Goal: Contribute content: Contribute content

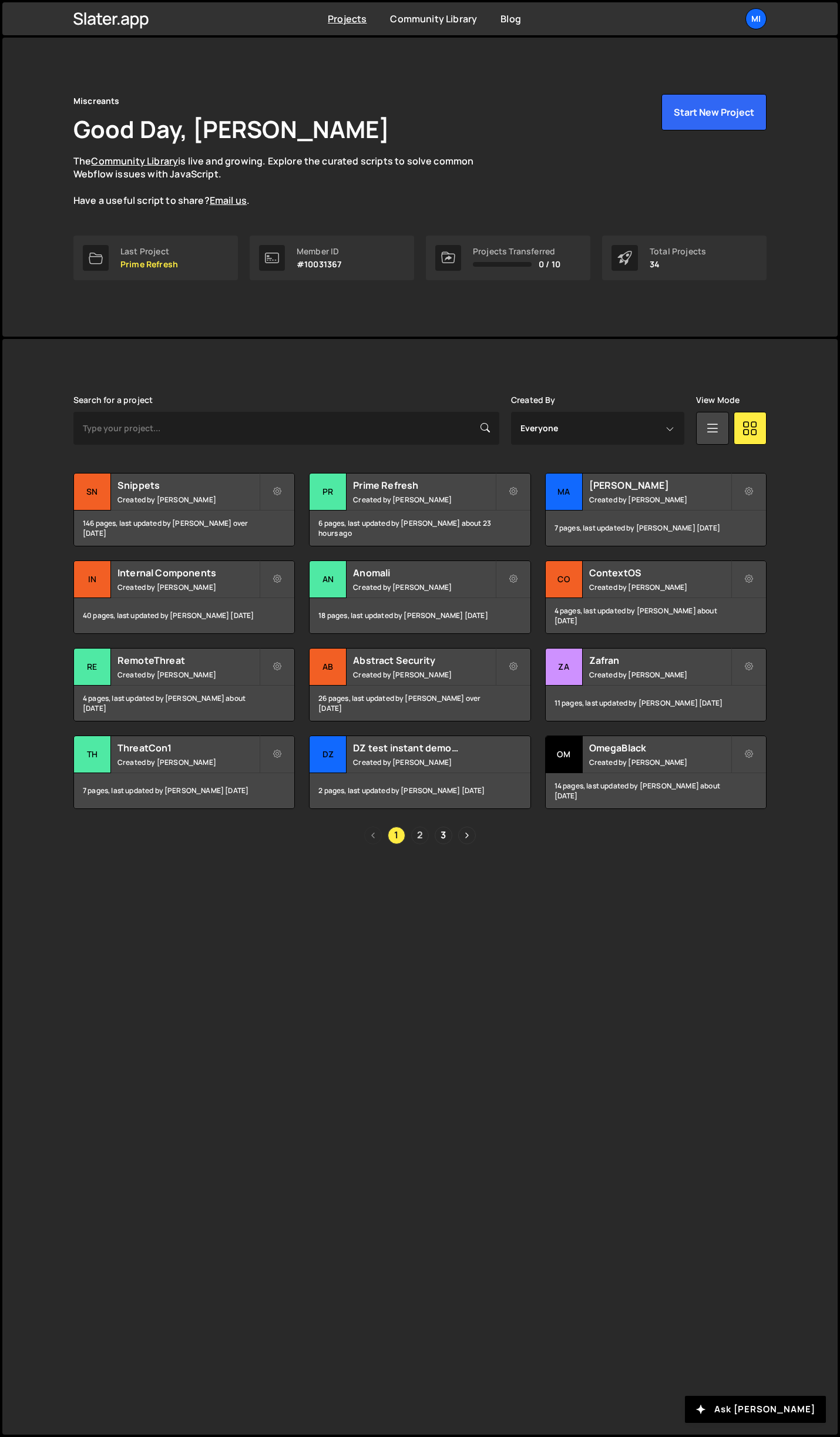
click at [411, 833] on link "2" at bounding box center [420, 835] width 17 height 17
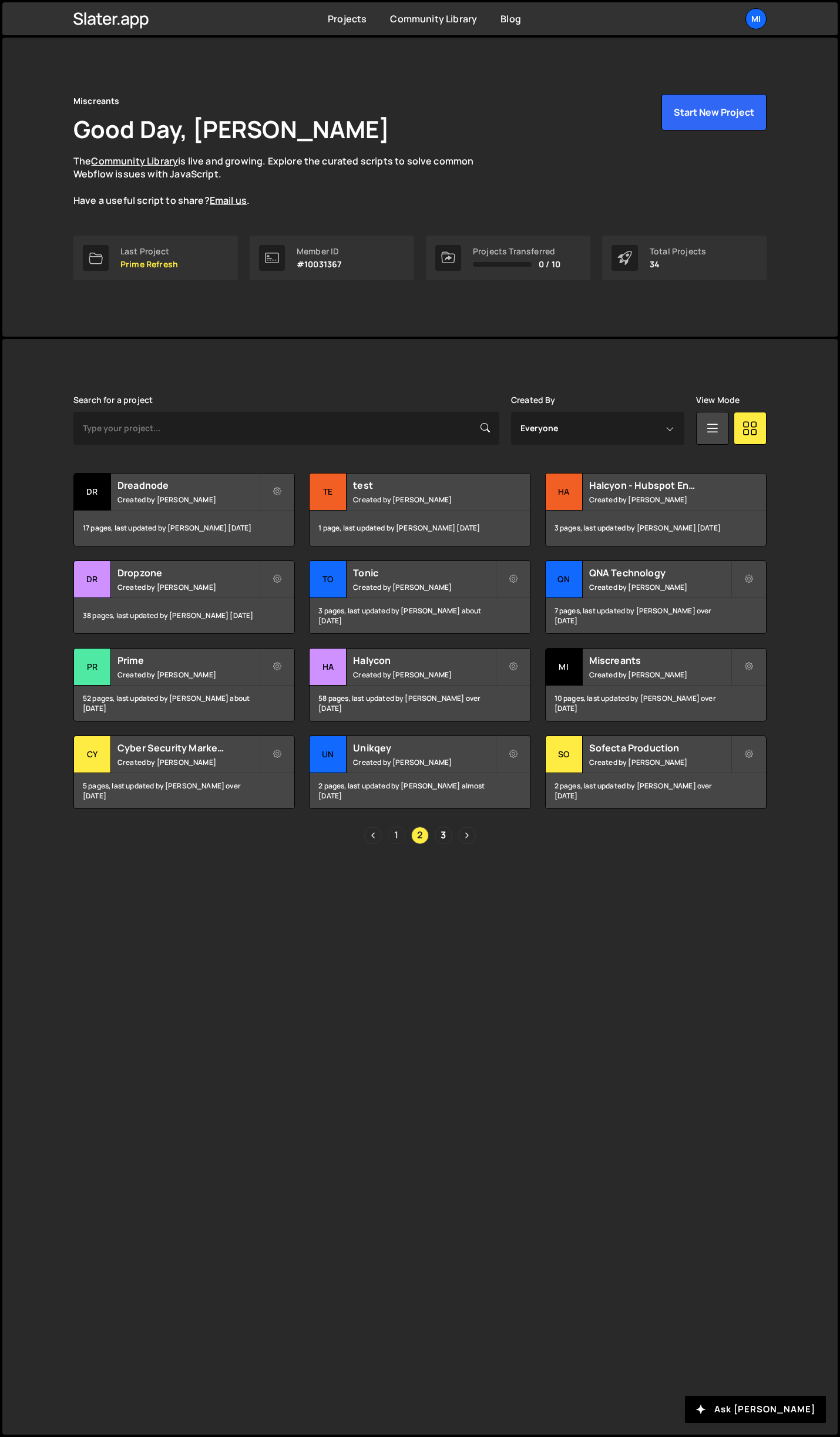
click at [402, 837] on link "1" at bounding box center [397, 835] width 17 height 17
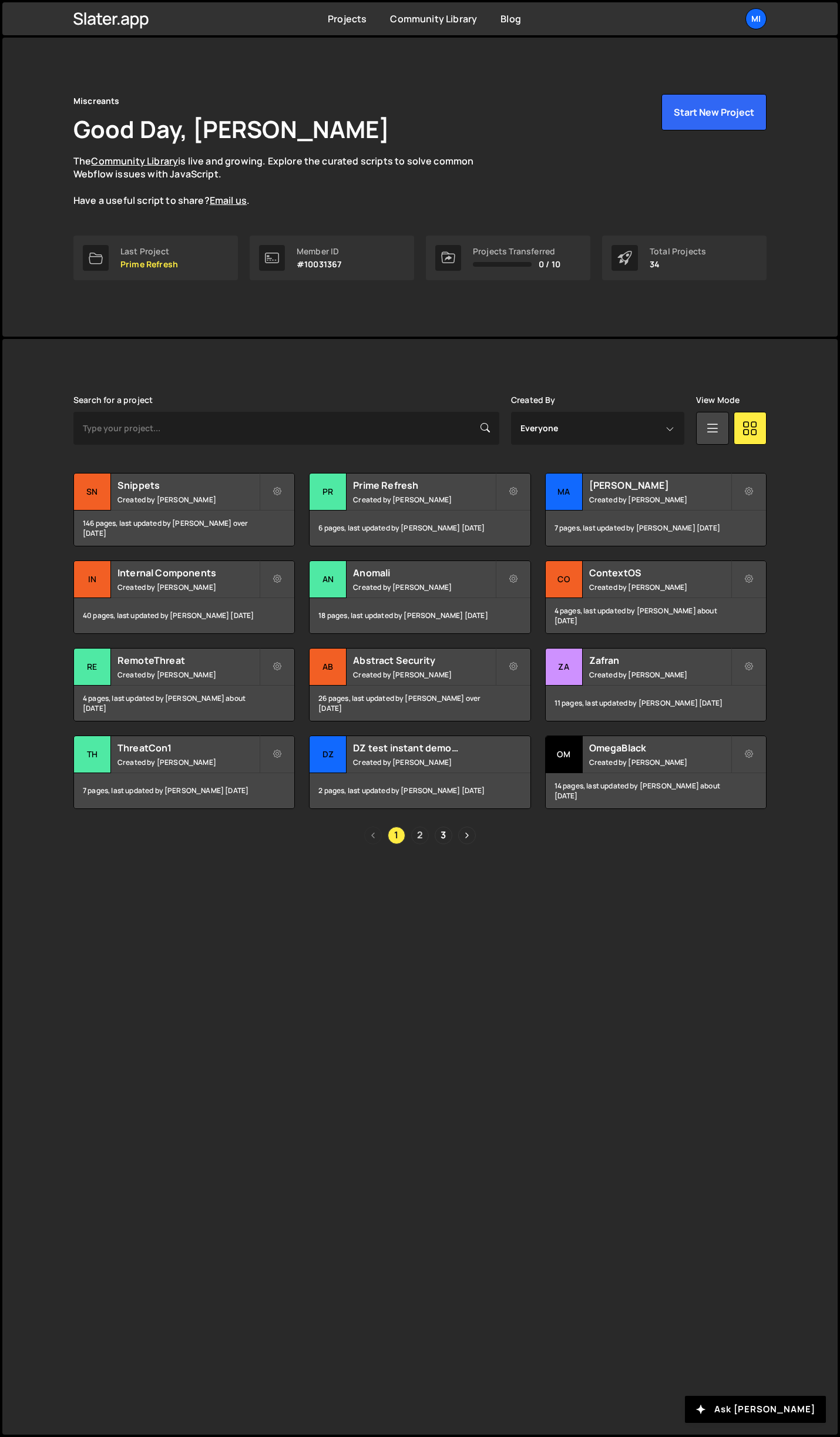
click at [418, 841] on link "2" at bounding box center [420, 835] width 17 height 17
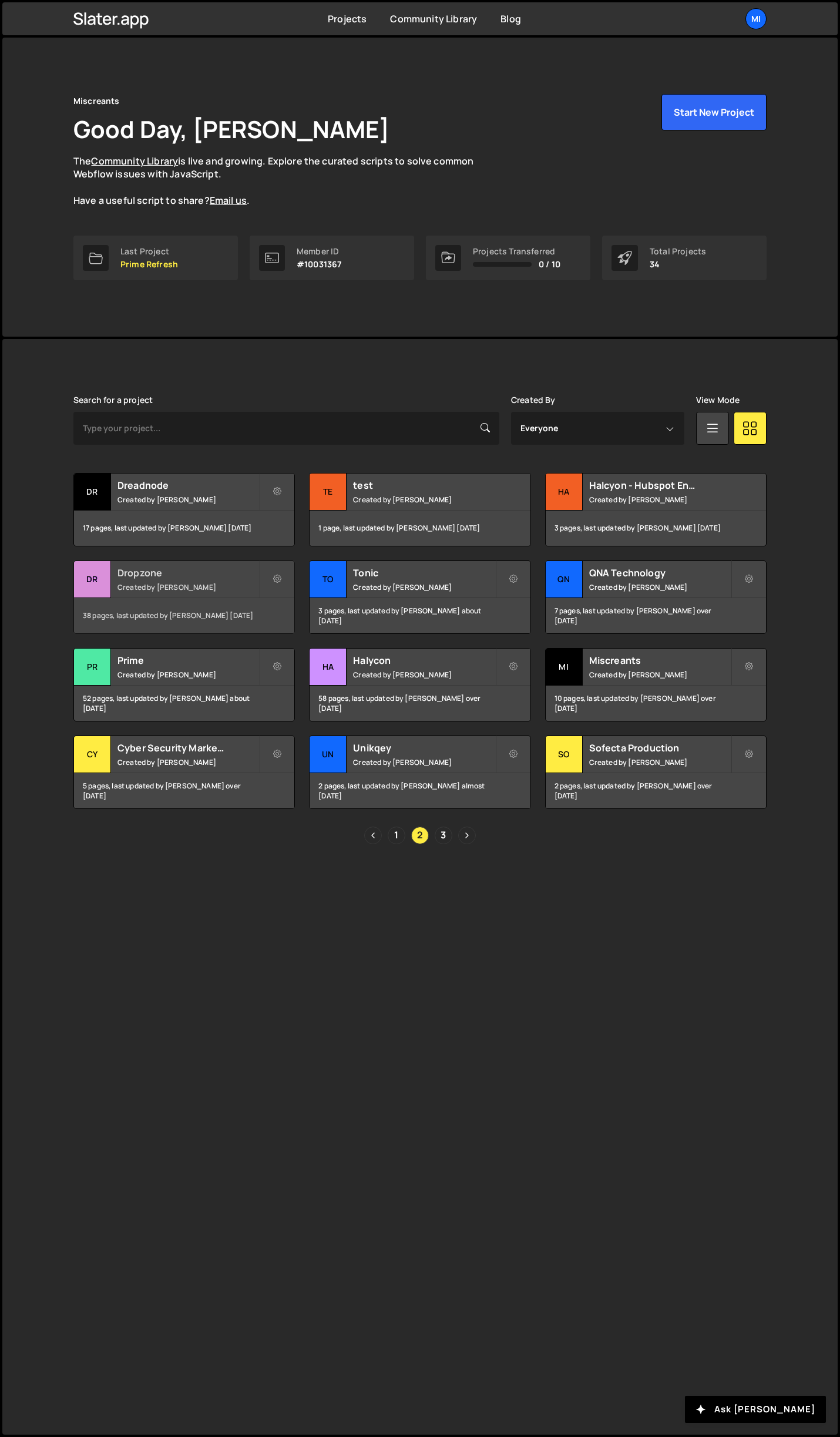
click at [236, 578] on h2 "Dropzone" at bounding box center [188, 572] width 141 height 13
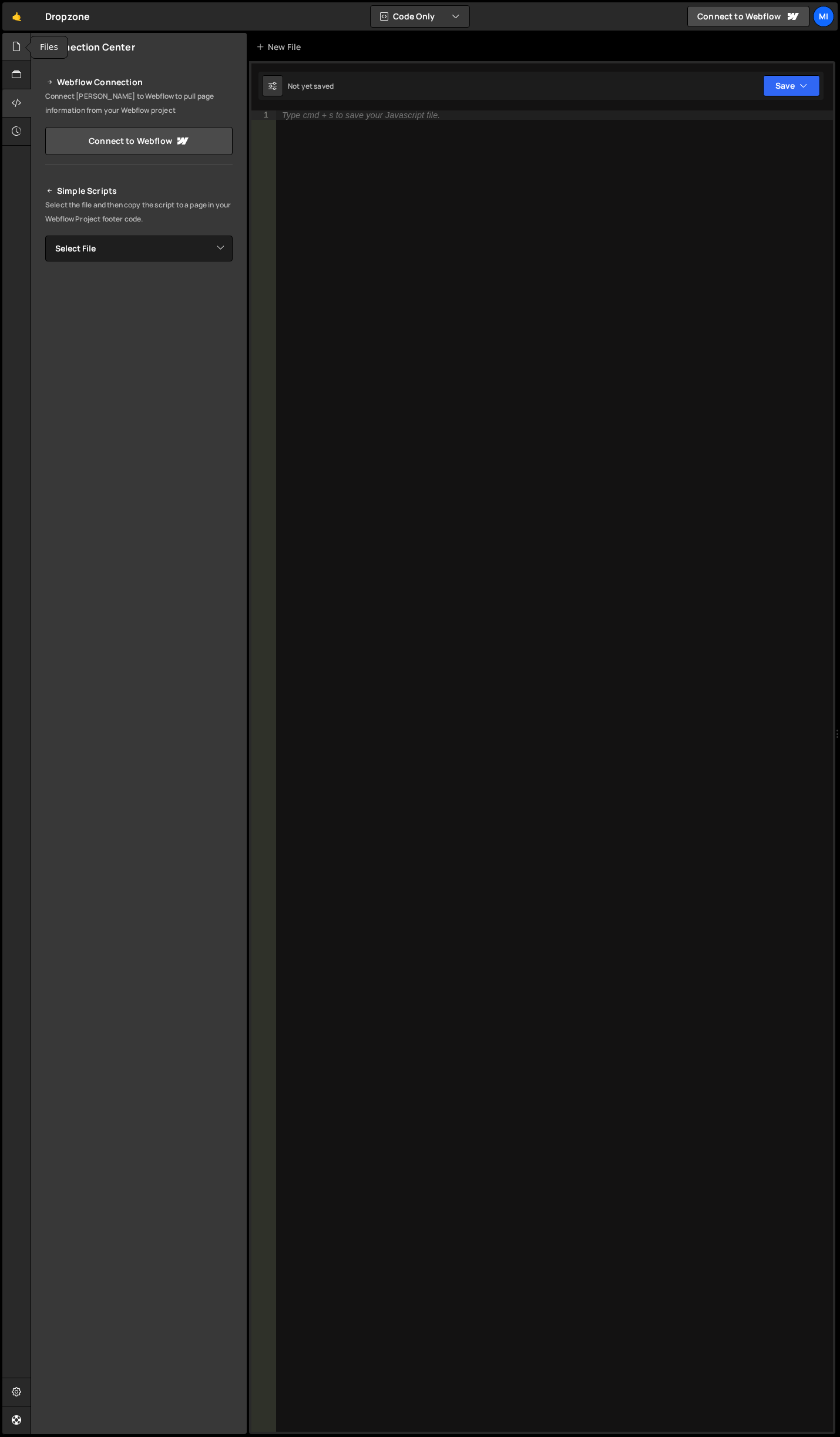
click at [21, 45] on icon at bounding box center [16, 45] width 10 height 13
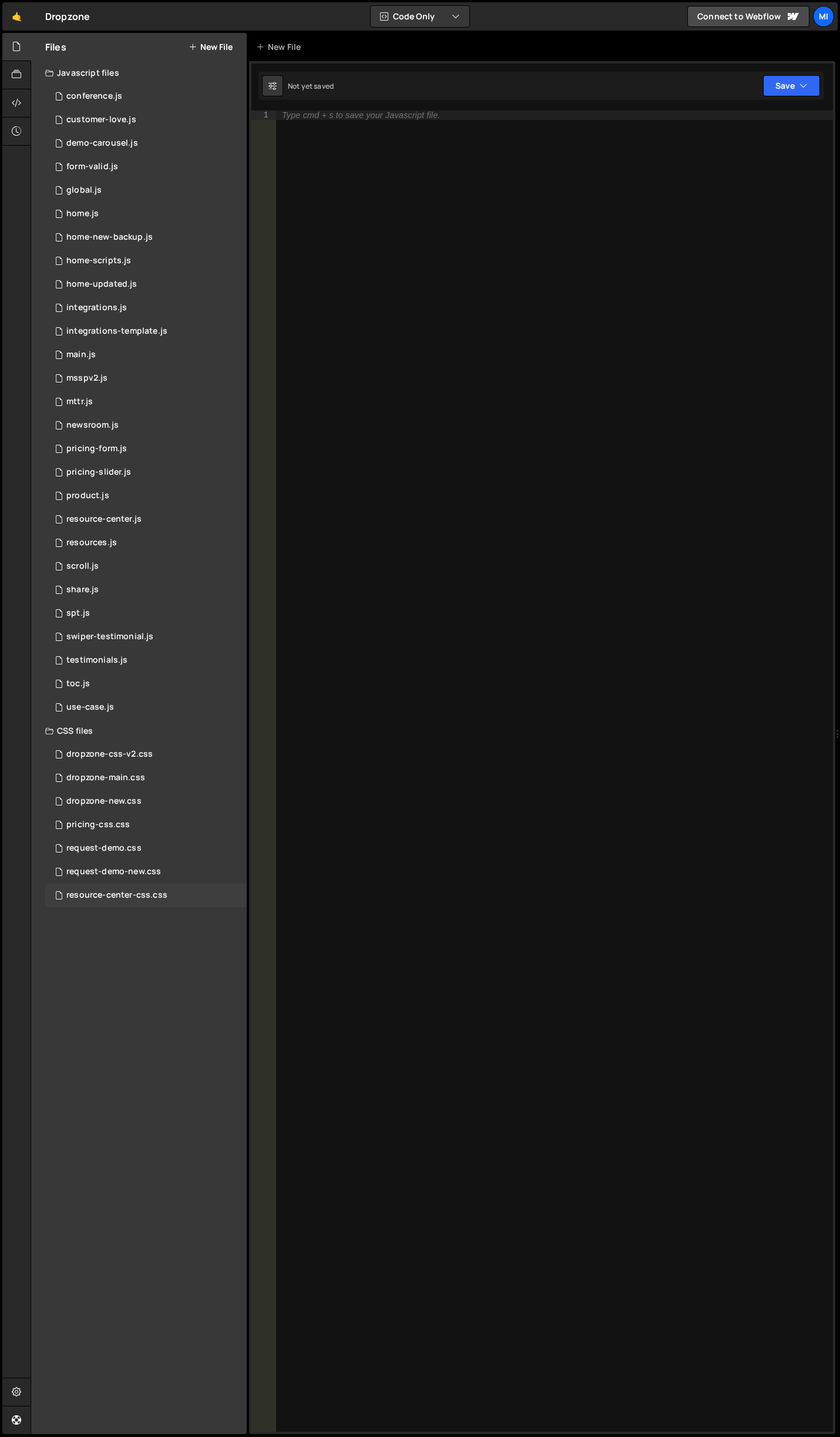
click at [105, 893] on div "resource-center-css.css" at bounding box center [117, 895] width 101 height 11
click at [223, 44] on button "New File" at bounding box center [211, 47] width 45 height 10
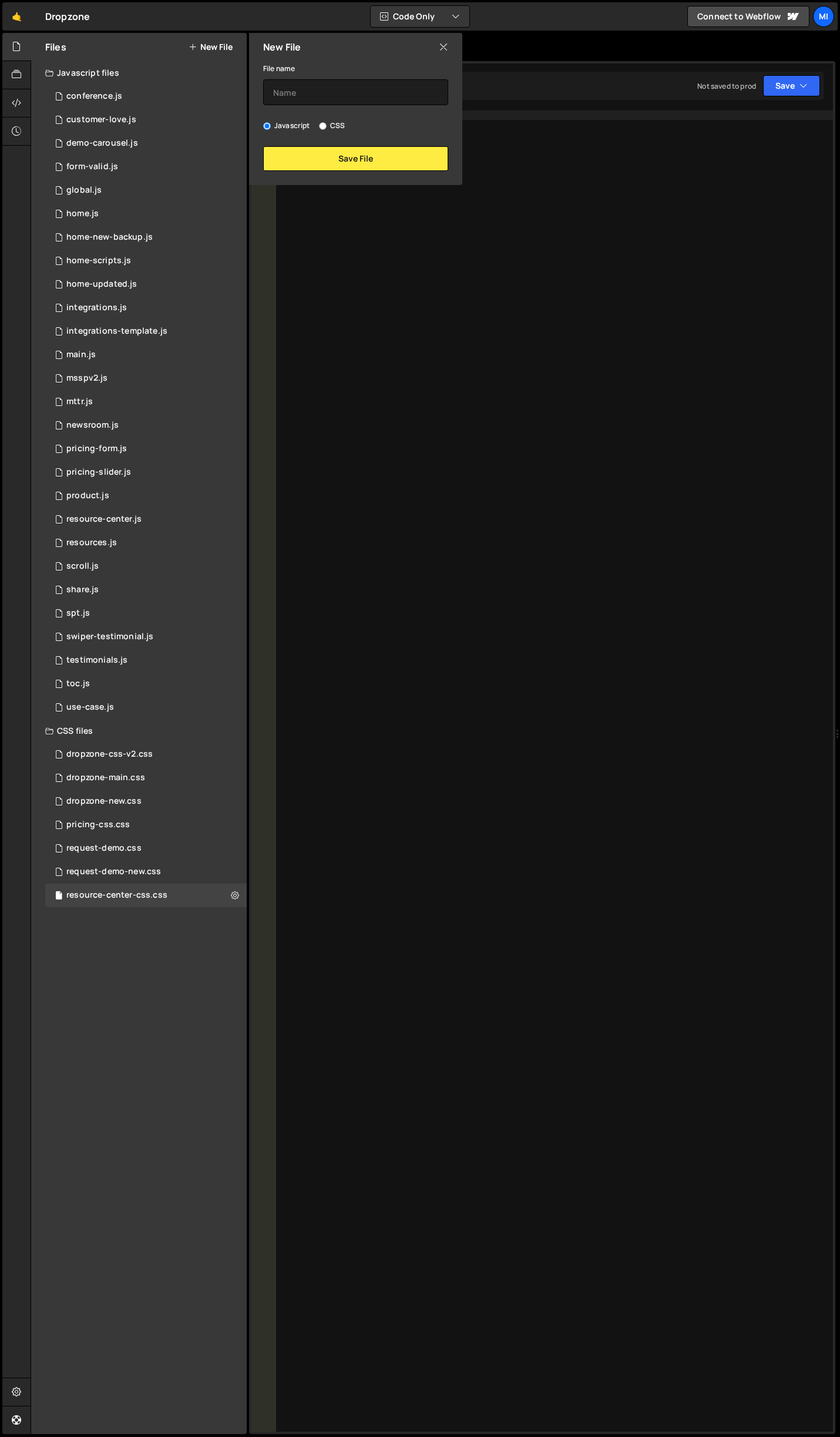
click at [337, 135] on div "File name Javascript CSS Save File" at bounding box center [355, 116] width 213 height 110
click at [338, 130] on label "CSS" at bounding box center [332, 126] width 26 height 12
click at [326, 130] on input "CSS" at bounding box center [323, 126] width 8 height 8
radio input "true"
click at [338, 105] on input "text" at bounding box center [355, 92] width 185 height 26
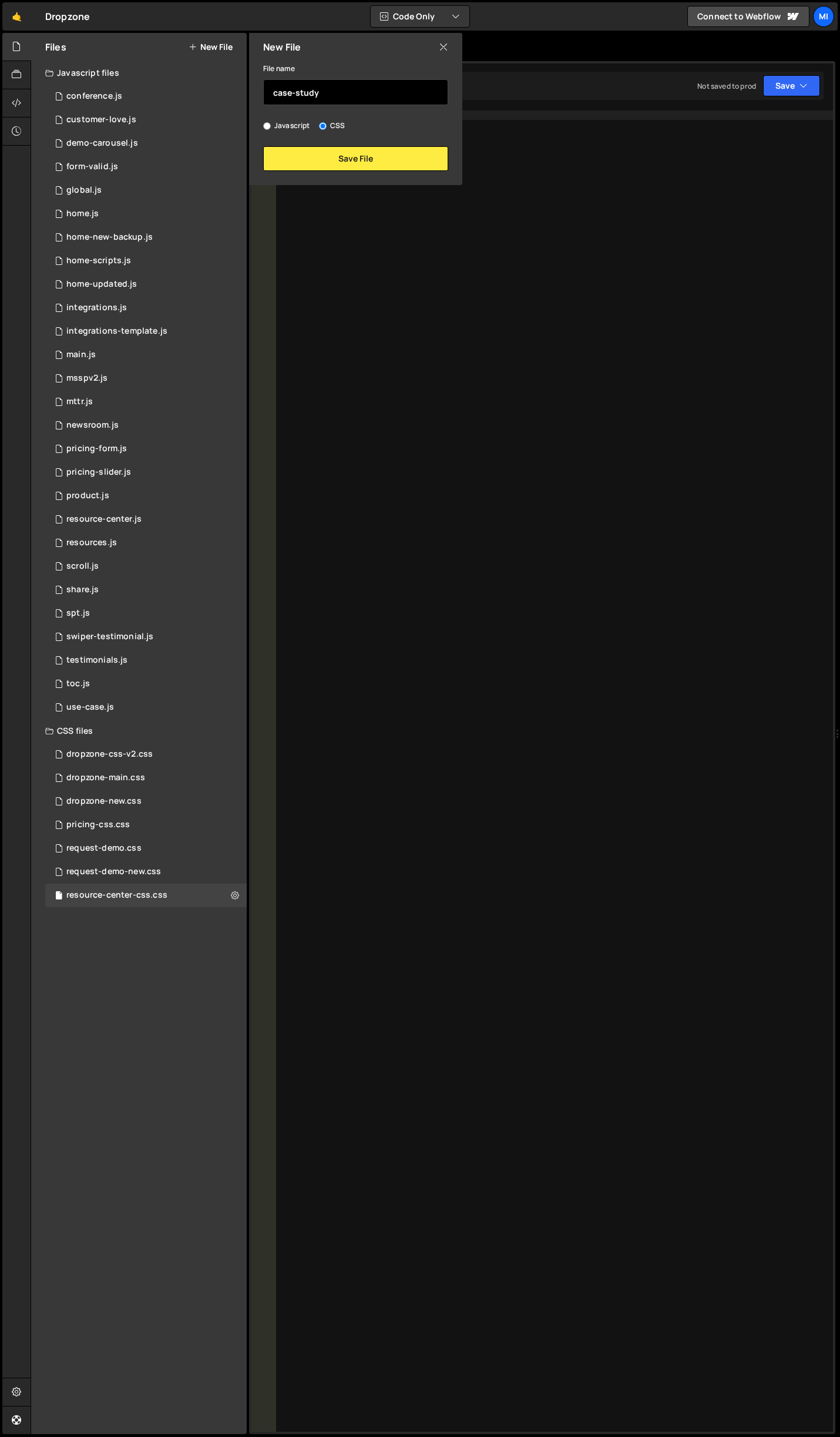
type input "case-study"
click at [370, 147] on button "Save File" at bounding box center [355, 158] width 185 height 24
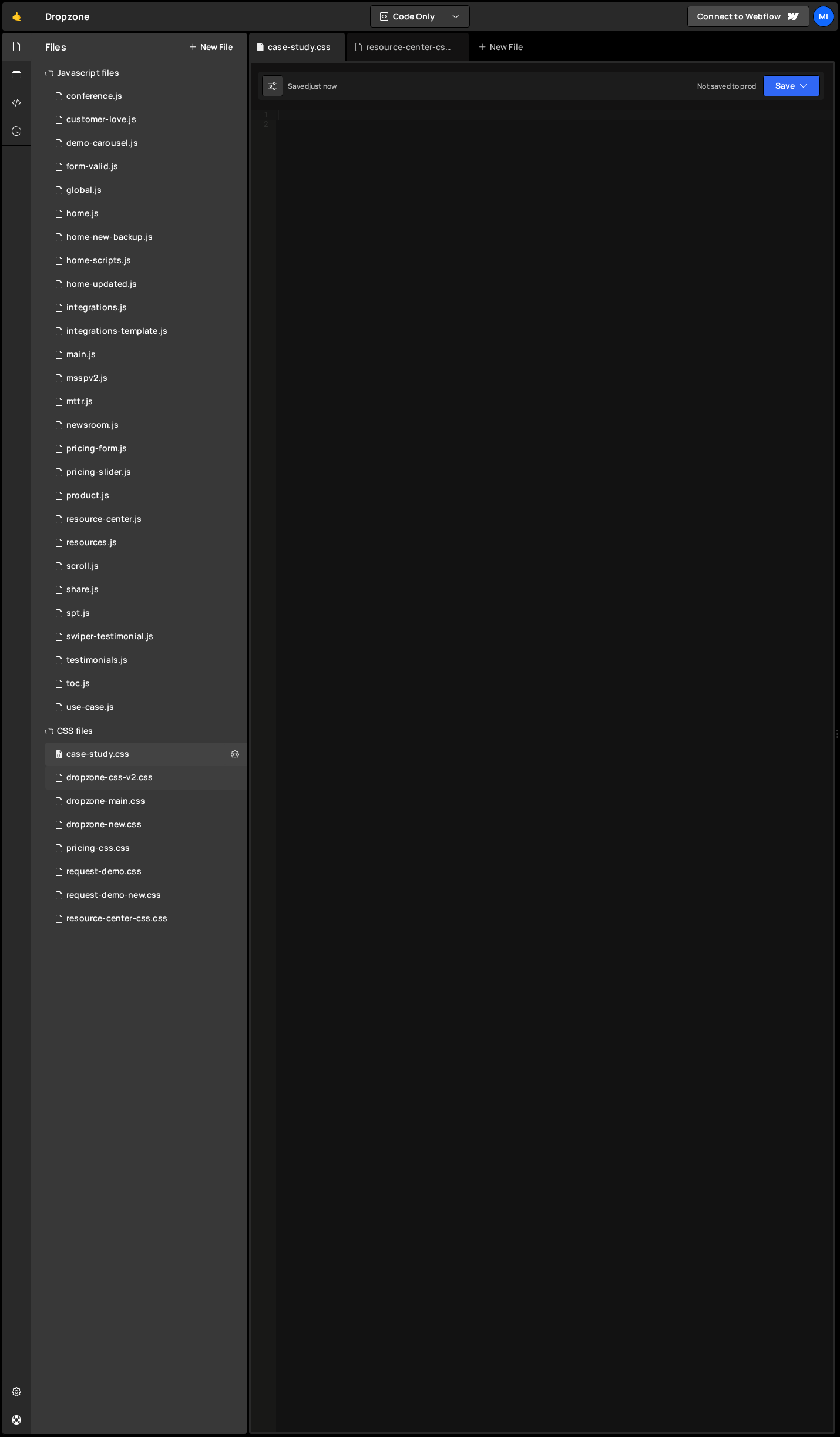
click at [143, 782] on div "dropzone-css-v2.css" at bounding box center [109, 777] width 86 height 11
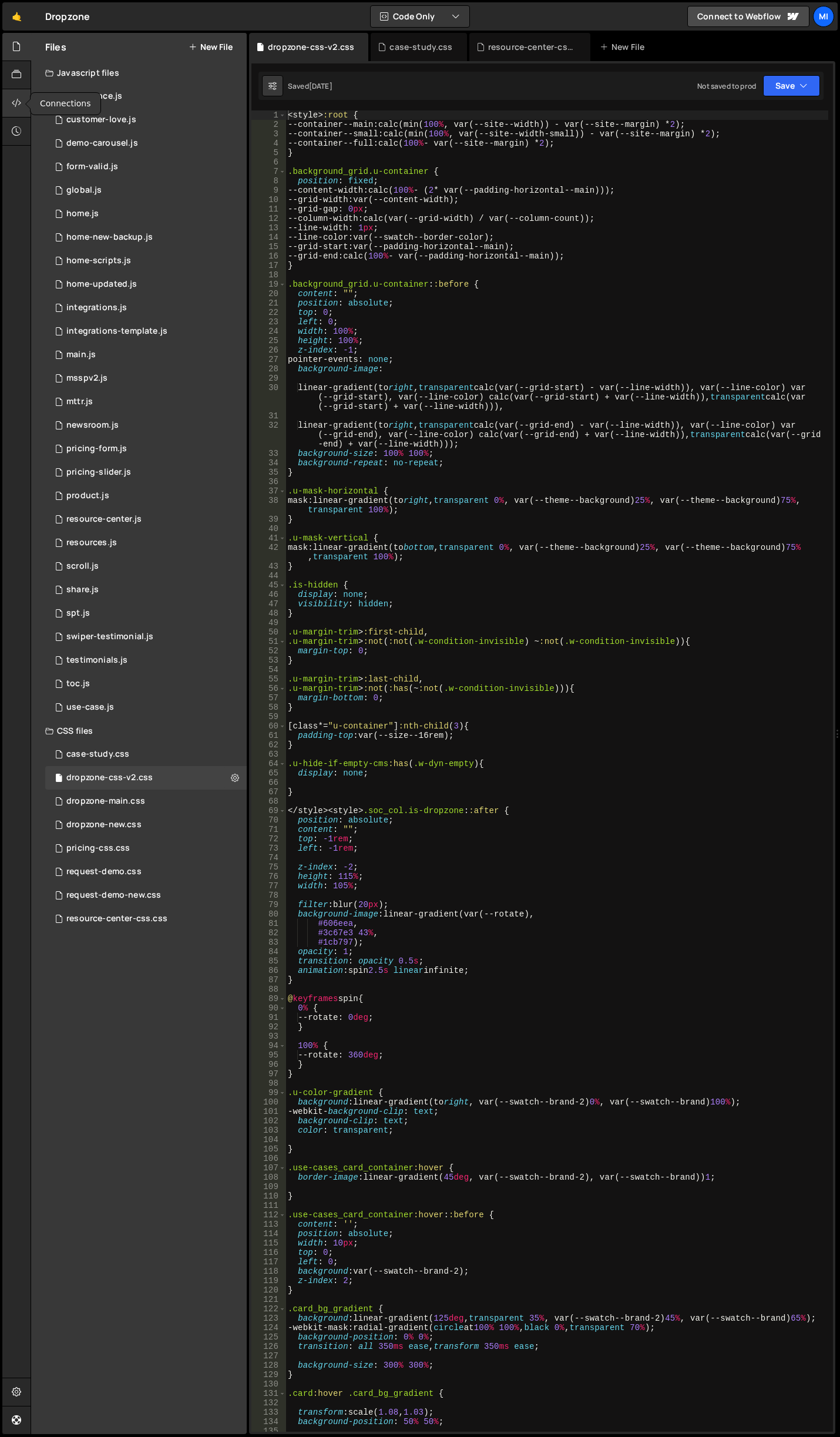
click at [22, 101] on div at bounding box center [16, 103] width 29 height 28
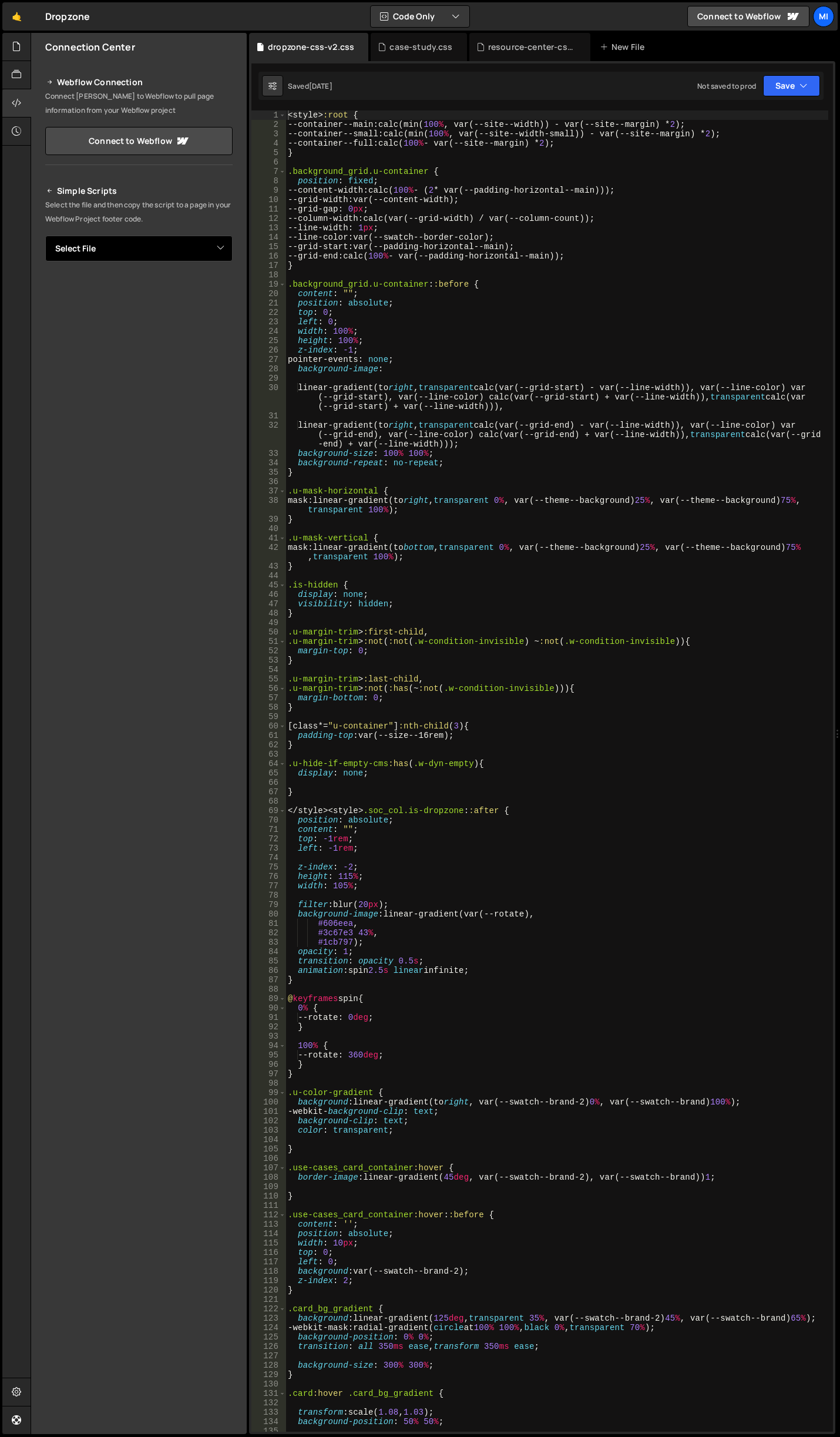
click at [144, 245] on select "Select File conference.js customer-love.js demo-carousel.js form-valid.js globa…" at bounding box center [139, 248] width 188 height 26
select select "46827"
click at [45, 235] on select "Select File conference.js customer-love.js demo-carousel.js form-valid.js globa…" at bounding box center [139, 248] width 188 height 26
click at [226, 297] on button "Button group with nested dropdown" at bounding box center [224, 287] width 16 height 24
click at [205, 307] on link "Copy Staging css" at bounding box center [180, 311] width 105 height 16
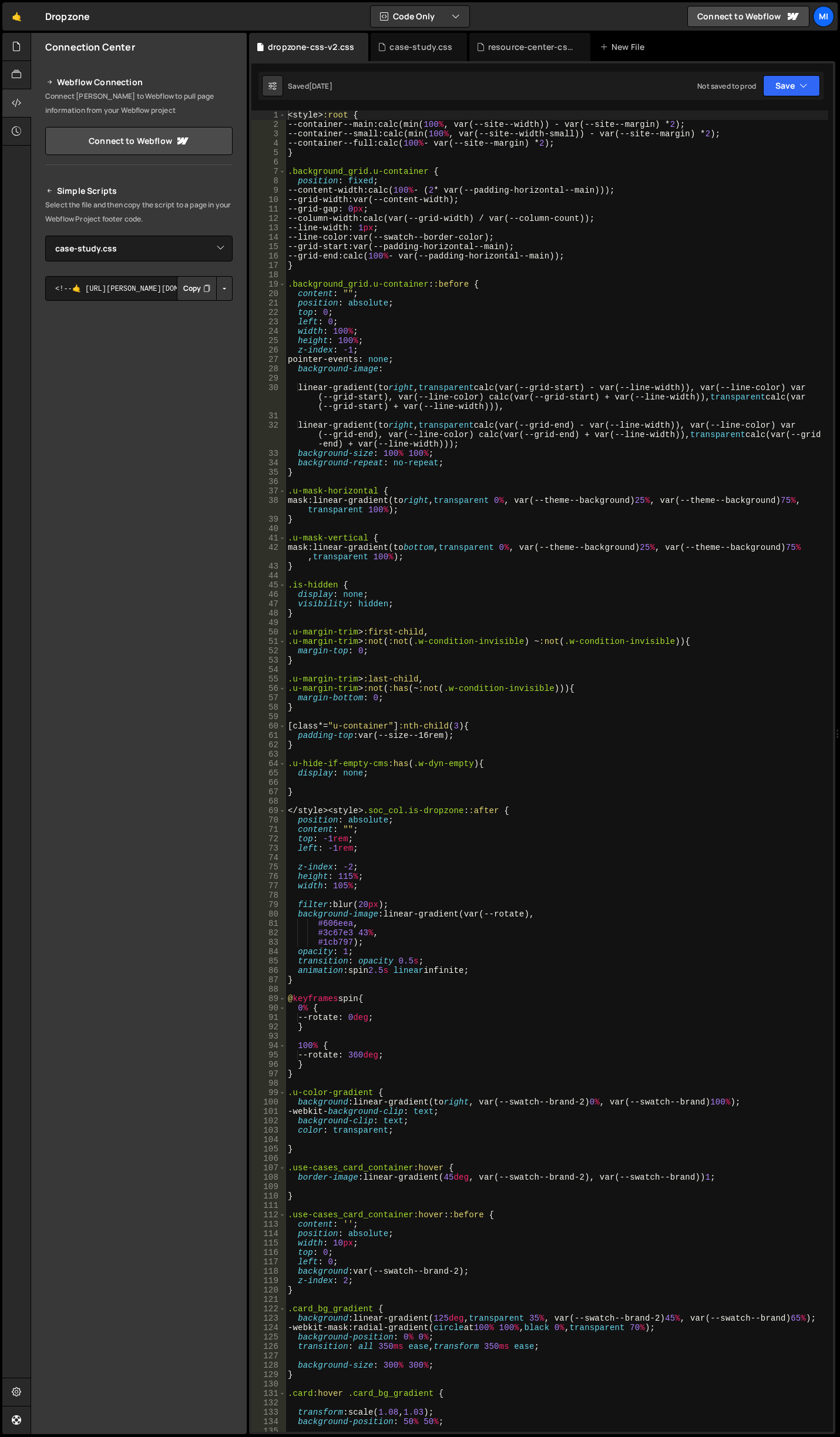
type textarea "--grid-gap: 0px;"
click at [561, 213] on div "< style > :root { --container--main : calc(min( 100 % , var(--site--width)) - v…" at bounding box center [556, 780] width 543 height 1340
click at [686, 206] on div "< style > :root { --container--main : calc(min( 100 % , var(--site--width)) - v…" at bounding box center [556, 780] width 543 height 1340
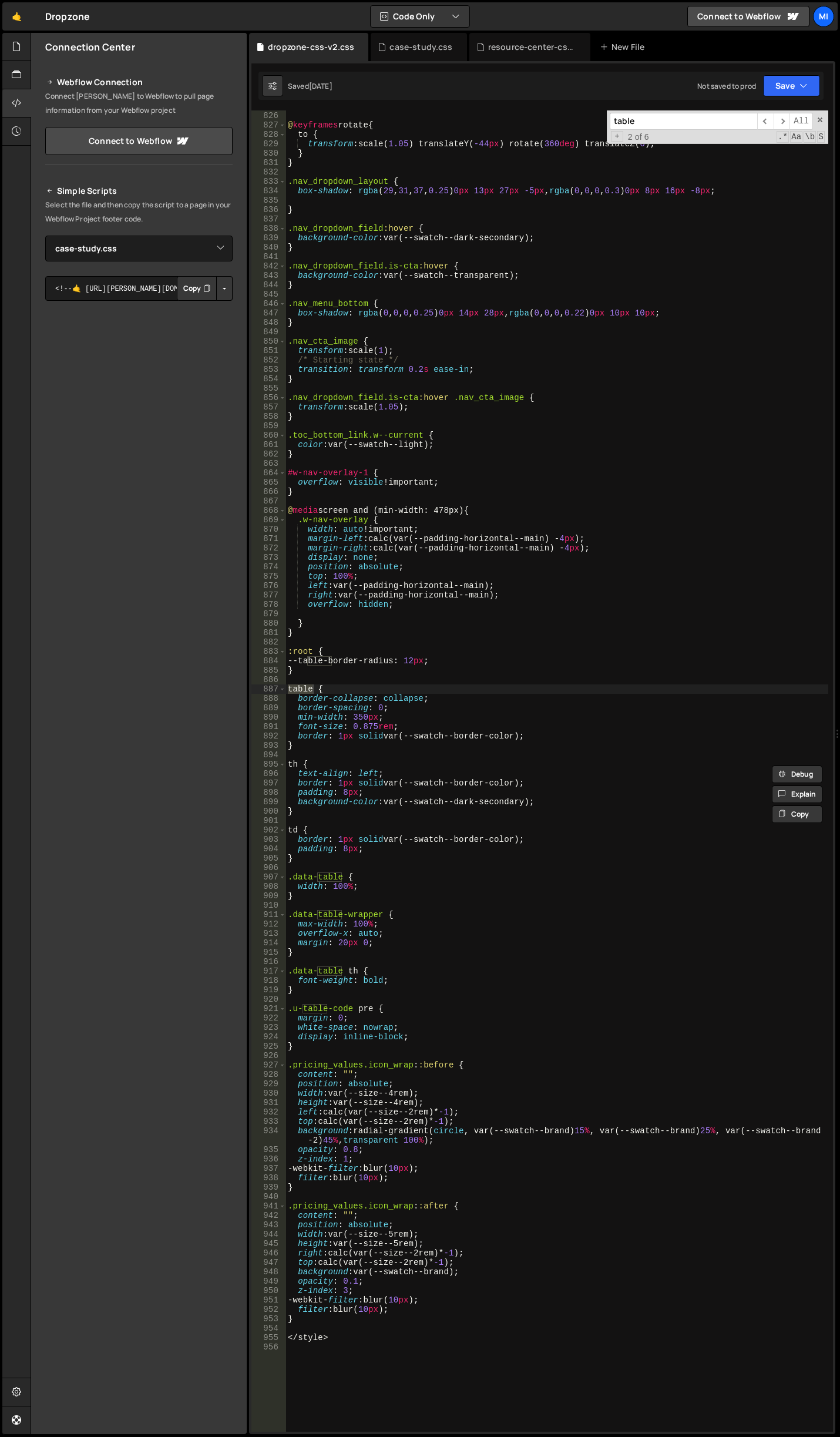
scroll to position [7875, 0]
type input "table"
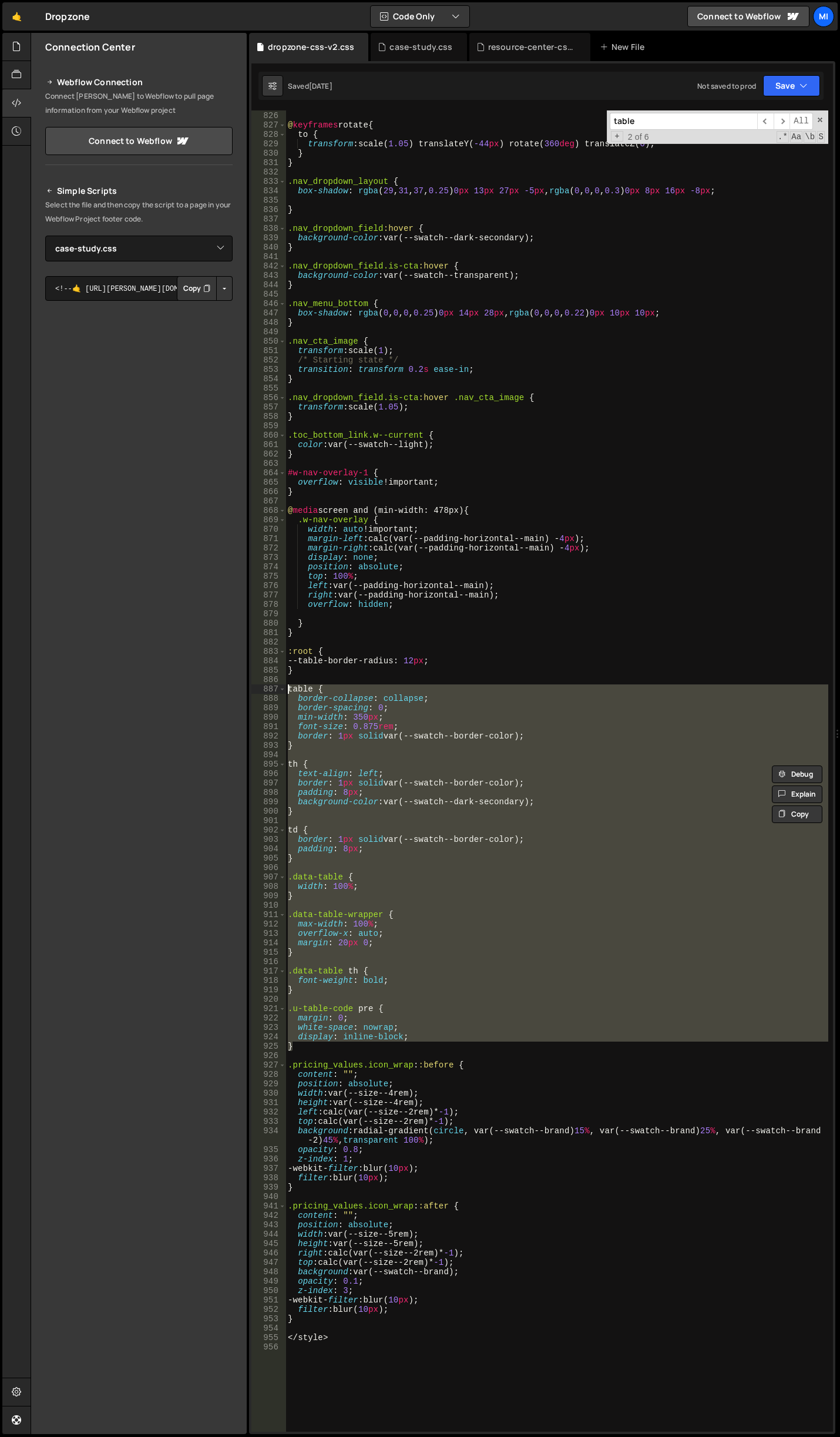
drag, startPoint x: 300, startPoint y: 1047, endPoint x: 256, endPoint y: 687, distance: 362.7
click at [256, 687] on div "} 825 826 827 828 829 830 831 832 833 834 835 836 837 838 839 840 841 842 843 8…" at bounding box center [542, 770] width 582 height 1321
type textarea "table { border-collapse: collapse;"
click at [12, 56] on div at bounding box center [16, 46] width 29 height 28
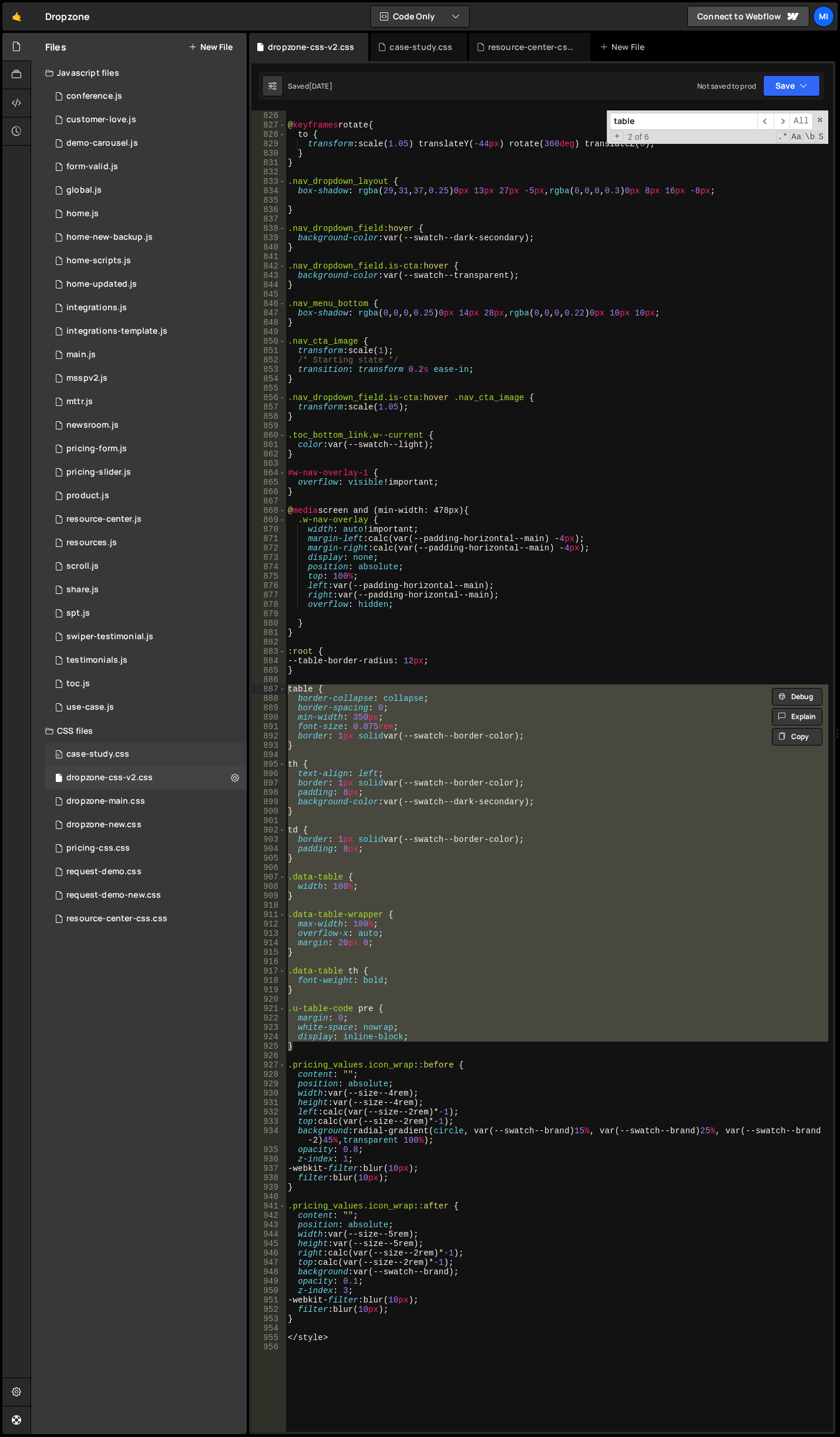
click at [166, 750] on div "0 case-study.css 0" at bounding box center [146, 754] width 201 height 23
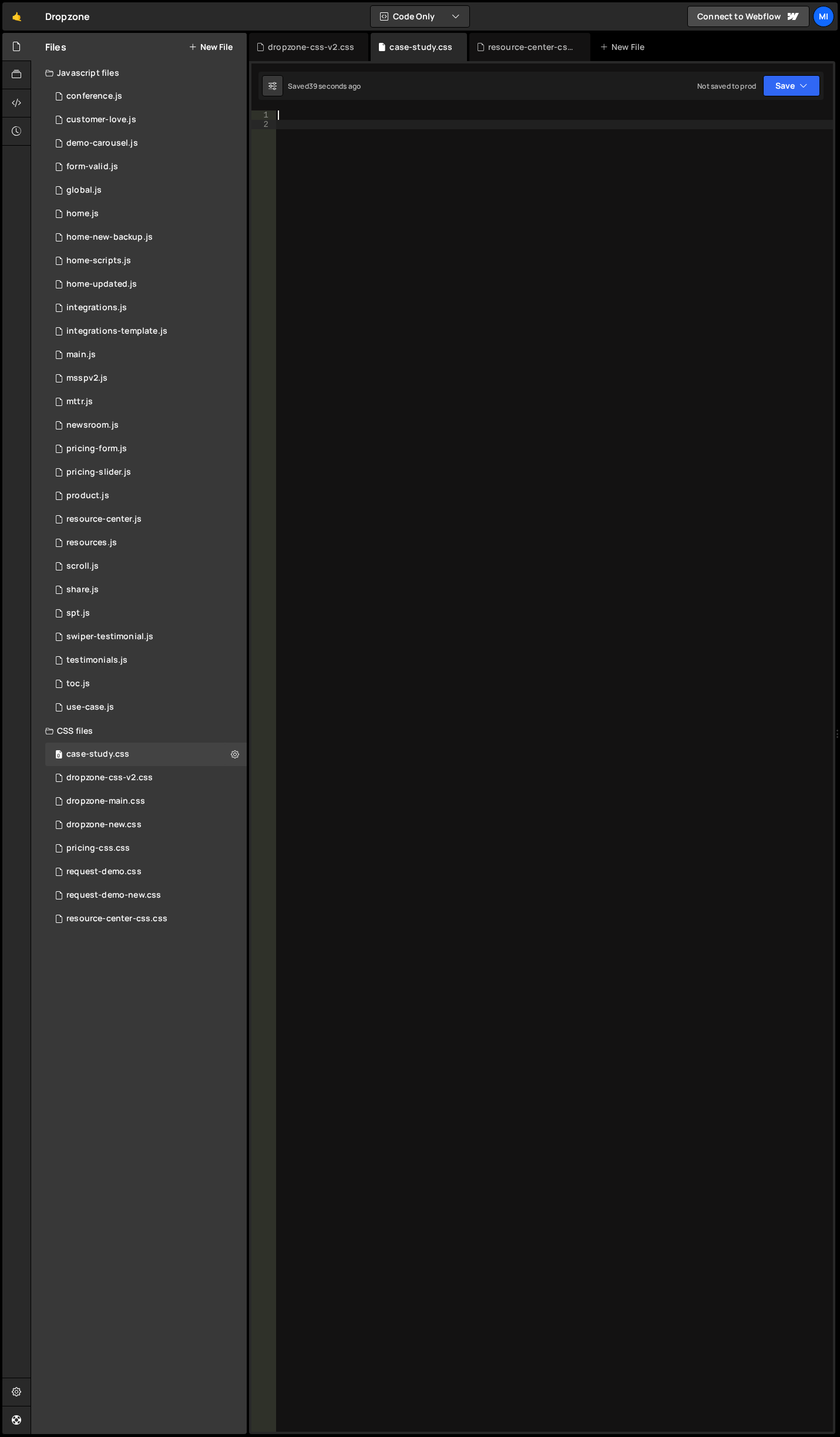
click at [452, 575] on div at bounding box center [555, 780] width 557 height 1340
paste textarea "}"
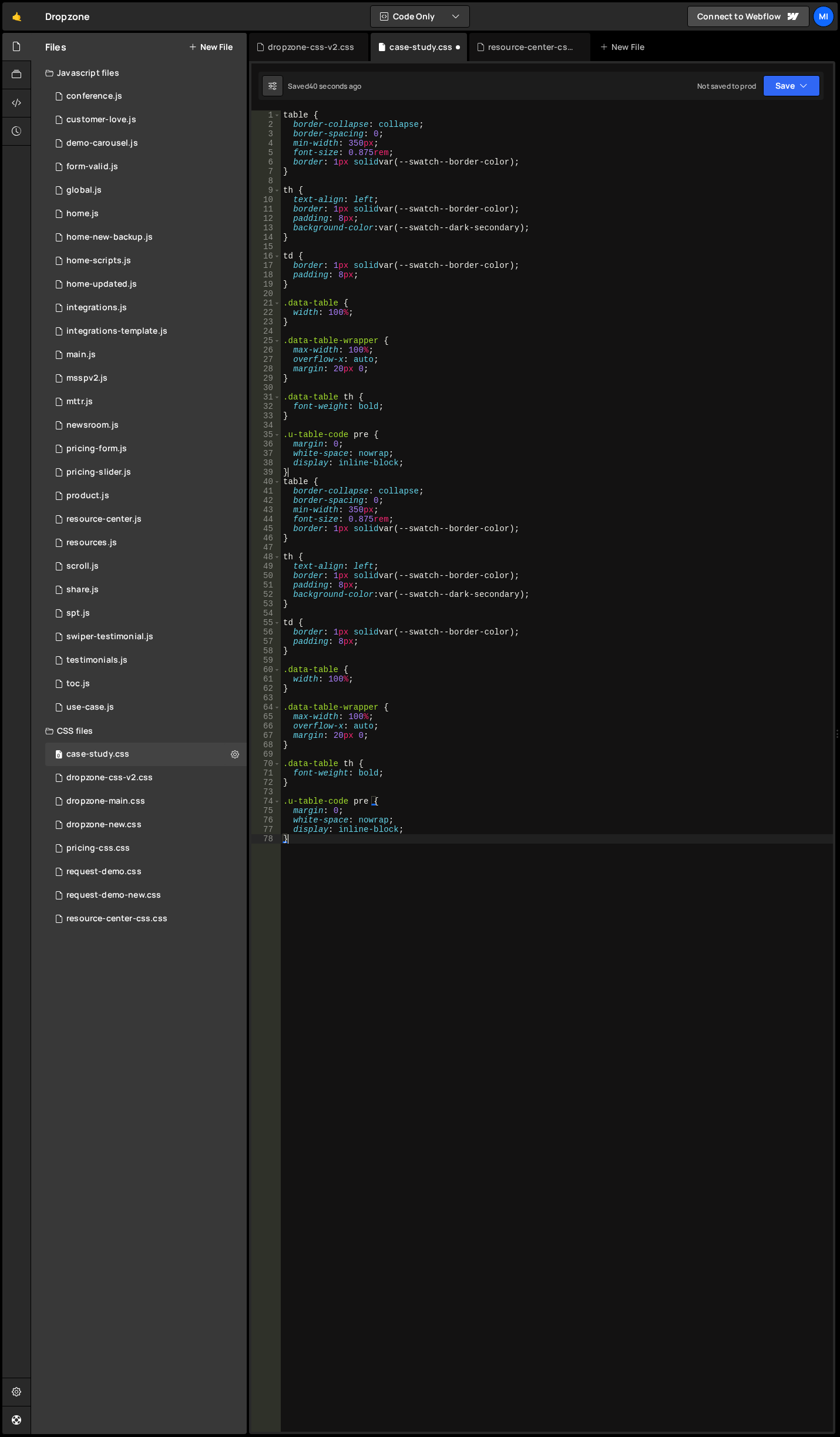
type textarea "display: inline-block;"
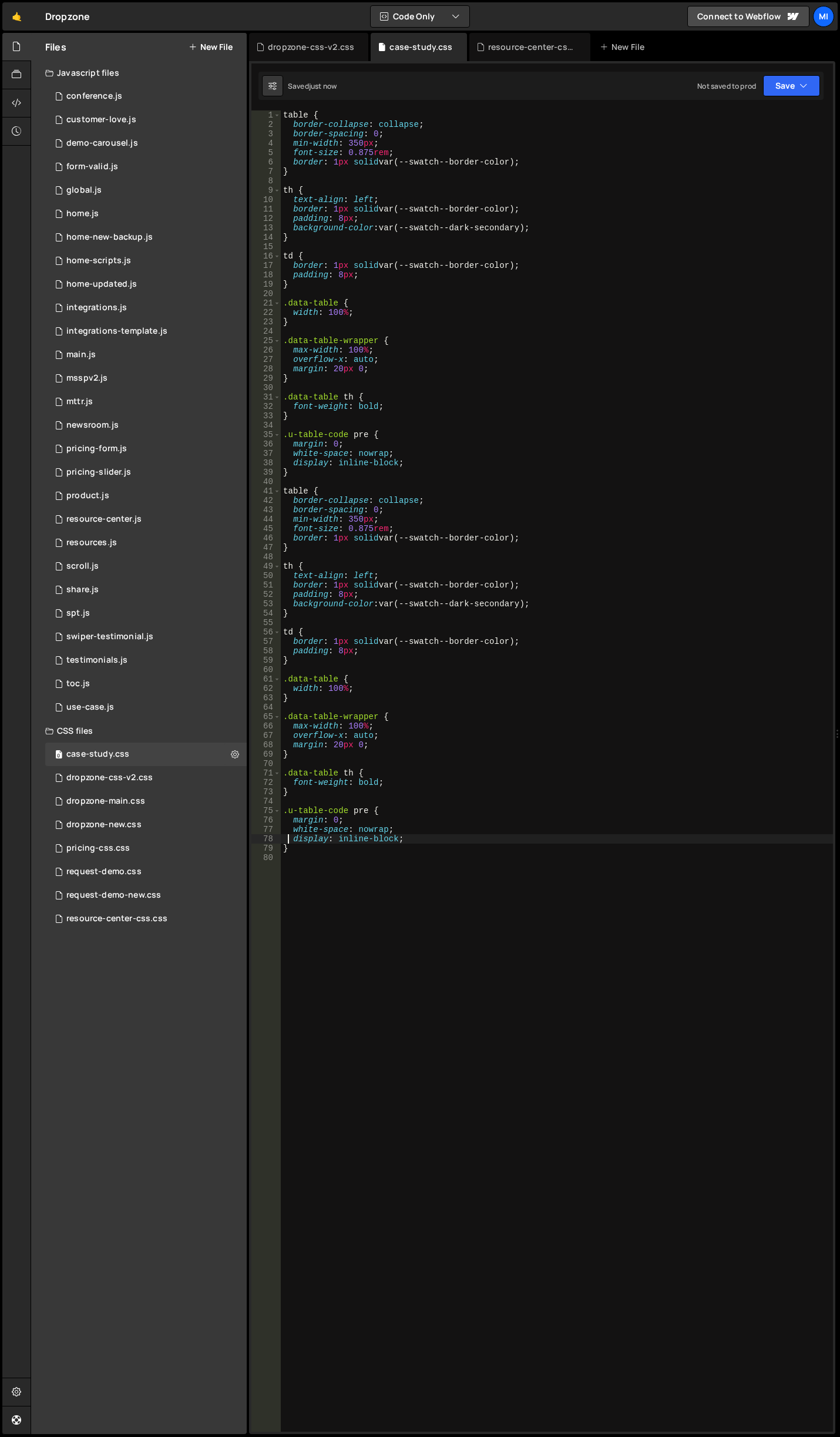
click at [474, 336] on div "table { border-collapse : collapse ; border-spacing : 0 ; min-width : 350 px ; …" at bounding box center [556, 780] width 553 height 1340
click at [458, 359] on div "table { border-collapse : collapse ; border-spacing : 0 ; min-width : 350 px ; …" at bounding box center [556, 780] width 553 height 1340
click at [405, 320] on div "table { border-collapse : collapse ; border-spacing : 0 ; min-width : 350 px ; …" at bounding box center [556, 780] width 553 height 1340
click at [374, 322] on div "table { border-collapse : collapse ; border-spacing : 0 ; min-width : 350 px ; …" at bounding box center [556, 780] width 553 height 1340
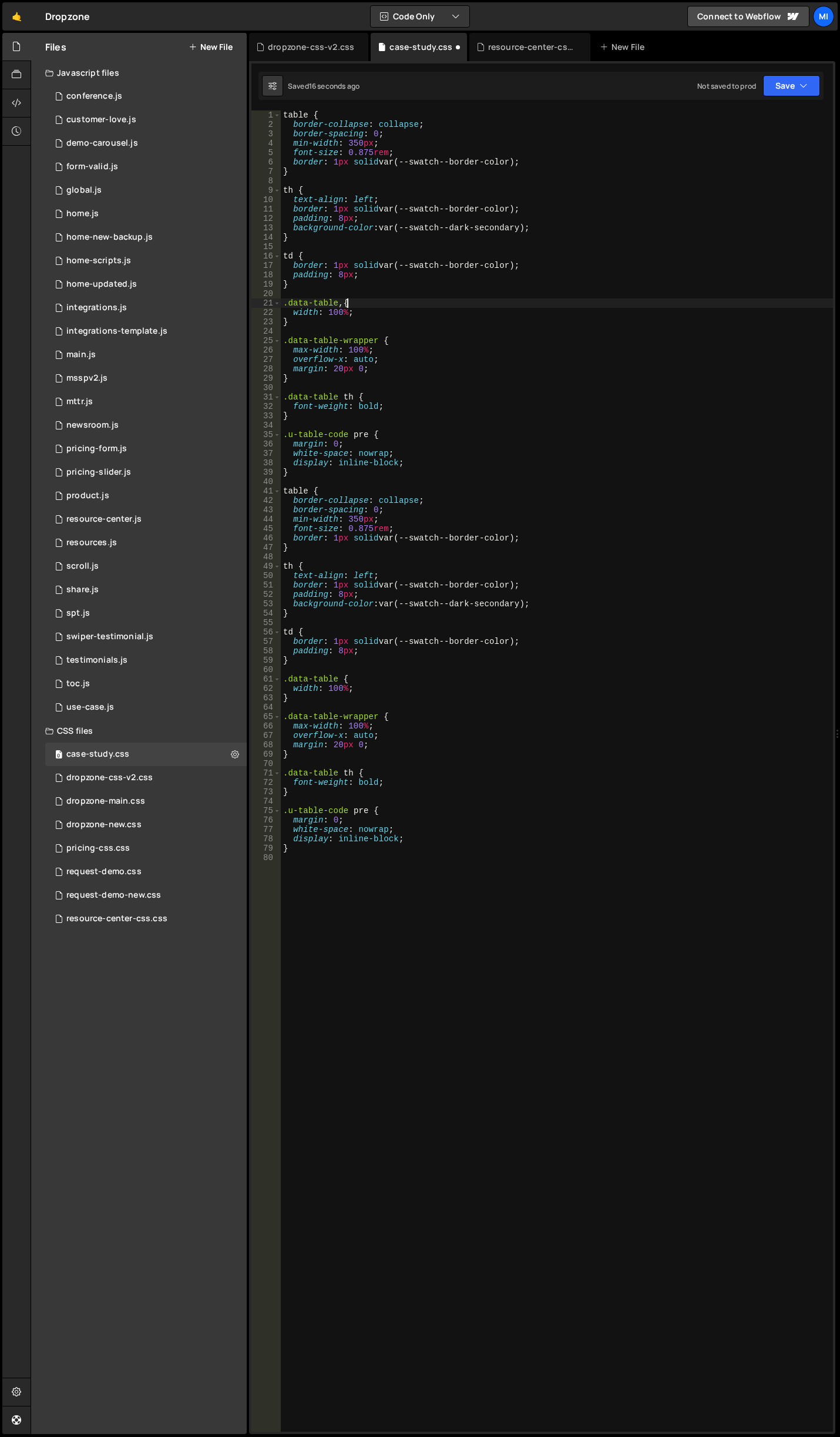
paste textarea "data-problem-table"
type textarea ".data-table,"
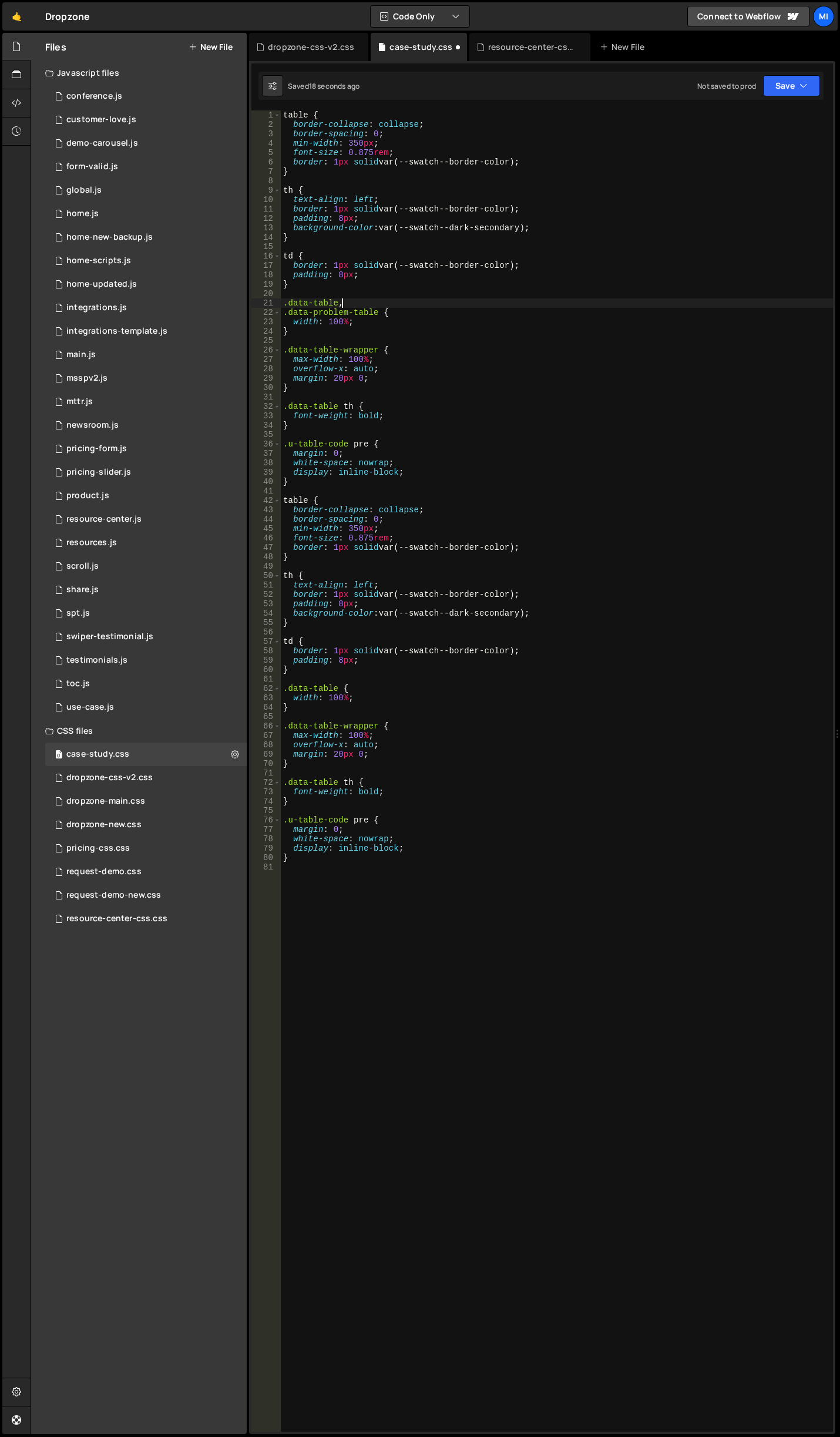
scroll to position [0, 4]
click at [370, 394] on div "table { border-collapse : collapse ; border-spacing : 0 ; min-width : 350 px ; …" at bounding box center [556, 780] width 553 height 1340
click at [372, 965] on div "table { border-collapse : collapse ; border-spacing : 0 ; min-width : 350 px ; …" at bounding box center [556, 780] width 553 height 1340
click at [339, 687] on div "table { border-collapse : collapse ; border-spacing : 0 ; min-width : 350 px ; …" at bounding box center [556, 780] width 553 height 1340
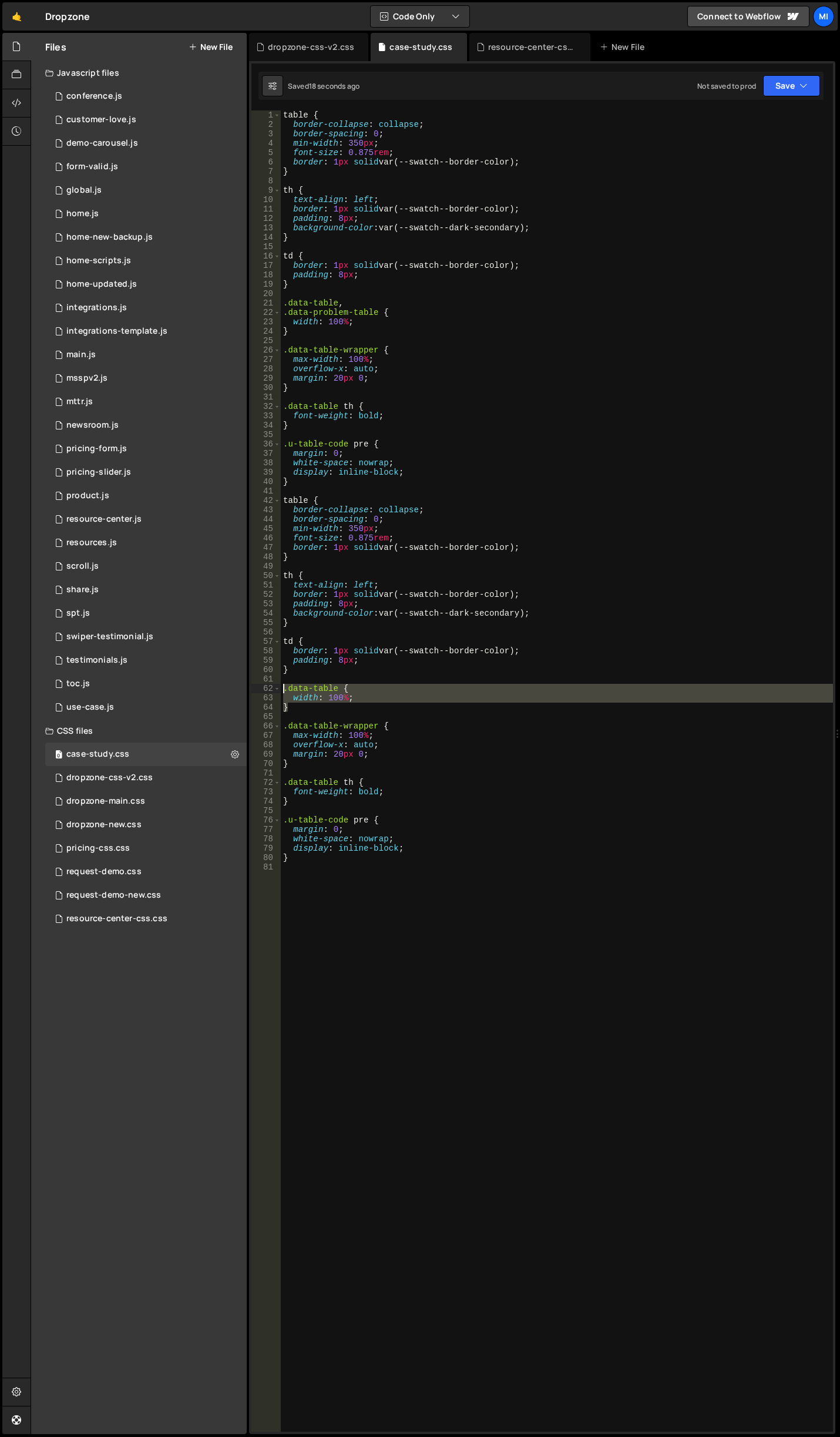
drag, startPoint x: 305, startPoint y: 709, endPoint x: 268, endPoint y: 689, distance: 42.1
click at [268, 689] on div ".data-table { 1 2 3 4 5 6 7 8 9 10 11 12 13 14 15 16 17 18 19 20 21 22 23 24 25…" at bounding box center [542, 770] width 582 height 1321
type textarea ".data-table { width: 100%;"
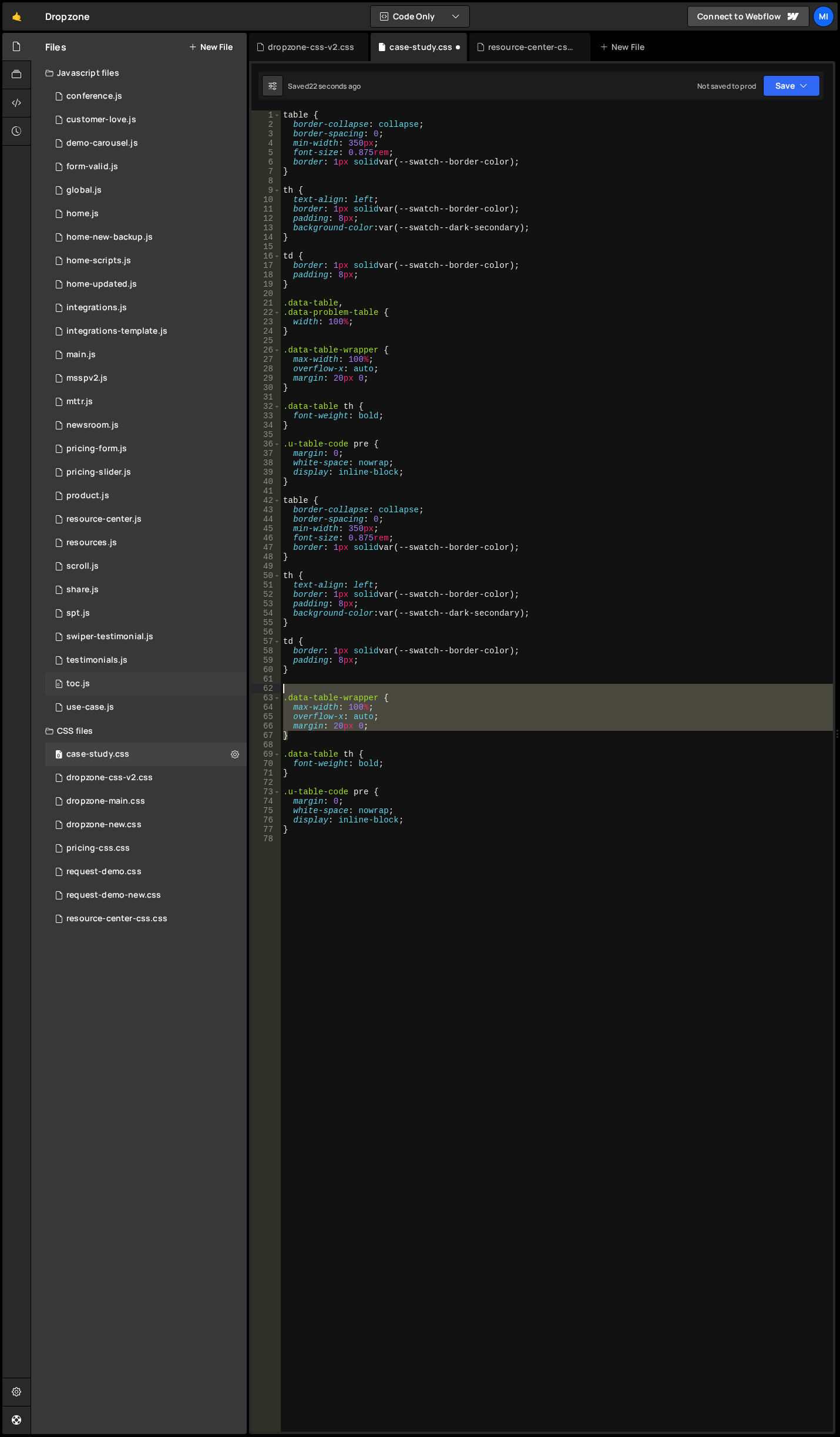
drag, startPoint x: 263, startPoint y: 706, endPoint x: 241, endPoint y: 692, distance: 26.1
click at [241, 692] on div "Files New File Javascript files 0 conference.js 0 0 customer-love.js 0 0 demo-c…" at bounding box center [435, 733] width 809 height 1401
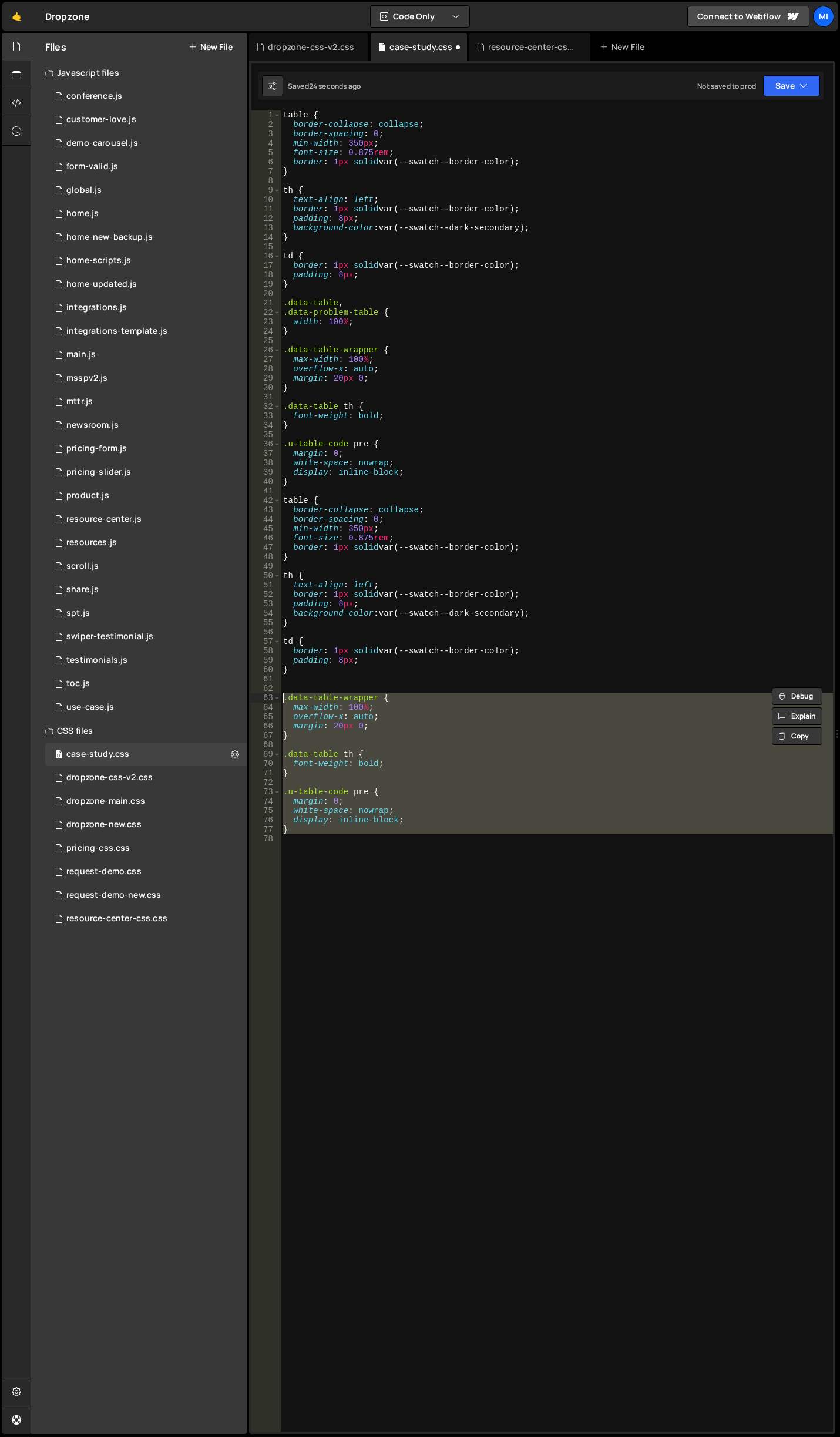
drag, startPoint x: 315, startPoint y: 852, endPoint x: 252, endPoint y: 697, distance: 167.3
click at [252, 697] on div ".data-table-wrapper { 1 2 3 4 5 6 7 8 9 10 11 12 13 14 15 16 17 18 19 20 21 22 …" at bounding box center [542, 770] width 582 height 1321
type textarea ".data-table-wrapper { max-width: 100%;"
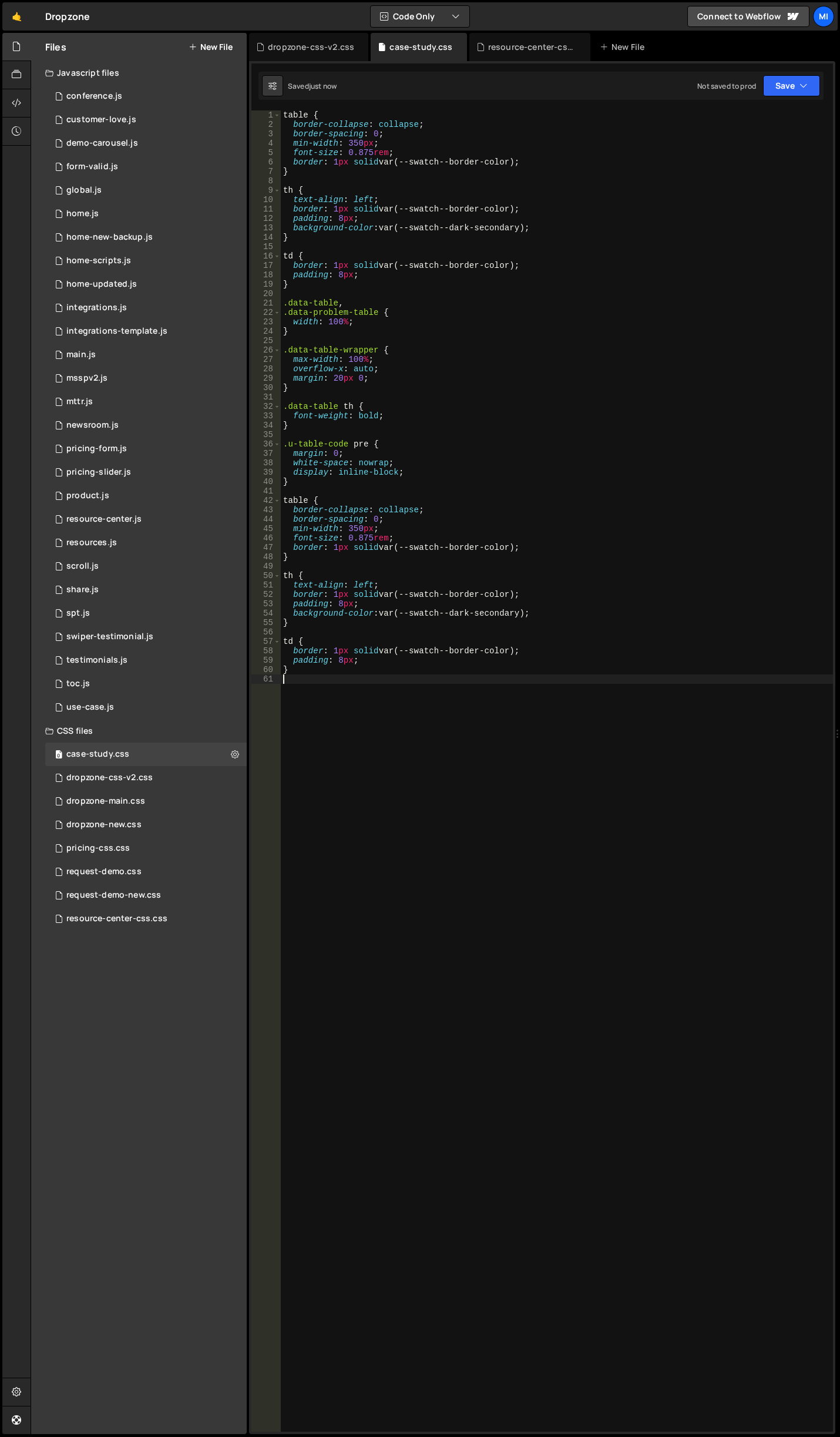
click at [370, 695] on div "table { border-collapse : collapse ; border-spacing : 0 ; min-width : 350 px ; …" at bounding box center [556, 780] width 553 height 1340
click at [322, 428] on div "table { border-collapse : collapse ; border-spacing : 0 ; min-width : 350 px ; …" at bounding box center [556, 780] width 553 height 1340
type textarea "}"
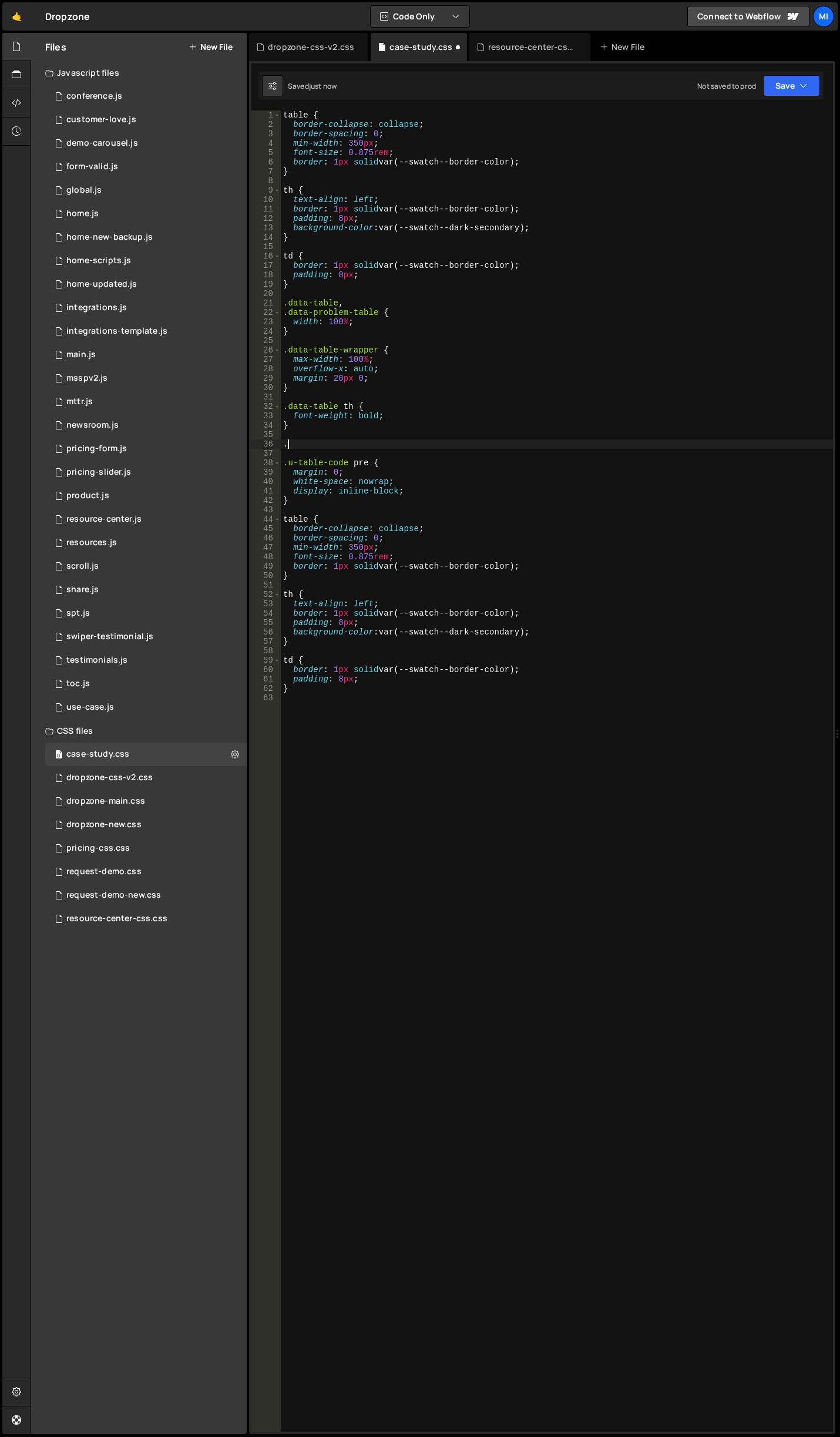
paste textarea "data-problem-table"
type textarea ".data-problem-table {}"
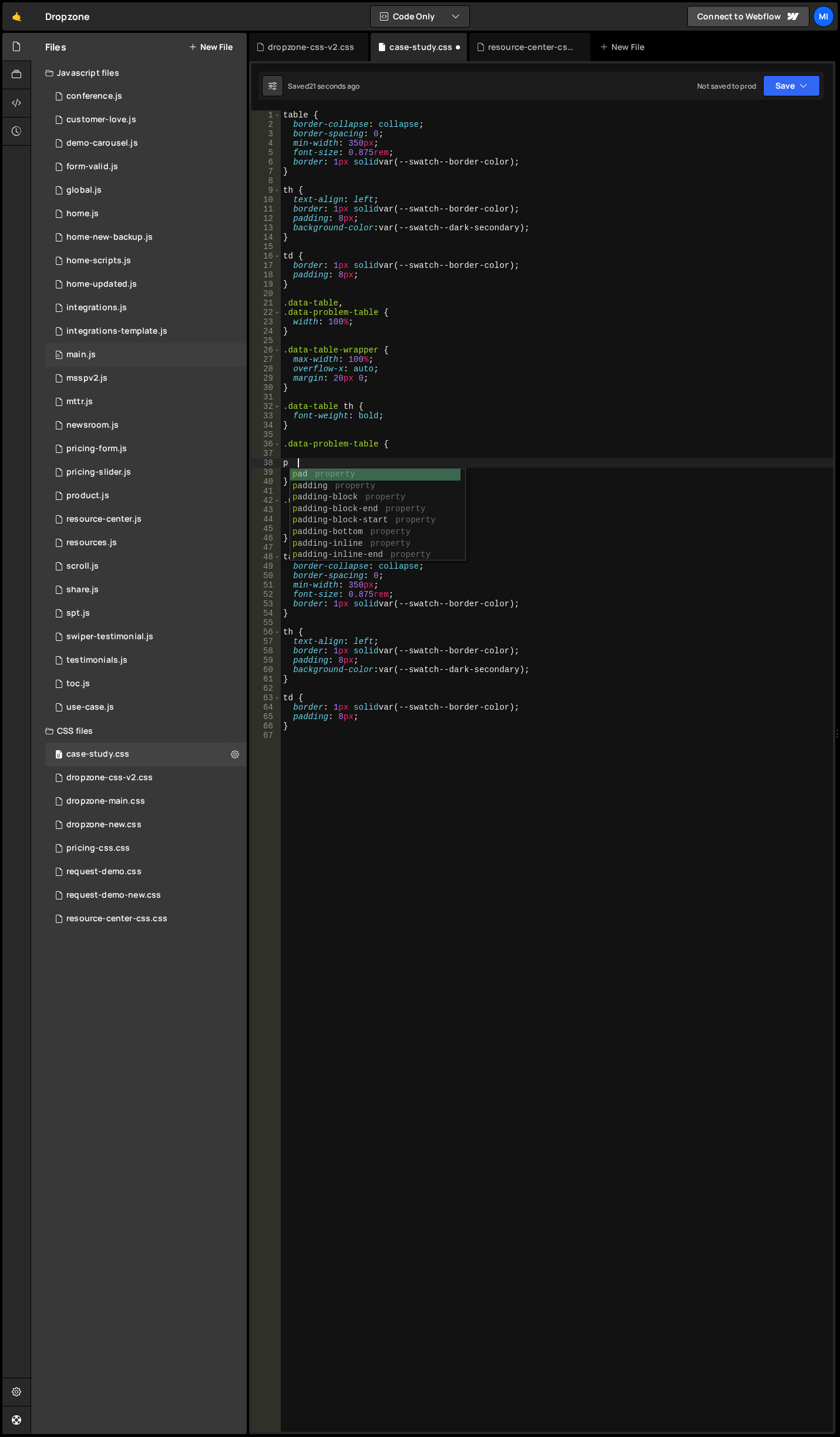
scroll to position [0, 1]
type textarea "p"
type textarea "margin: 1rem;"
click at [410, 864] on div "table { border-collapse : collapse ; border-spacing : 0 ; min-width : 350 px ; …" at bounding box center [556, 780] width 553 height 1340
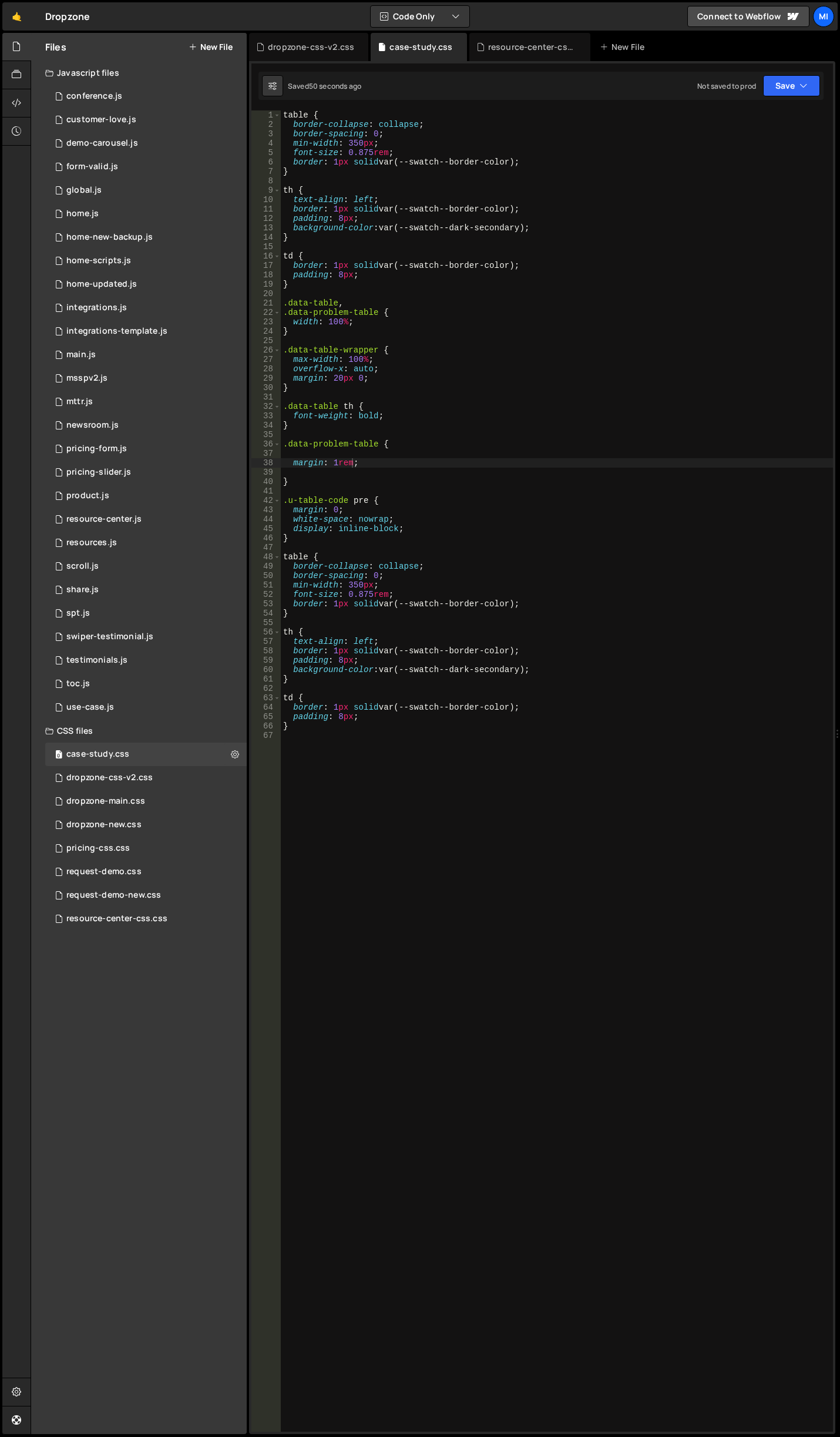
scroll to position [0, 0]
paste textarea "<div class="data-table-wrapper-problem">"
drag, startPoint x: 337, startPoint y: 736, endPoint x: 219, endPoint y: 732, distance: 118.1
click at [219, 732] on div "Files New File Javascript files 0 conference.js 0 0 customer-love.js 0 0 demo-c…" at bounding box center [435, 733] width 809 height 1401
click at [430, 738] on div "table { border-collapse : collapse ; border-spacing : 0 ; min-width : 350 px ; …" at bounding box center [556, 780] width 553 height 1340
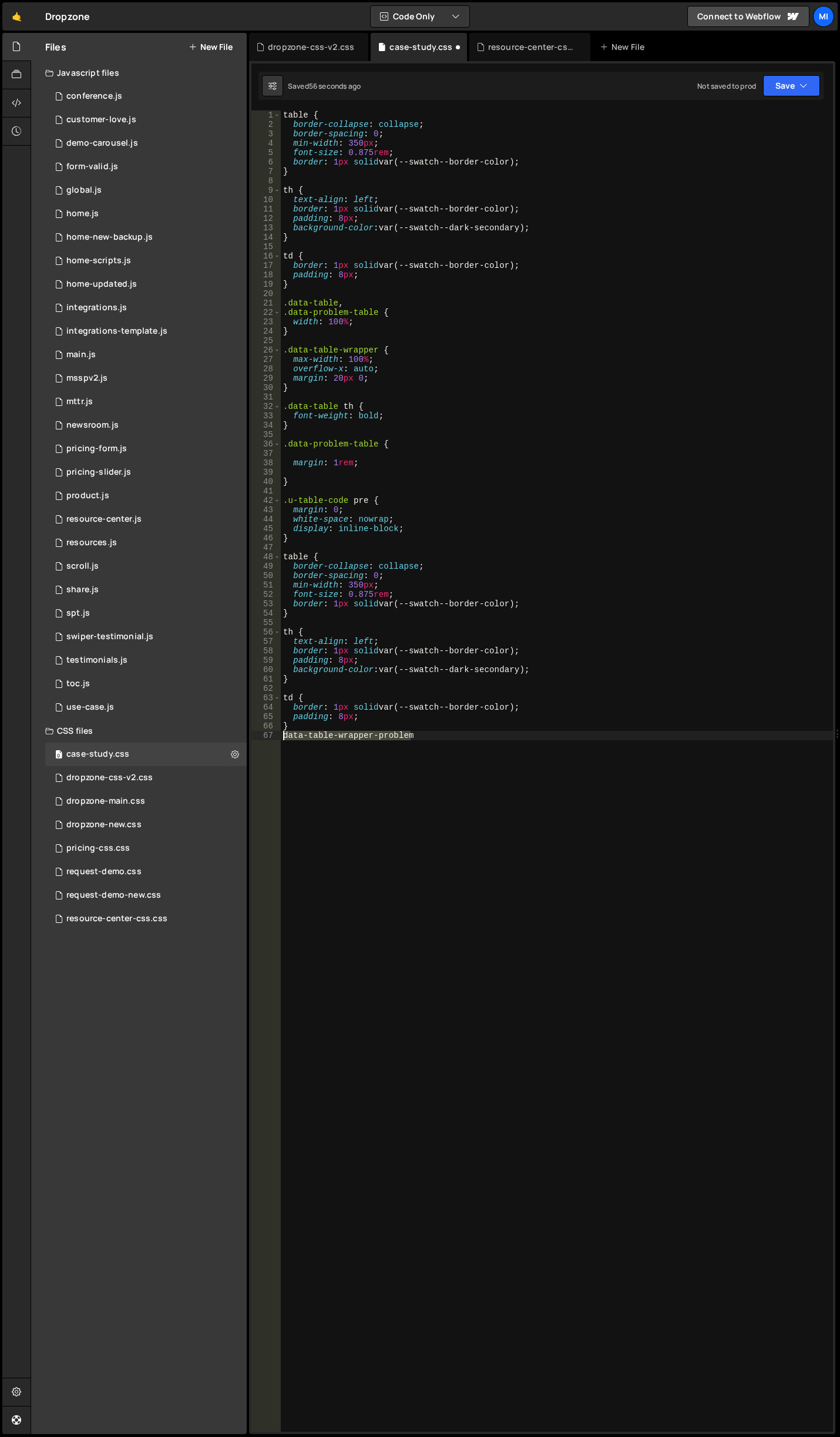
drag, startPoint x: 430, startPoint y: 738, endPoint x: 113, endPoint y: 734, distance: 317.0
click at [113, 734] on div "Files New File Javascript files 0 conference.js 0 0 customer-love.js 0 0 demo-c…" at bounding box center [435, 733] width 809 height 1401
drag, startPoint x: 434, startPoint y: 754, endPoint x: 287, endPoint y: 743, distance: 147.4
click at [287, 743] on div "table { border-collapse : collapse ; border-spacing : 0 ; min-width : 350 px ; …" at bounding box center [556, 780] width 553 height 1340
click at [373, 349] on div "table { border-collapse : collapse ; border-spacing : 0 ; min-width : 350 px ; …" at bounding box center [556, 780] width 553 height 1340
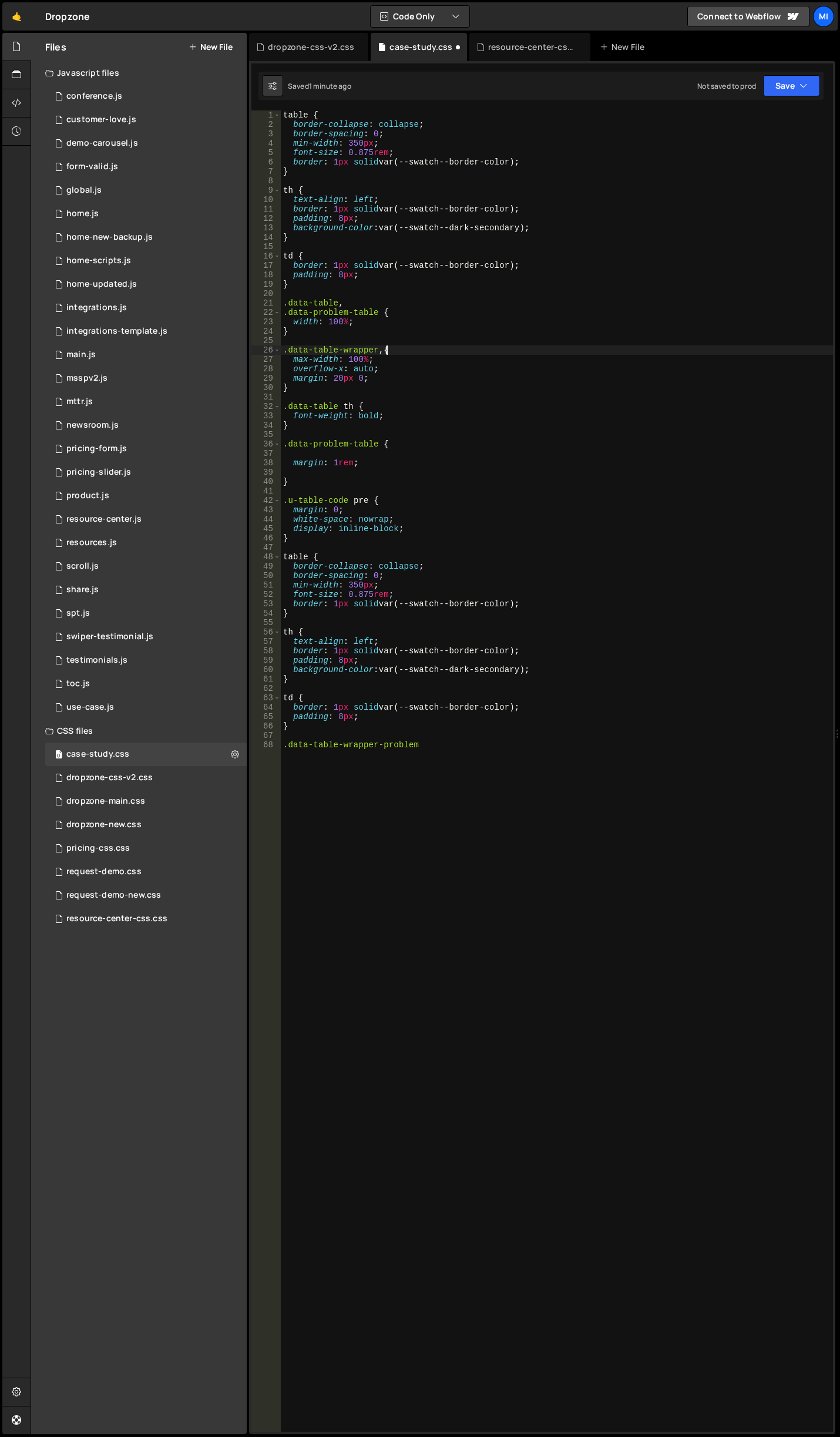
paste textarea "data-table-wrapper-problem"
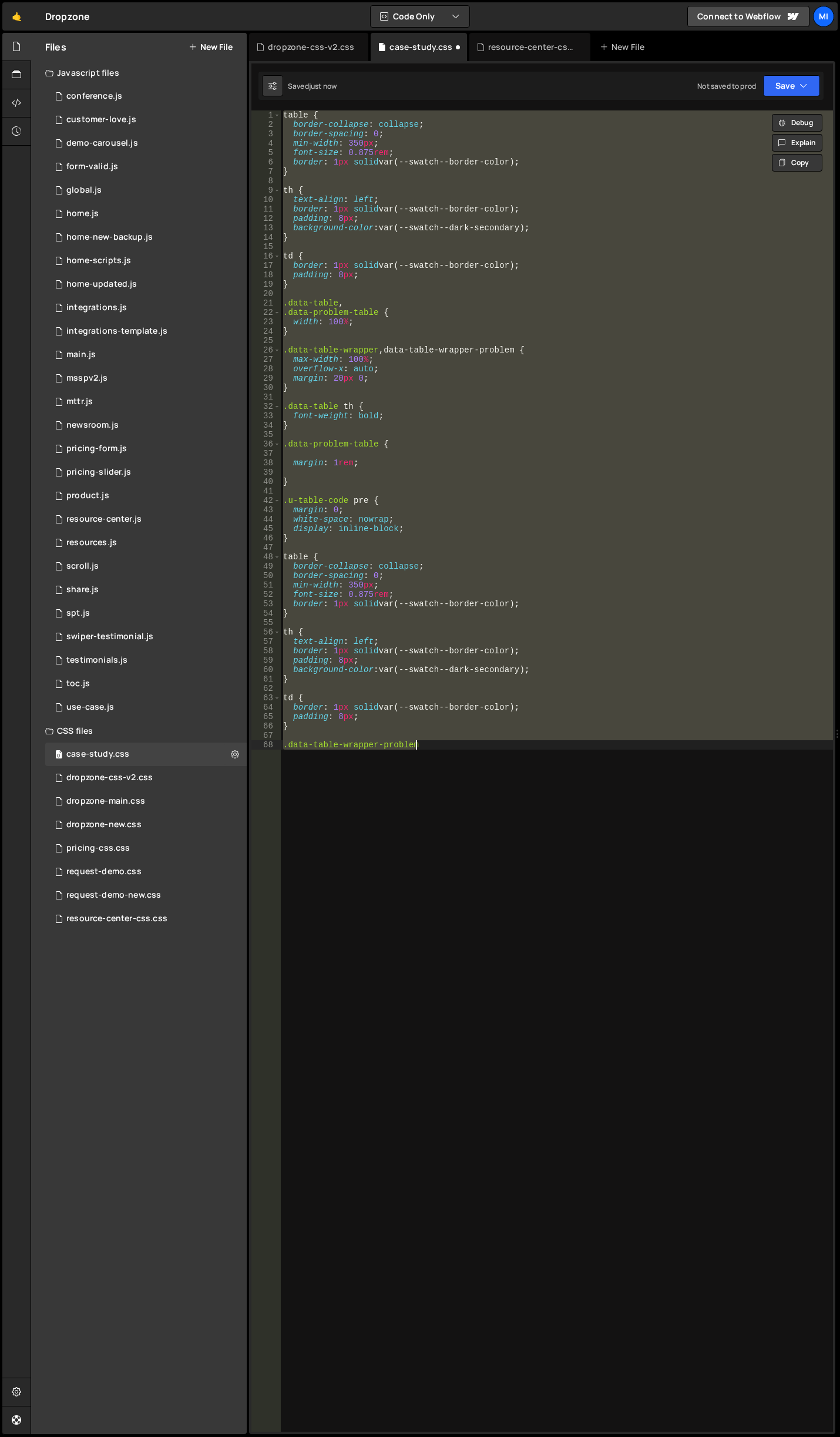
click at [386, 349] on div "table { border-collapse : collapse ; border-spacing : 0 ; min-width : 350 px ; …" at bounding box center [556, 770] width 553 height 1321
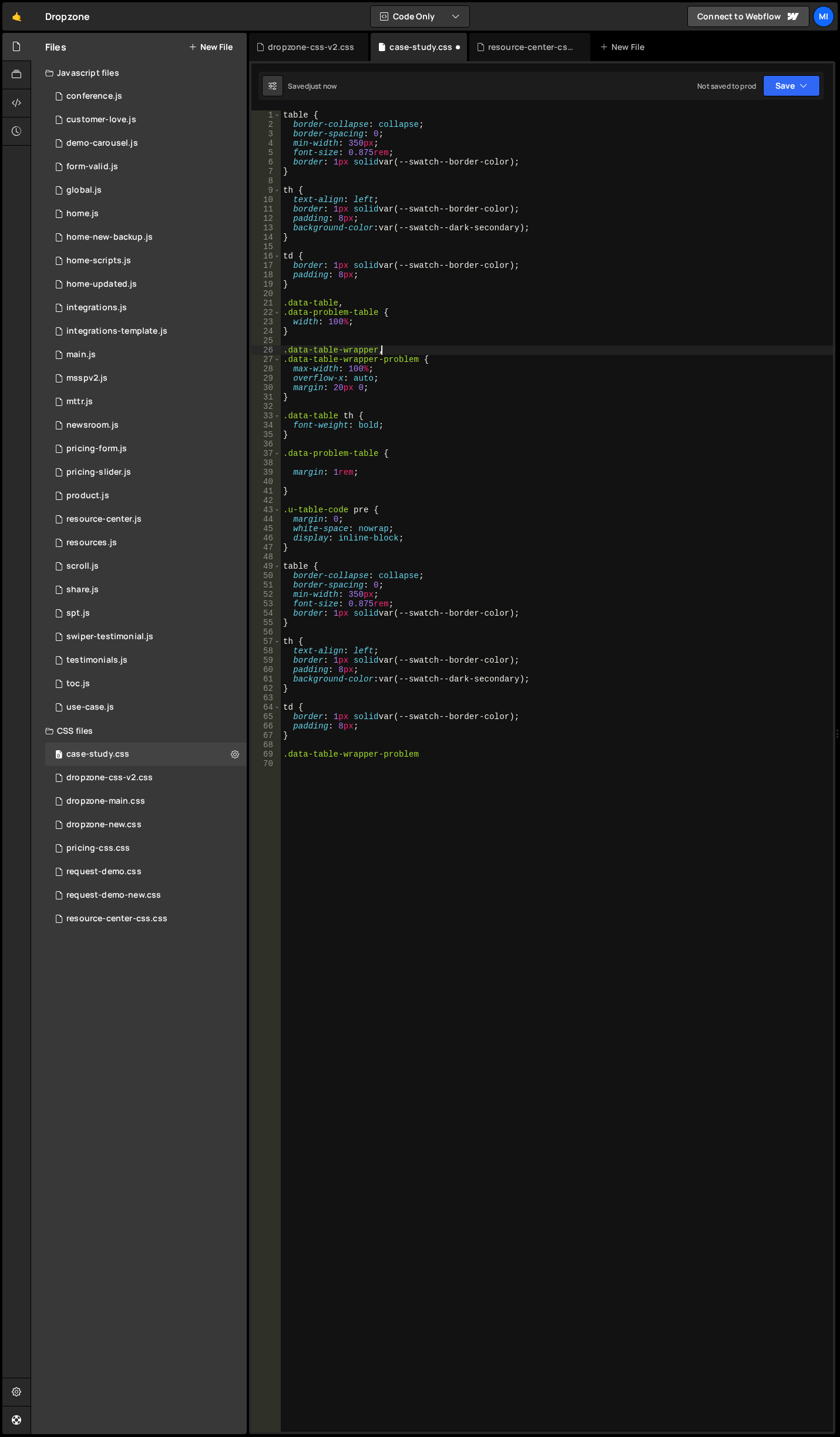
type textarea ".data-table-wrapper,"
click at [459, 761] on div "table { border-collapse : collapse ; border-spacing : 0 ; min-width : 350 px ; …" at bounding box center [556, 780] width 553 height 1340
click at [469, 745] on div "table { border-collapse : collapse ; border-spacing : 0 ; min-width : 350 px ; …" at bounding box center [556, 780] width 553 height 1340
click at [465, 759] on div "table { border-collapse : collapse ; border-spacing : 0 ; min-width : 350 px ; …" at bounding box center [556, 780] width 553 height 1340
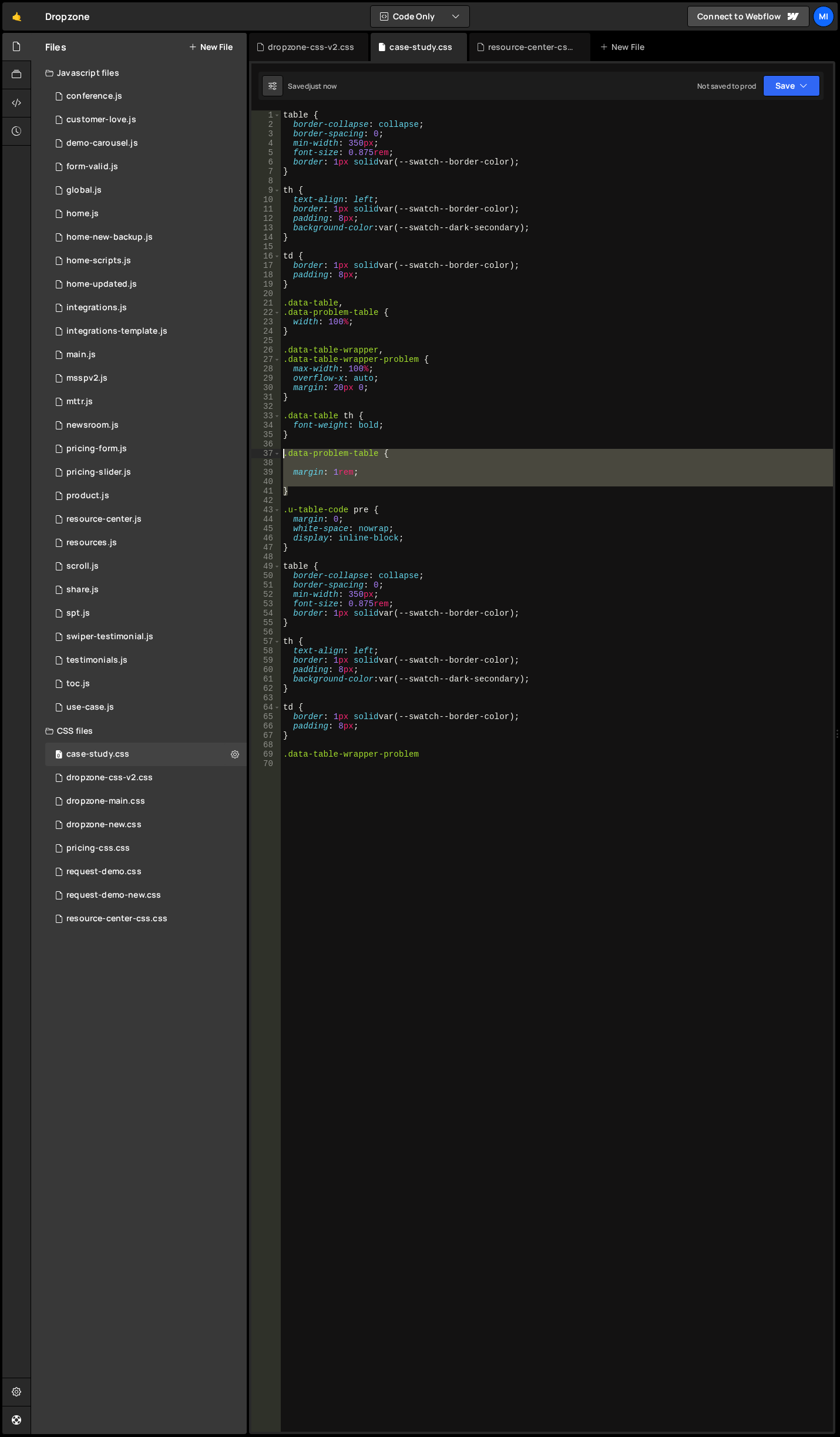
drag, startPoint x: 295, startPoint y: 491, endPoint x: 257, endPoint y: 457, distance: 51.0
click at [257, 457] on div "1 2 3 4 5 6 7 8 9 10 11 12 13 14 15 16 17 18 19 20 21 22 23 24 25 26 27 28 29 3…" at bounding box center [542, 770] width 582 height 1321
type textarea ".data-problem-table {"
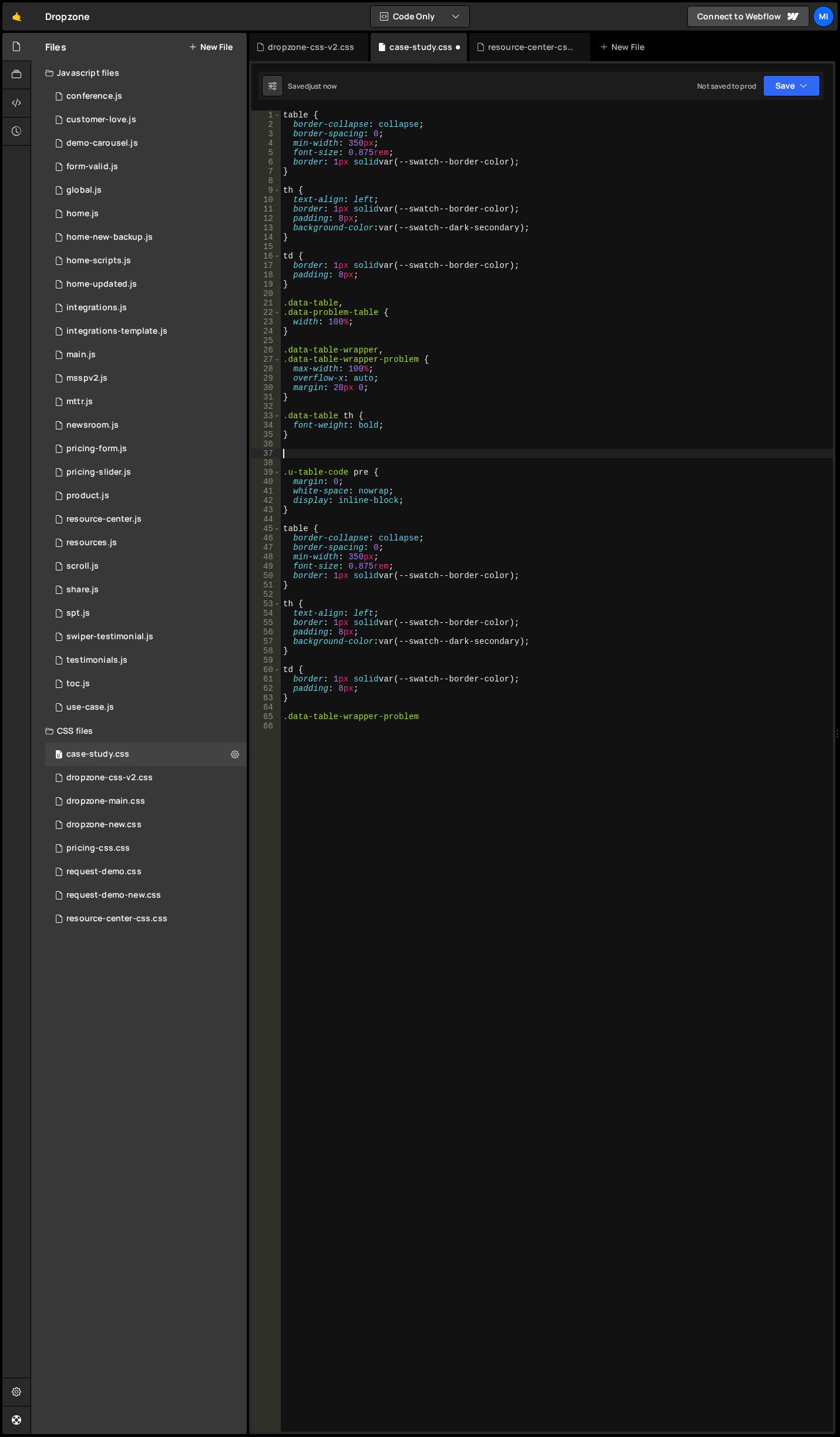
click at [464, 720] on div "table { border-collapse : collapse ; border-spacing : 0 ; min-width : 350 px ; …" at bounding box center [556, 780] width 553 height 1340
type textarea ".data-table-wrapper-problem {}"
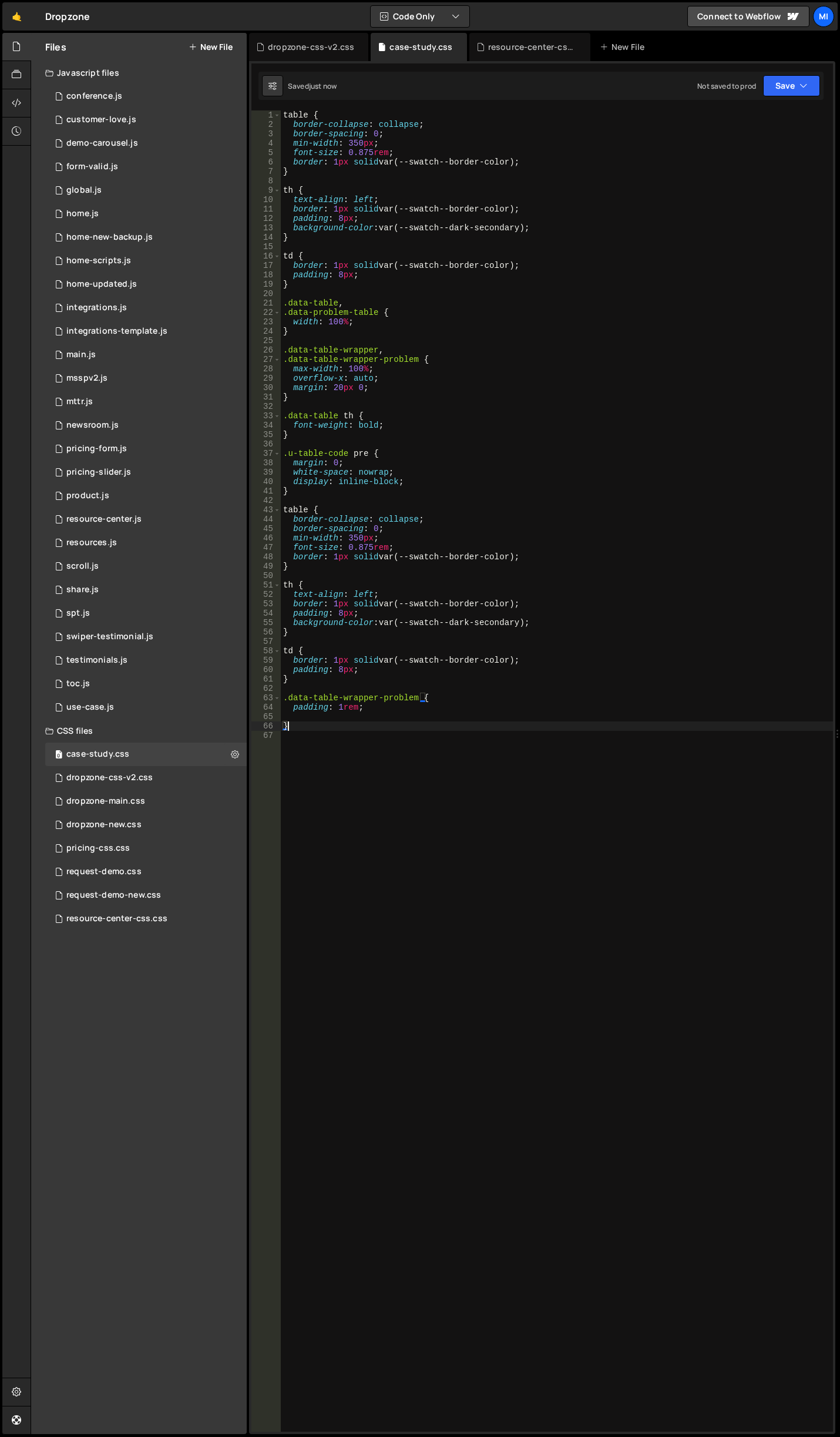
type textarea "}"
click at [514, 933] on div "table { border-collapse : collapse ; border-spacing : 0 ; min-width : 350 px ; …" at bounding box center [556, 780] width 553 height 1340
click at [495, 800] on div "table { border-collapse : collapse ; border-spacing : 0 ; min-width : 350 px ; …" at bounding box center [556, 780] width 553 height 1340
click at [444, 712] on div "table { border-collapse : collapse ; border-spacing : 0 ; min-width : 350 px ; …" at bounding box center [556, 780] width 553 height 1340
type textarea "padding: 1rem;"
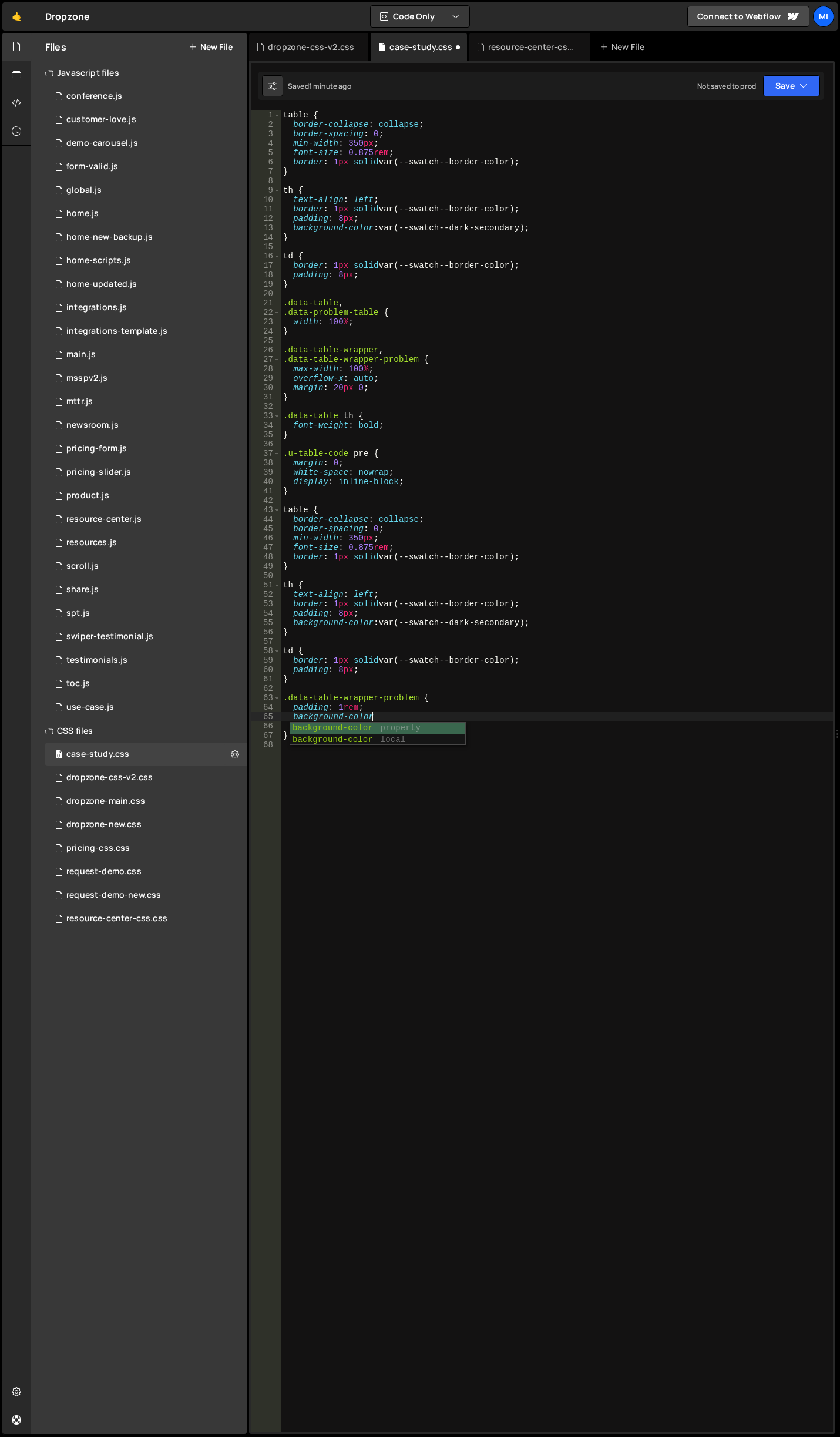
scroll to position [0, 6]
paste textarea "rgba(236, 81, 105, 0.1);"
type textarea "background-color: rgba(236, 81, 105, 0.2);"
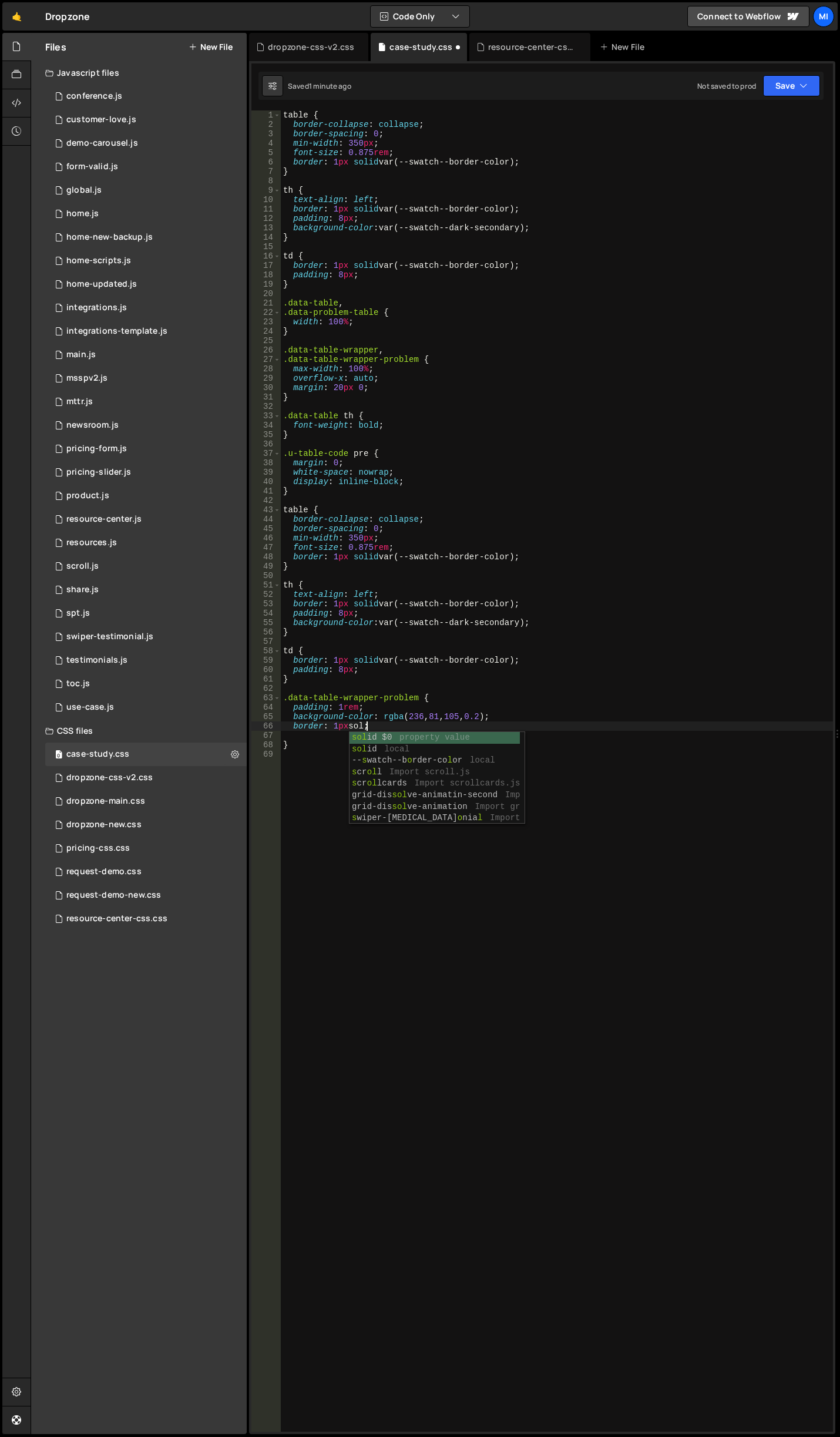
scroll to position [0, 6]
paste textarea "rgba(236, 81, 105, 0.1);"
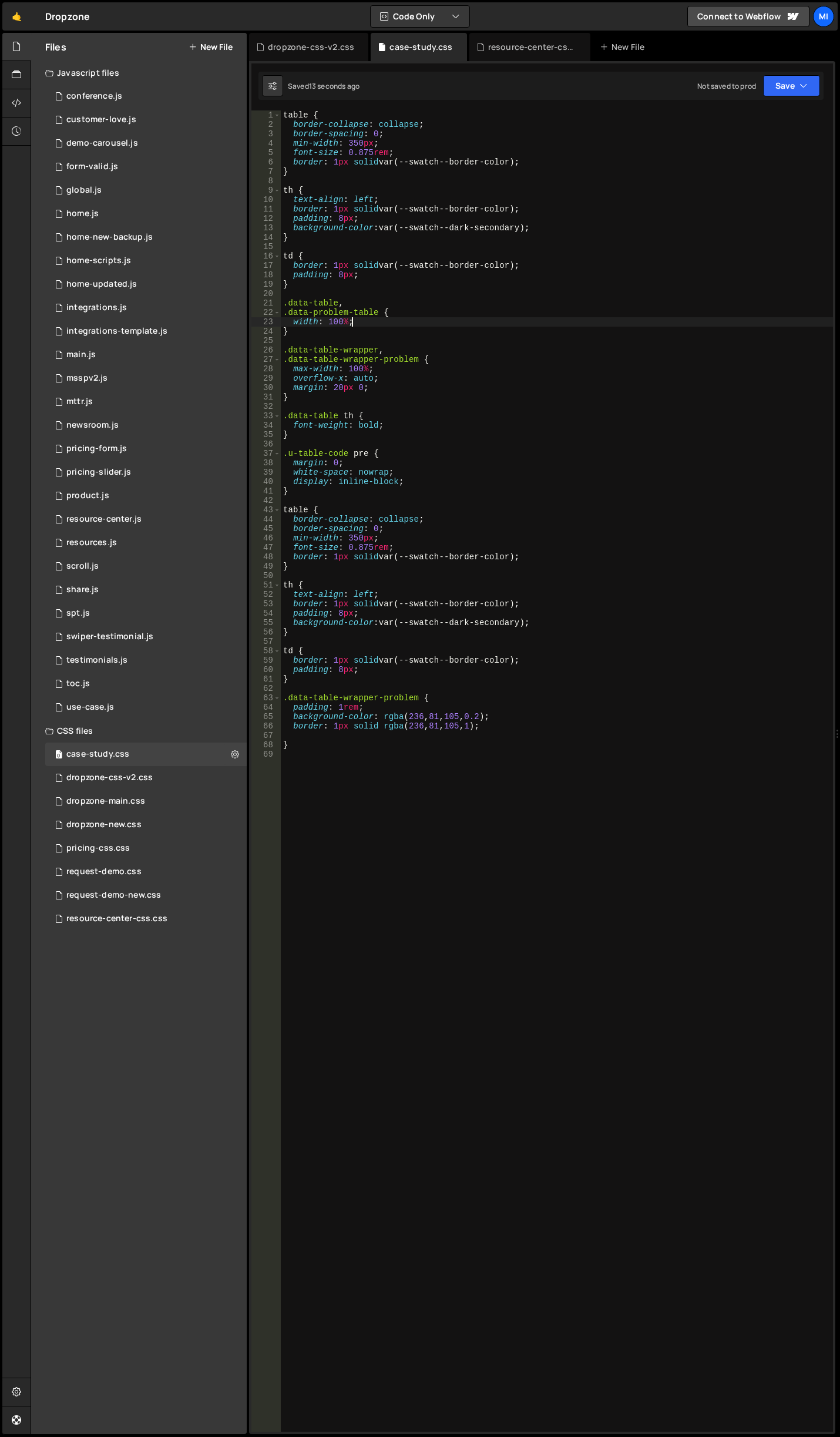
click at [524, 320] on div "table { border-collapse : collapse ; border-spacing : 0 ; min-width : 350 px ; …" at bounding box center [556, 780] width 553 height 1340
click at [483, 586] on div "table { border-collapse : collapse ; border-spacing : 0 ; min-width : 350 px ; …" at bounding box center [556, 780] width 553 height 1340
type textarea "th {"
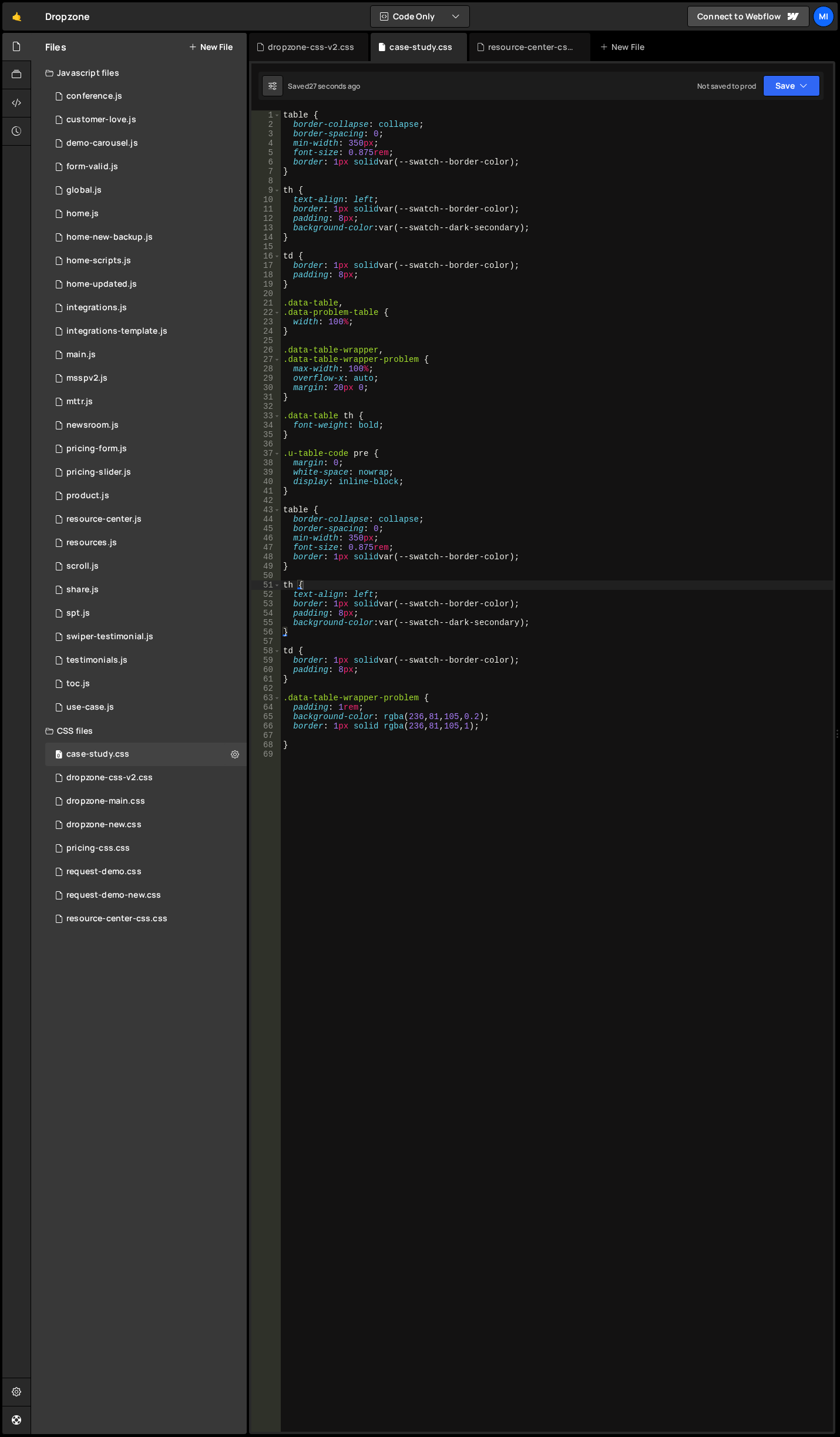
click at [611, 297] on div "table { border-collapse : collapse ; border-spacing : 0 ; min-width : 350 px ; …" at bounding box center [556, 780] width 553 height 1340
click at [294, 410] on div "table { border-collapse : collapse ; border-spacing : 0 ; min-width : 350 px ; …" at bounding box center [556, 780] width 553 height 1340
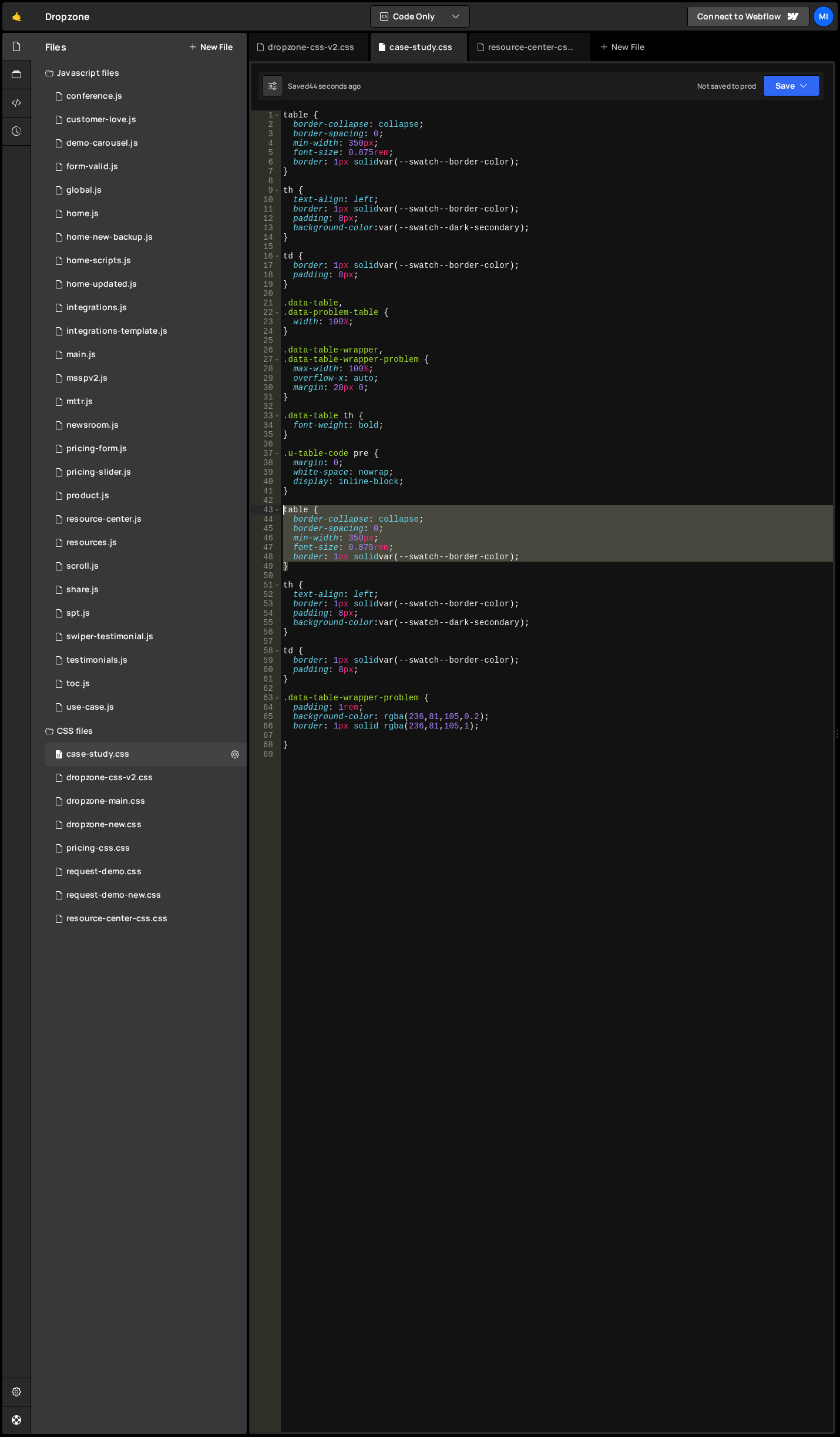
drag, startPoint x: 313, startPoint y: 570, endPoint x: 247, endPoint y: 507, distance: 91.2
click at [247, 507] on div "Files New File Javascript files 0 conference.js 0 0 customer-love.js 0 0 demo-c…" at bounding box center [435, 733] width 809 height 1401
type textarea "table { border-collapse: collapse;"
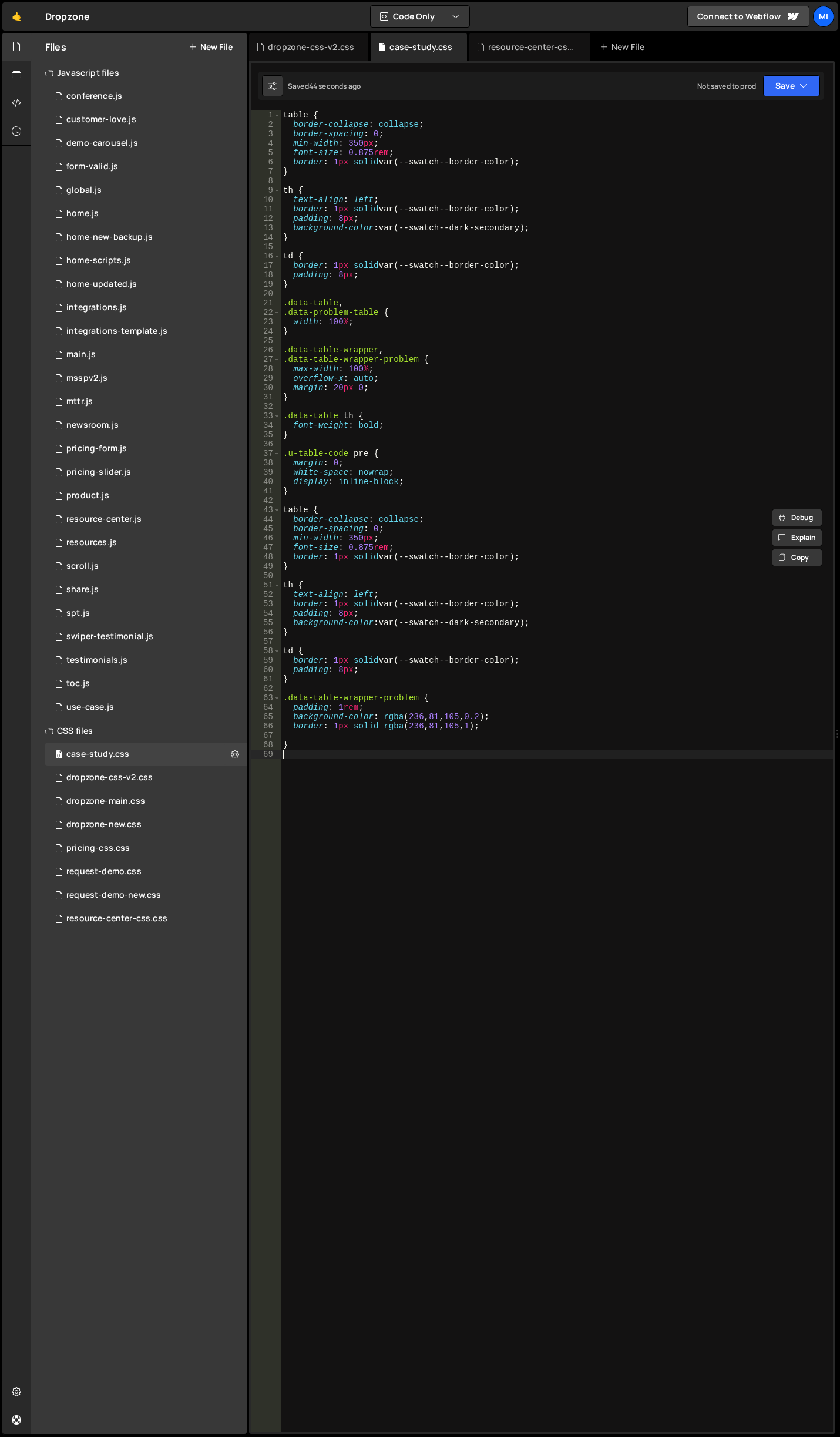
click at [330, 847] on div "table { border-collapse : collapse ; border-spacing : 0 ; min-width : 350 px ; …" at bounding box center [556, 780] width 553 height 1340
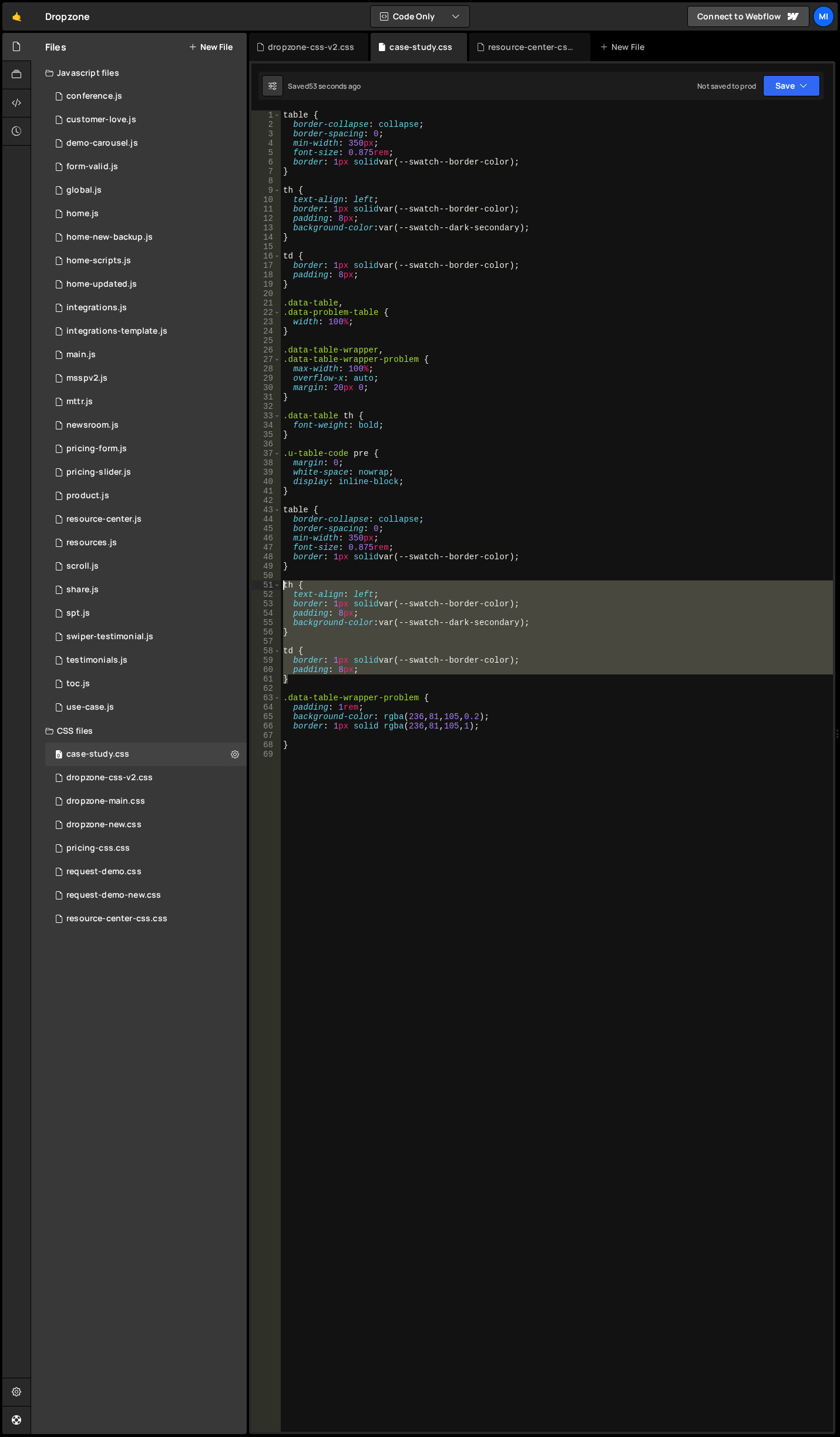
drag, startPoint x: 293, startPoint y: 681, endPoint x: 271, endPoint y: 585, distance: 98.5
click at [271, 585] on div "1 2 3 4 5 6 7 8 9 10 11 12 13 14 15 16 17 18 19 20 21 22 23 24 25 26 27 28 29 3…" at bounding box center [542, 770] width 582 height 1321
type textarea "th { text-align: left;"
click at [404, 900] on div "table { border-collapse : collapse ; border-spacing : 0 ; min-width : 350 px ; …" at bounding box center [556, 780] width 553 height 1340
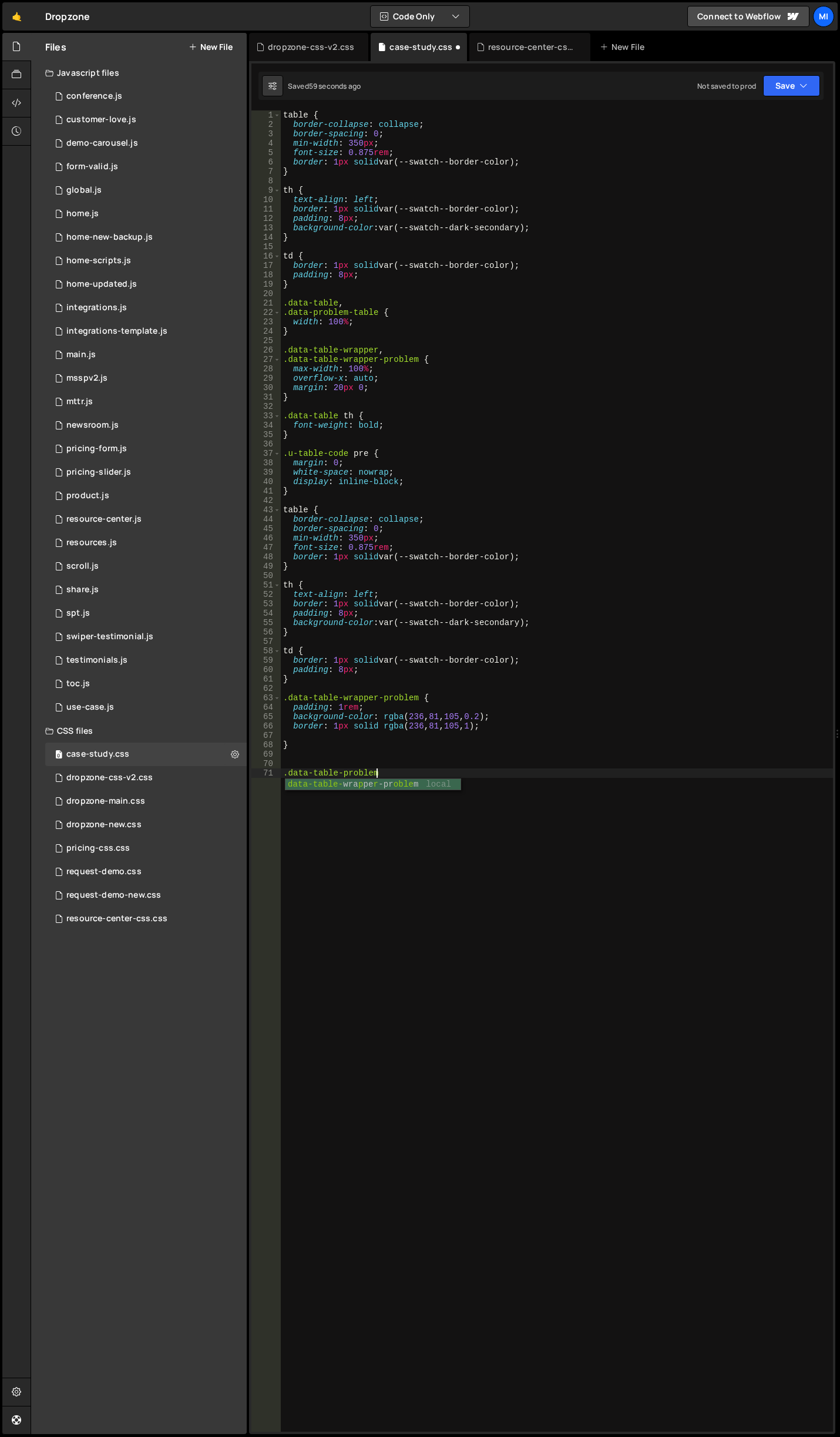
scroll to position [0, 6]
paste textarea "}"
drag, startPoint x: 377, startPoint y: 771, endPoint x: 245, endPoint y: 772, distance: 132.0
click at [245, 772] on div "Files New File Javascript files 0 conference.js 0 0 customer-love.js 0 0 demo-c…" at bounding box center [435, 733] width 809 height 1401
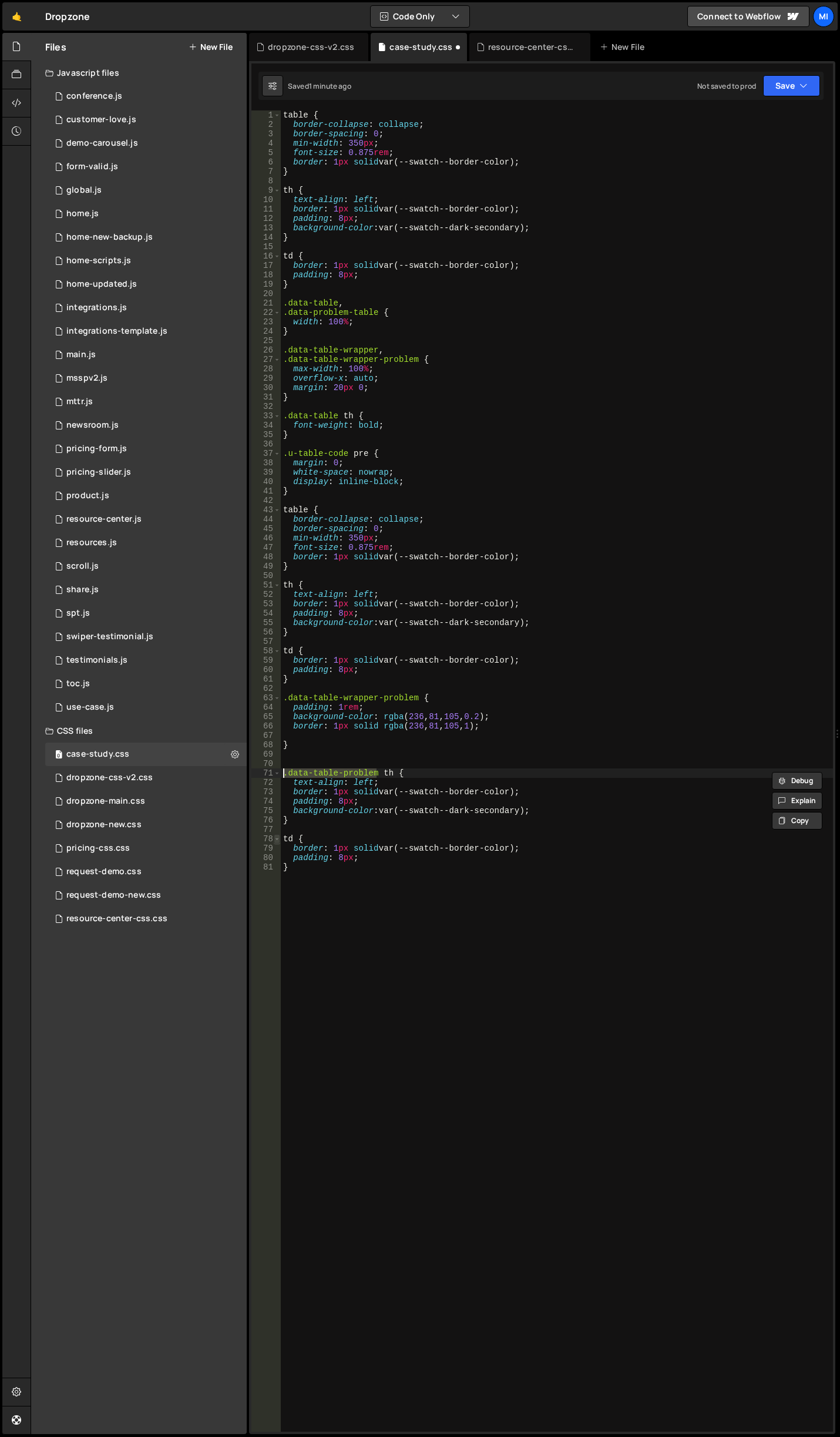
click at [277, 837] on span at bounding box center [277, 839] width 7 height 10
click at [275, 837] on span at bounding box center [277, 839] width 7 height 10
click at [283, 839] on div "table { border-collapse : collapse ; border-spacing : 0 ; min-width : 350 px ; …" at bounding box center [556, 780] width 553 height 1340
paste textarea ".data-table-problem"
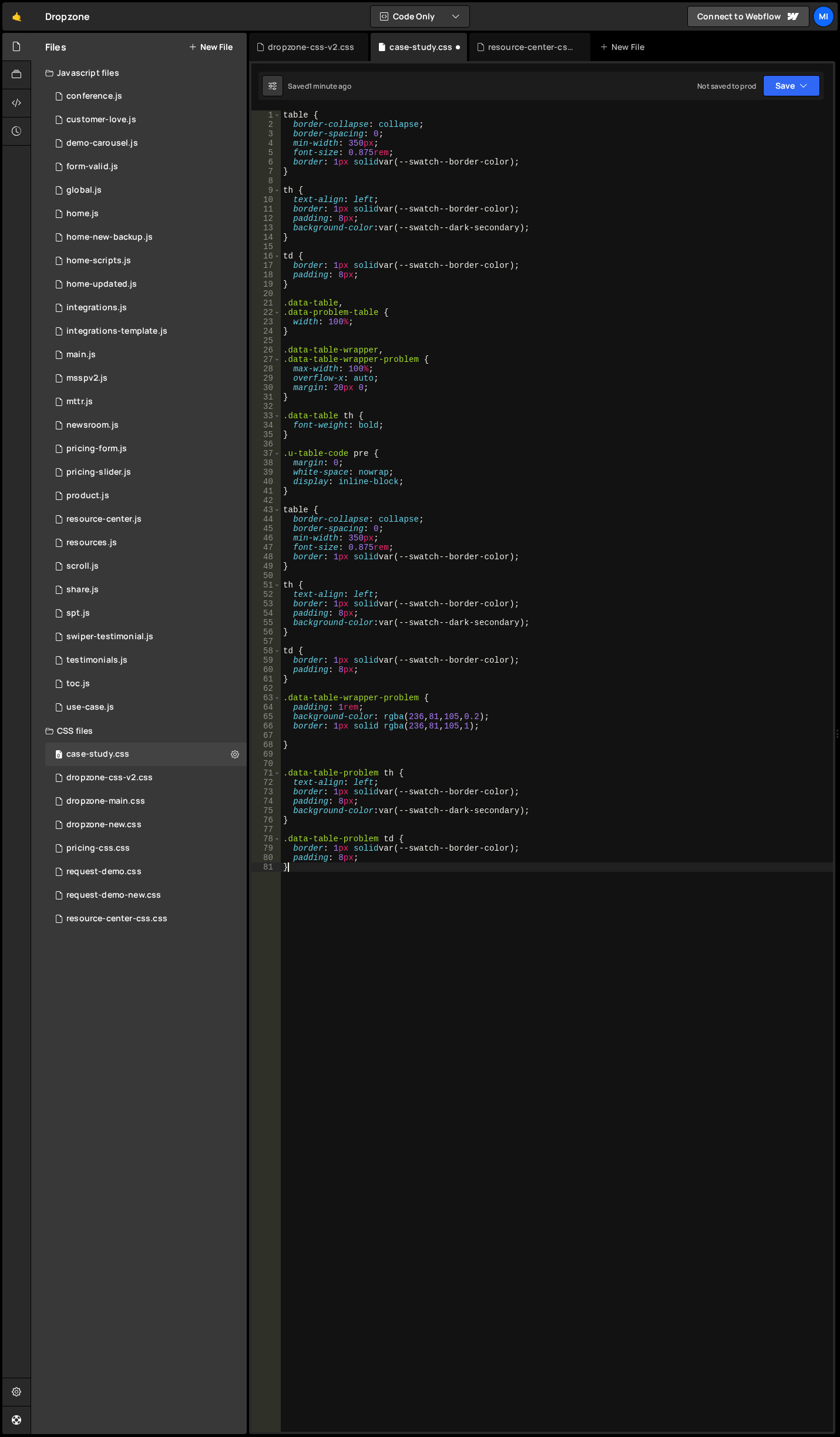
click at [441, 884] on div "table { border-collapse : collapse ; border-spacing : 0 ; min-width : 350 px ; …" at bounding box center [556, 780] width 553 height 1340
type textarea "}"
click at [578, 831] on div "table { border-collapse : collapse ; border-spacing : 0 ; min-width : 350 px ; …" at bounding box center [556, 780] width 553 height 1340
drag, startPoint x: 383, startPoint y: 849, endPoint x: 514, endPoint y: 850, distance: 131.0
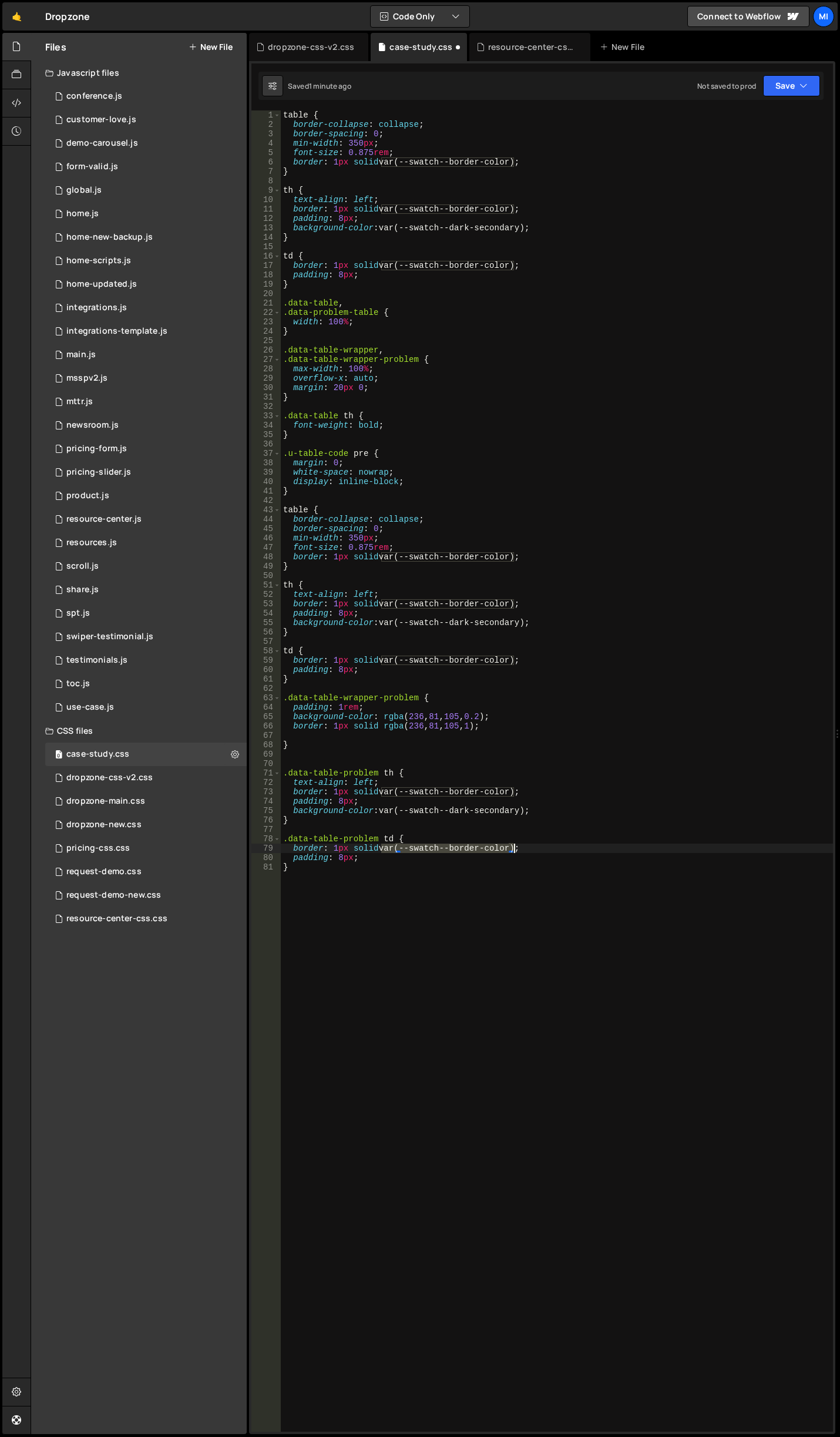
click at [514, 850] on div "table { border-collapse : collapse ; border-spacing : 0 ; min-width : 350 px ; …" at bounding box center [556, 780] width 553 height 1340
paste textarea "rgba(255, 255, 255, 0.1"
click at [495, 844] on div "table { border-collapse : collapse ; border-spacing : 0 ; min-width : 350 px ; …" at bounding box center [556, 780] width 553 height 1340
drag, startPoint x: 387, startPoint y: 852, endPoint x: 499, endPoint y: 846, distance: 112.2
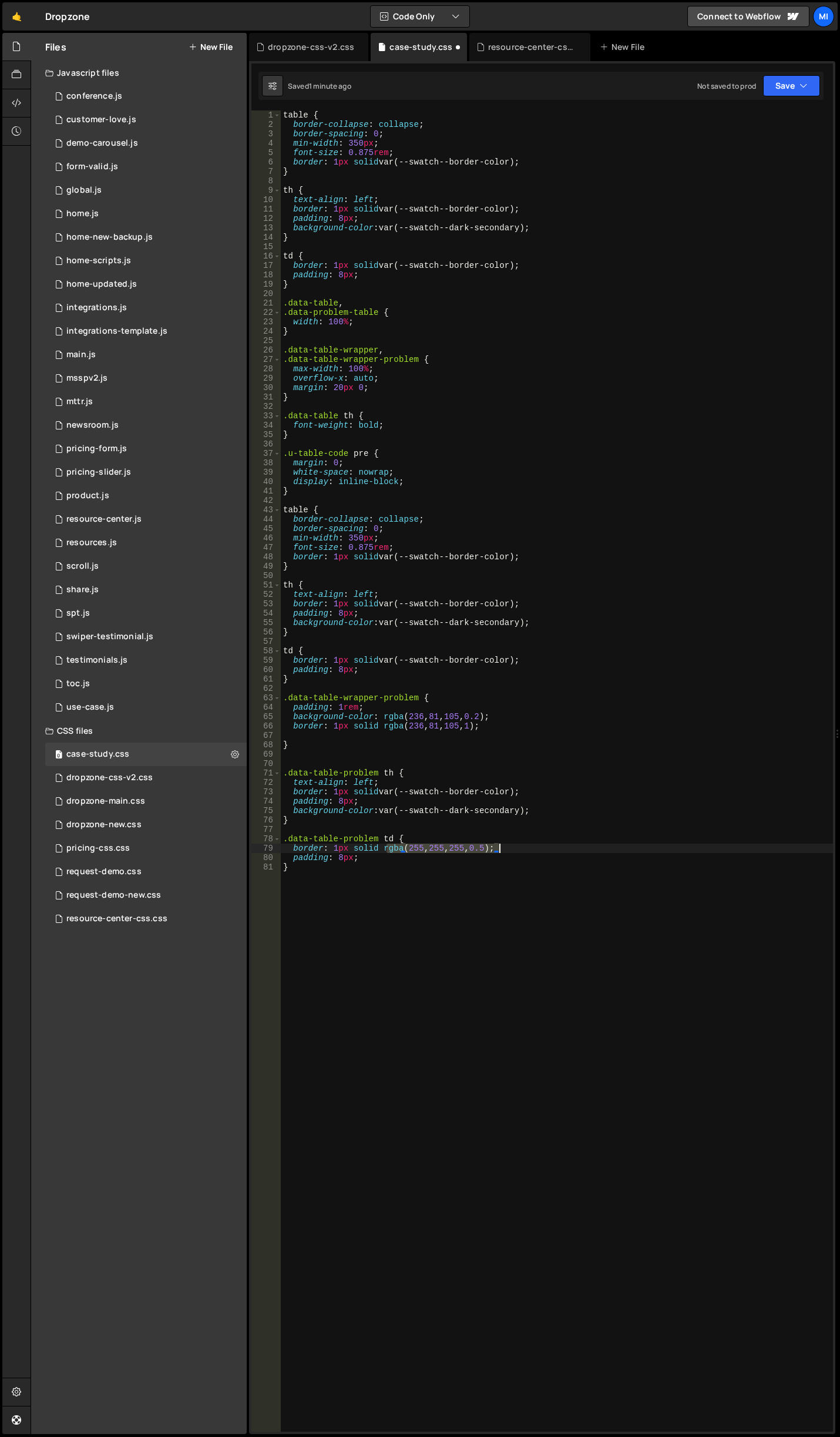
click at [499, 846] on div "table { border-collapse : collapse ; border-spacing : 0 ; min-width : 350 px ; …" at bounding box center [556, 780] width 553 height 1340
drag, startPoint x: 382, startPoint y: 791, endPoint x: 515, endPoint y: 792, distance: 133.0
click at [515, 792] on div "table { border-collapse : collapse ; border-spacing : 0 ; min-width : 350 px ; …" at bounding box center [556, 780] width 553 height 1340
paste textarea "gba(255, 255, 255, 0.5"
drag, startPoint x: 482, startPoint y: 722, endPoint x: 380, endPoint y: 723, distance: 102.0
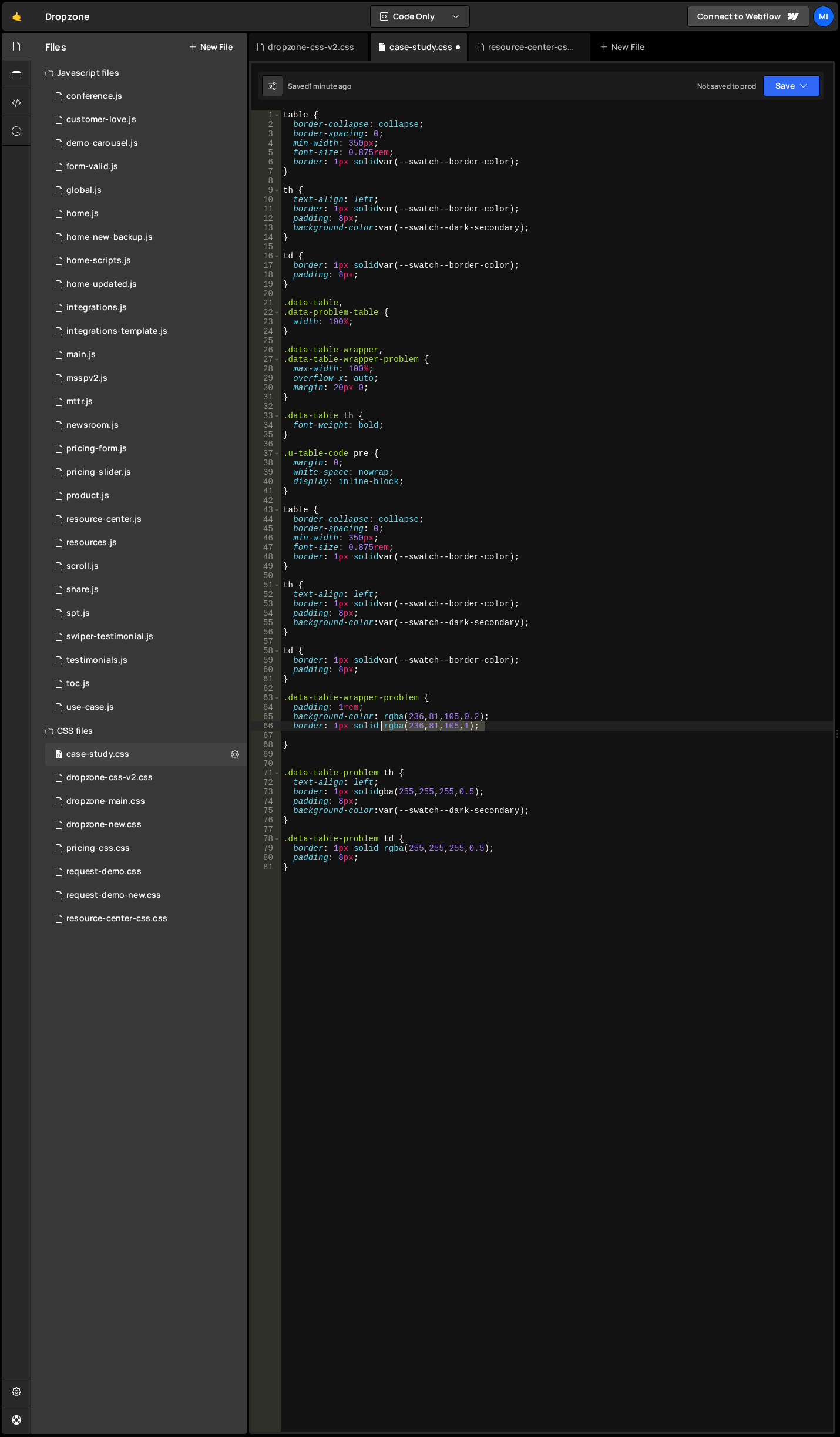
click at [380, 723] on div "table { border-collapse : collapse ; border-spacing : 0 ; min-width : 350 px ; …" at bounding box center [556, 780] width 553 height 1340
drag, startPoint x: 380, startPoint y: 810, endPoint x: 524, endPoint y: 808, distance: 144.0
click at [524, 808] on div "table { border-collapse : collapse ; border-spacing : 0 ; min-width : 350 px ; …" at bounding box center [556, 780] width 553 height 1340
paste textarea "rgba(236, 81, 105, 1"
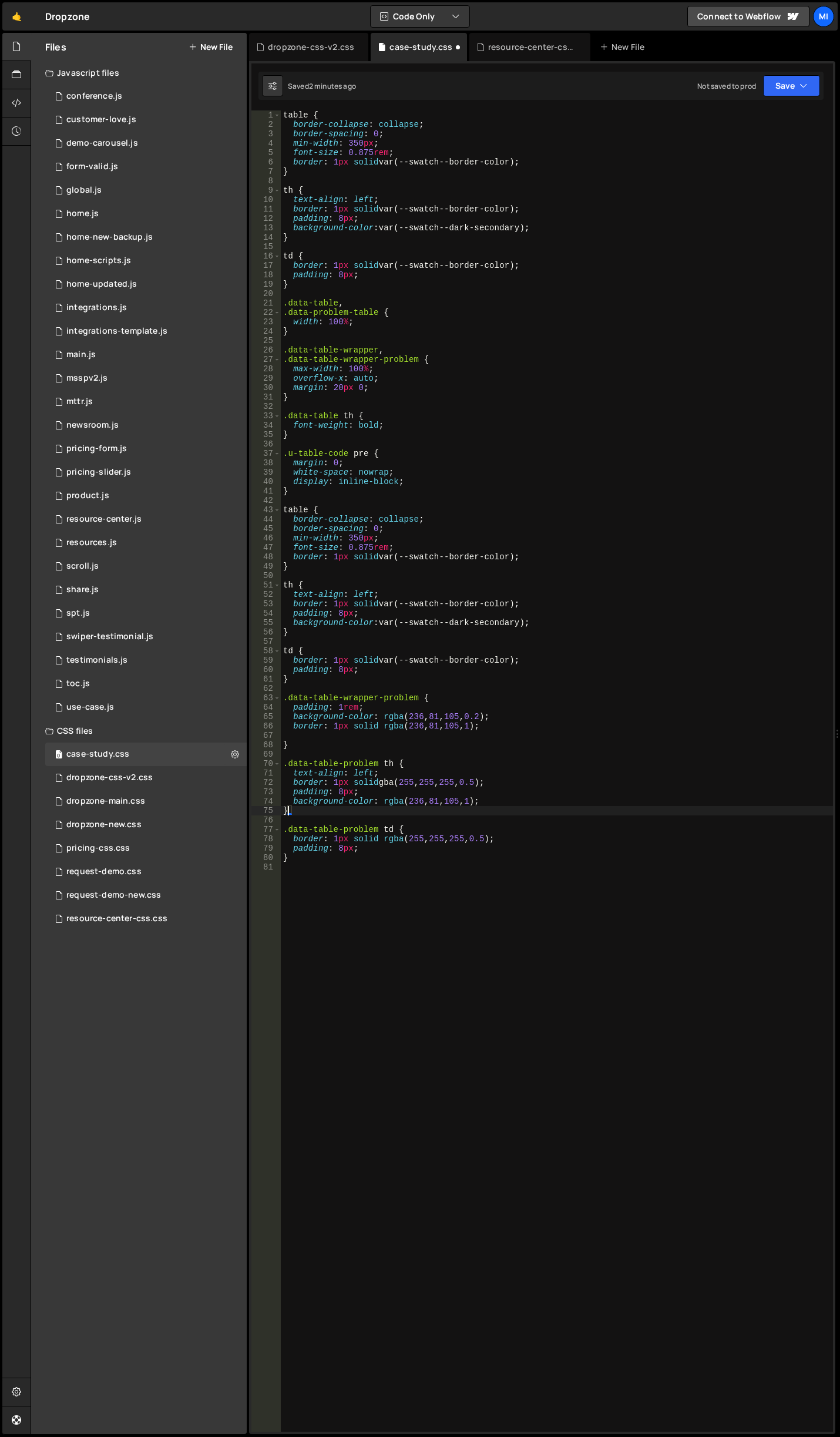
scroll to position [0, 0]
click at [452, 836] on div "table { border-collapse : collapse ; border-spacing : 0 ; min-width : 350 px ; …" at bounding box center [556, 780] width 553 height 1340
click at [449, 811] on div "table { border-collapse : collapse ; border-spacing : 0 ; min-width : 350 px ; …" at bounding box center [556, 780] width 553 height 1340
click at [498, 834] on div "table { border-collapse : collapse ; border-spacing : 0 ; min-width : 350 px ; …" at bounding box center [556, 780] width 553 height 1340
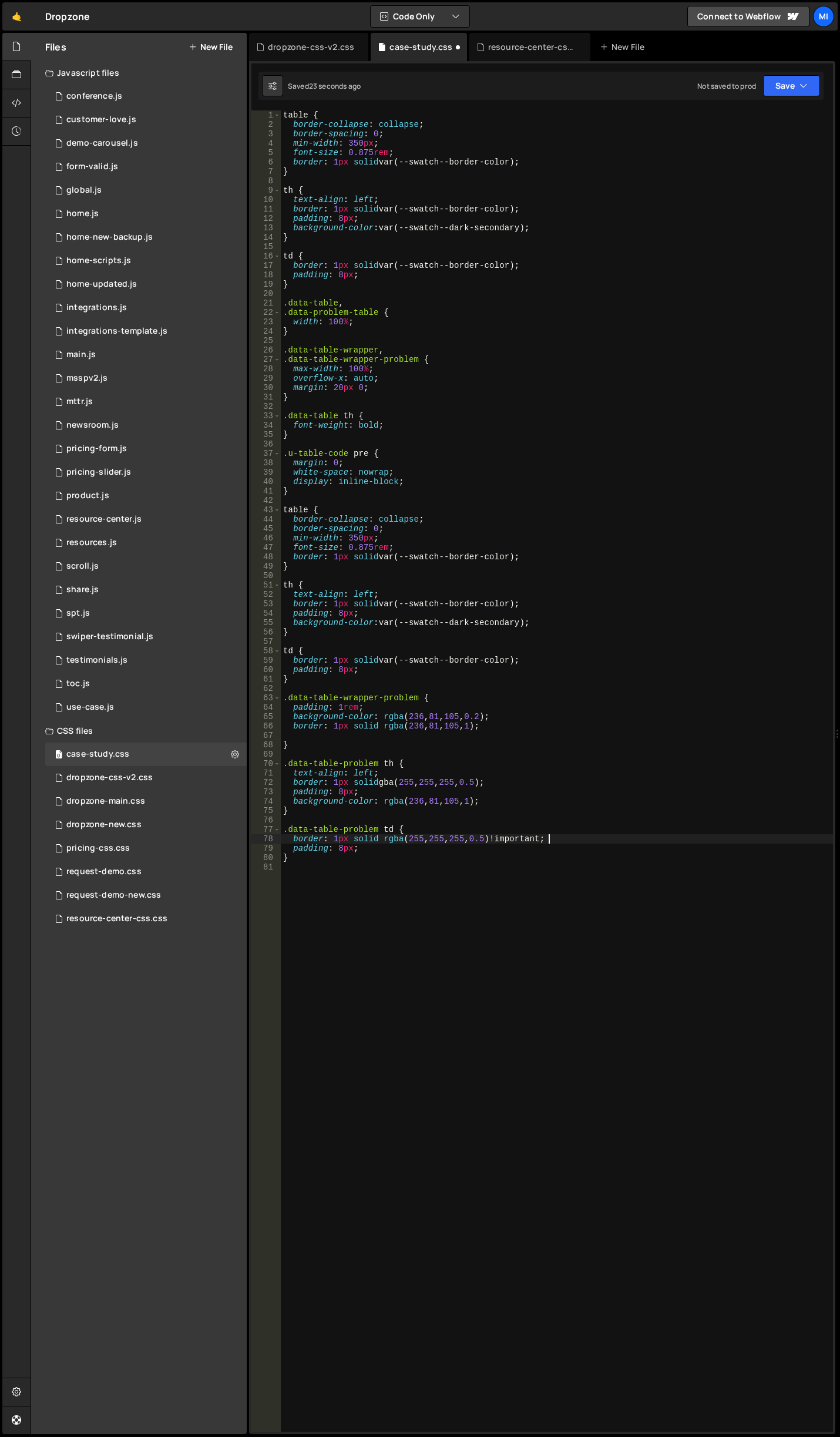
click at [495, 778] on div "table { border-collapse : collapse ; border-spacing : 0 ; min-width : 350 px ; …" at bounding box center [556, 780] width 553 height 1340
click at [483, 802] on div "table { border-collapse : collapse ; border-spacing : 0 ; min-width : 350 px ; …" at bounding box center [556, 780] width 553 height 1340
click at [494, 779] on div "table { border-collapse : collapse ; border-spacing : 0 ; min-width : 350 px ; …" at bounding box center [556, 780] width 553 height 1340
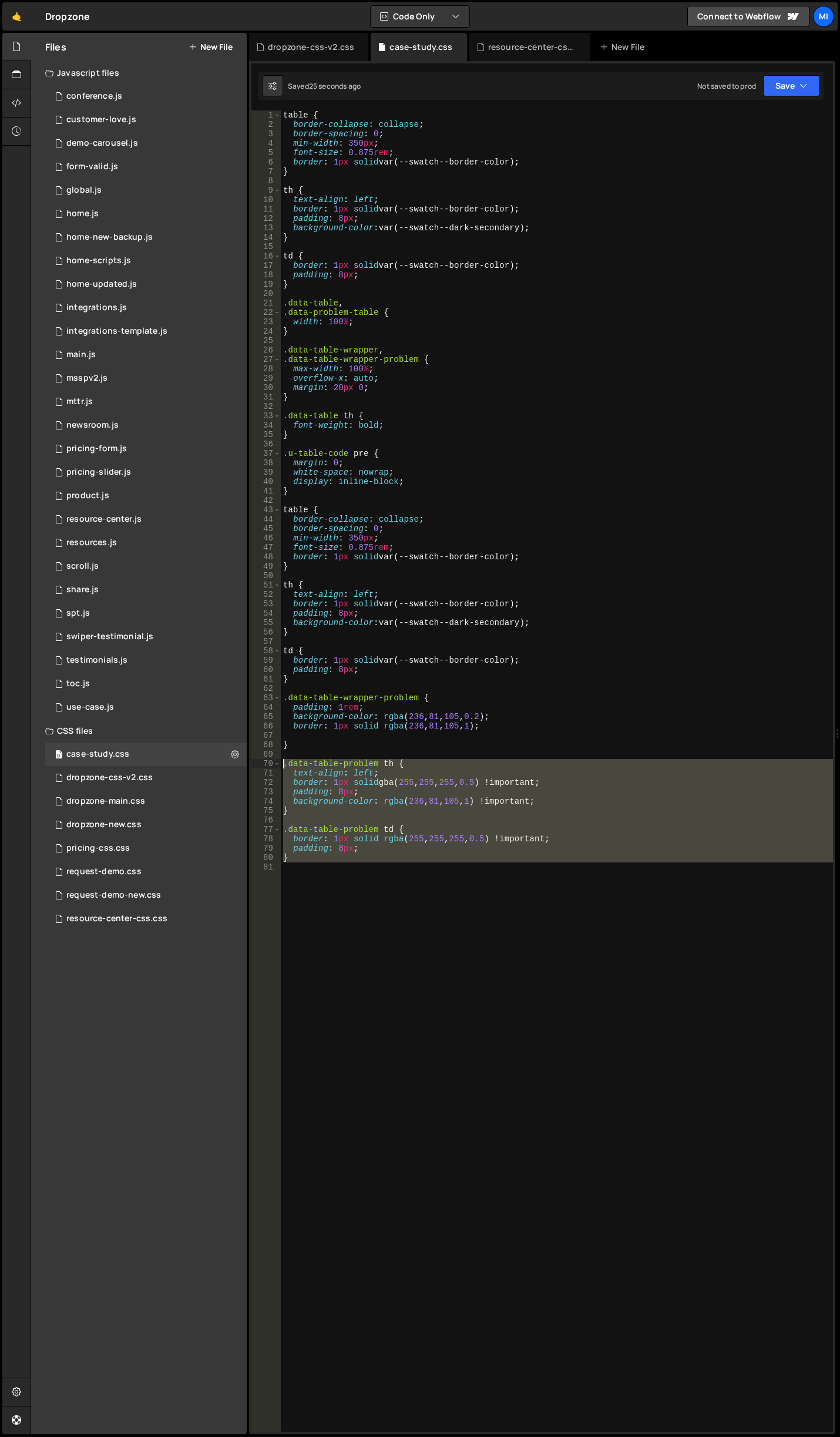
drag, startPoint x: 299, startPoint y: 869, endPoint x: 255, endPoint y: 760, distance: 117.5
click at [255, 760] on div "border: 1px solid gba(255, 255, 255, 0.5) !important; 1 2 3 4 5 6 7 8 9 10 11 1…" at bounding box center [542, 770] width 582 height 1321
click at [645, 798] on div "table { border-collapse : collapse ; border-spacing : 0 ; min-width : 350 px ; …" at bounding box center [556, 770] width 553 height 1321
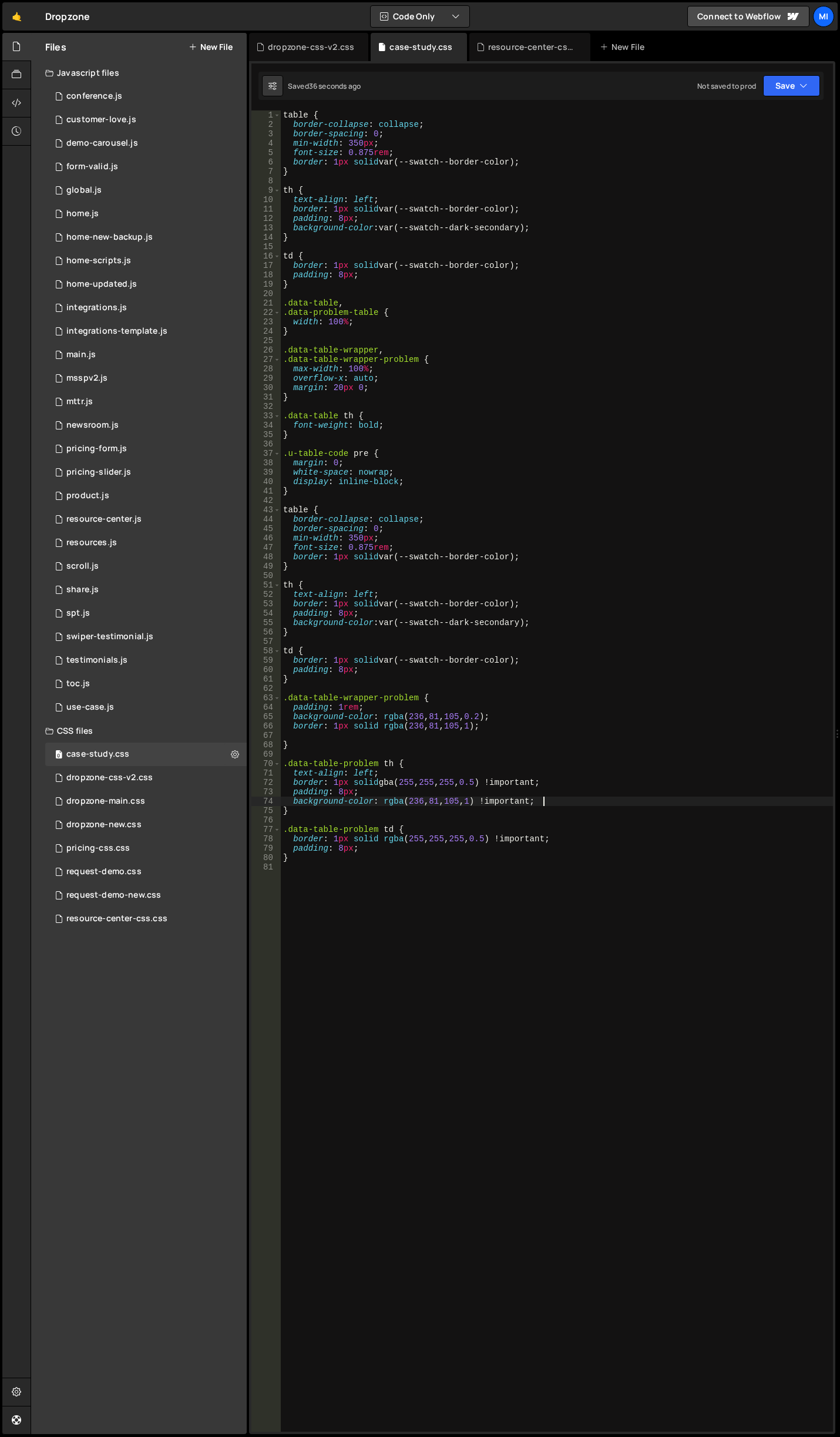
scroll to position [0, 0]
drag, startPoint x: 376, startPoint y: 763, endPoint x: 315, endPoint y: 761, distance: 61.0
click at [315, 761] on div "table { border-collapse : collapse ; border-spacing : 0 ; min-width : 350 px ; …" at bounding box center [556, 780] width 553 height 1340
type textarea "}"
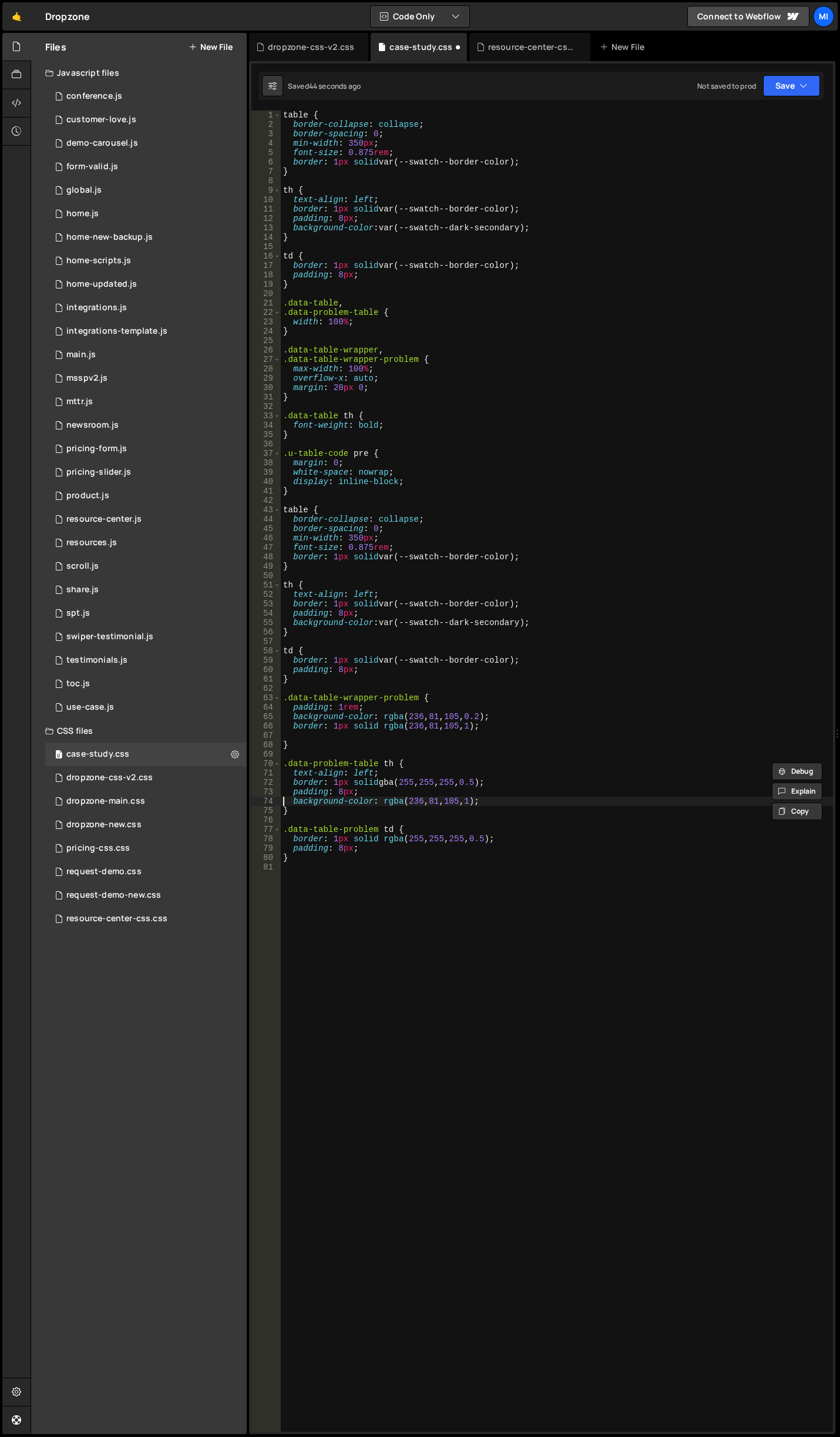
scroll to position [0, 0]
paste textarea "problem-table"
click at [323, 764] on div "table { border-collapse : collapse ; border-spacing : 0 ; min-width : 350 px ; …" at bounding box center [556, 780] width 553 height 1340
drag, startPoint x: 383, startPoint y: 783, endPoint x: 460, endPoint y: 786, distance: 77.1
click at [460, 786] on div "table { border-collapse : collapse ; border-spacing : 0 ; min-width : 350 px ; …" at bounding box center [556, 780] width 553 height 1340
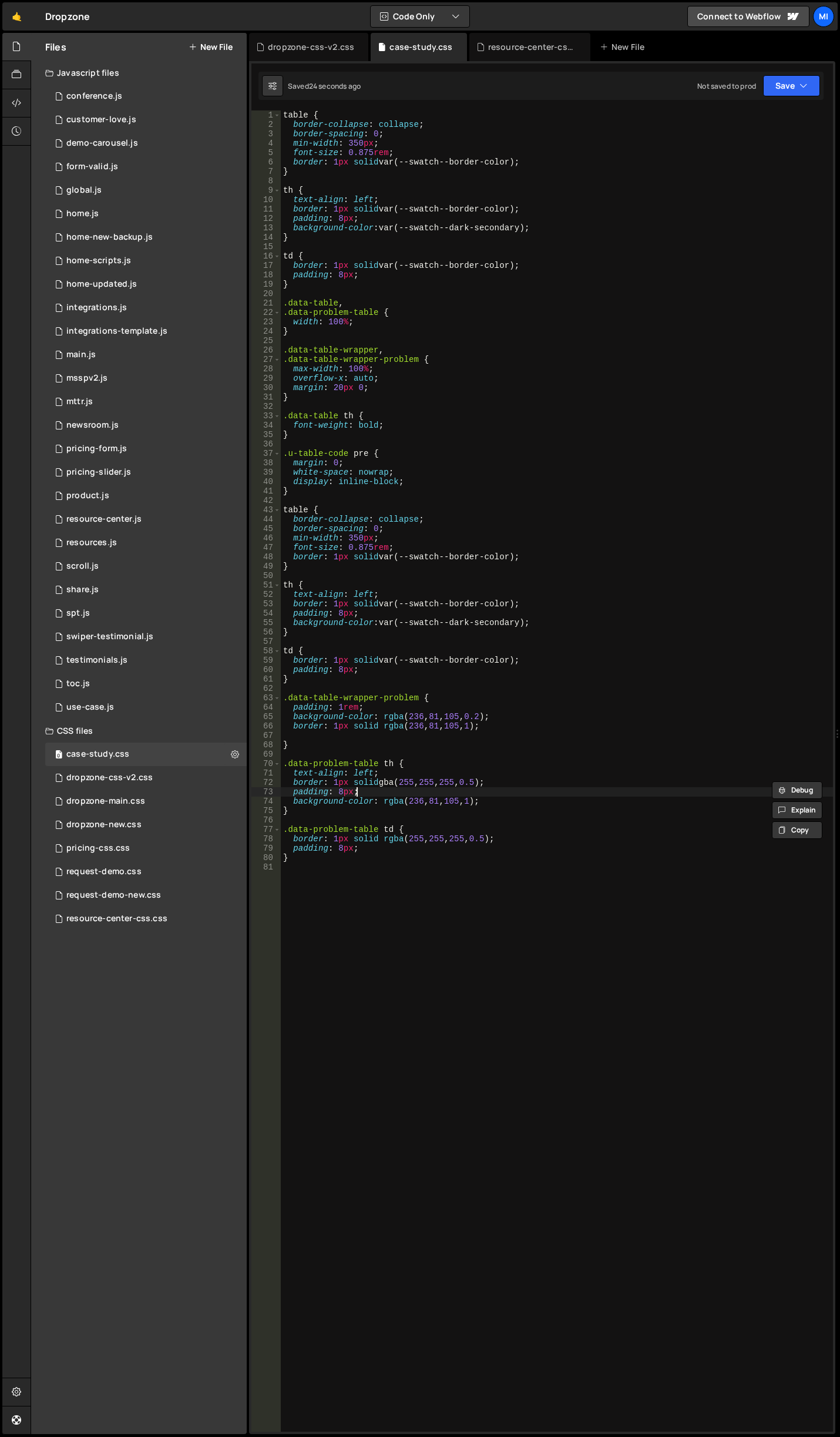
click at [462, 792] on div "table { border-collapse : collapse ; border-spacing : 0 ; min-width : 350 px ; …" at bounding box center [556, 780] width 553 height 1340
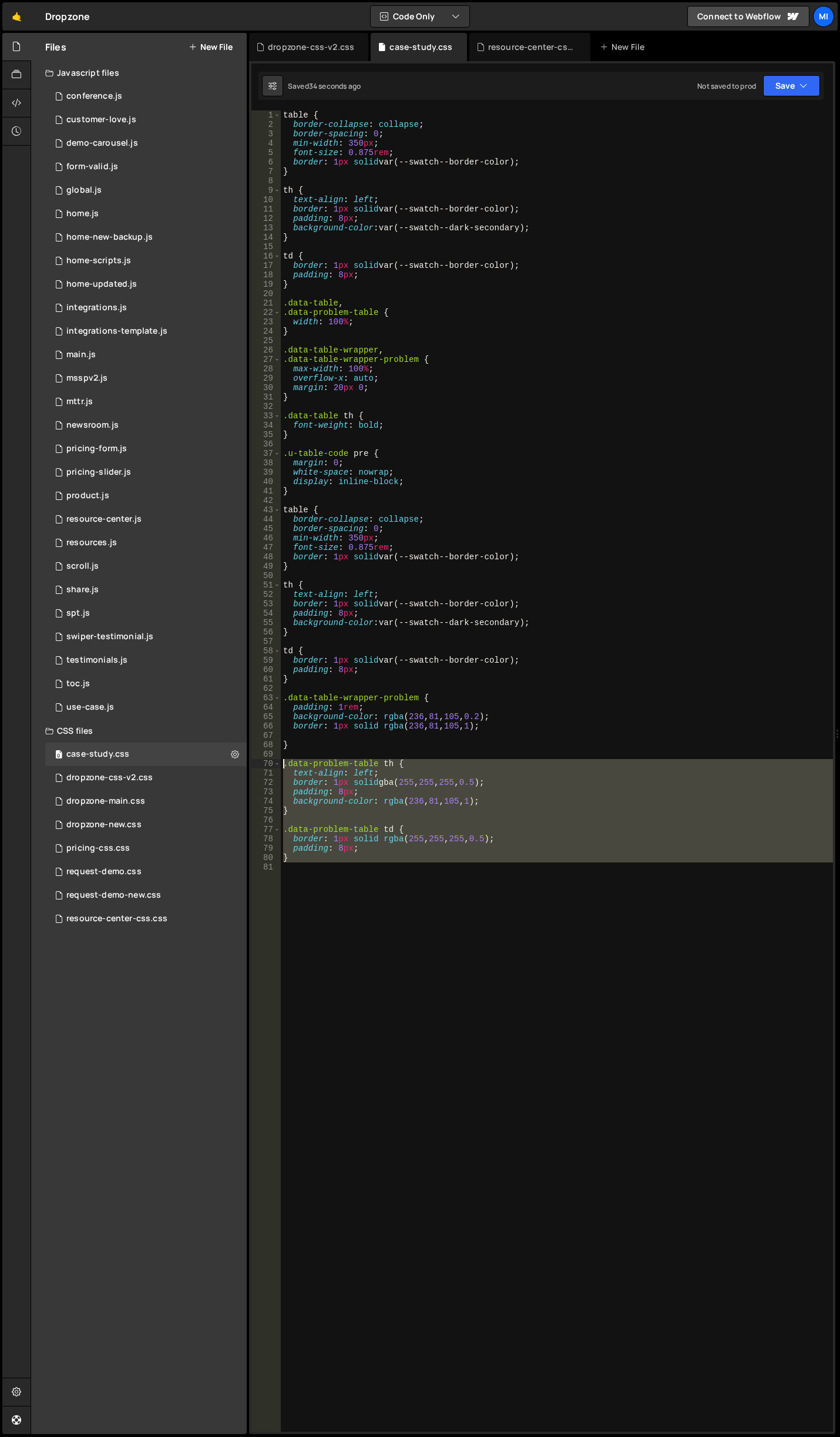
drag, startPoint x: 292, startPoint y: 865, endPoint x: 255, endPoint y: 762, distance: 109.4
click at [255, 762] on div "padding: 8px; 1 2 3 4 5 6 7 8 9 10 11 12 13 14 15 16 17 18 19 20 21 22 23 24 25…" at bounding box center [542, 770] width 582 height 1321
type textarea ".data-problem-table th { text-align: left;"
click at [349, 898] on div "table { border-collapse : collapse ; border-spacing : 0 ; min-width : 350 px ; …" at bounding box center [556, 770] width 553 height 1321
drag, startPoint x: 343, startPoint y: 895, endPoint x: 261, endPoint y: 765, distance: 153.7
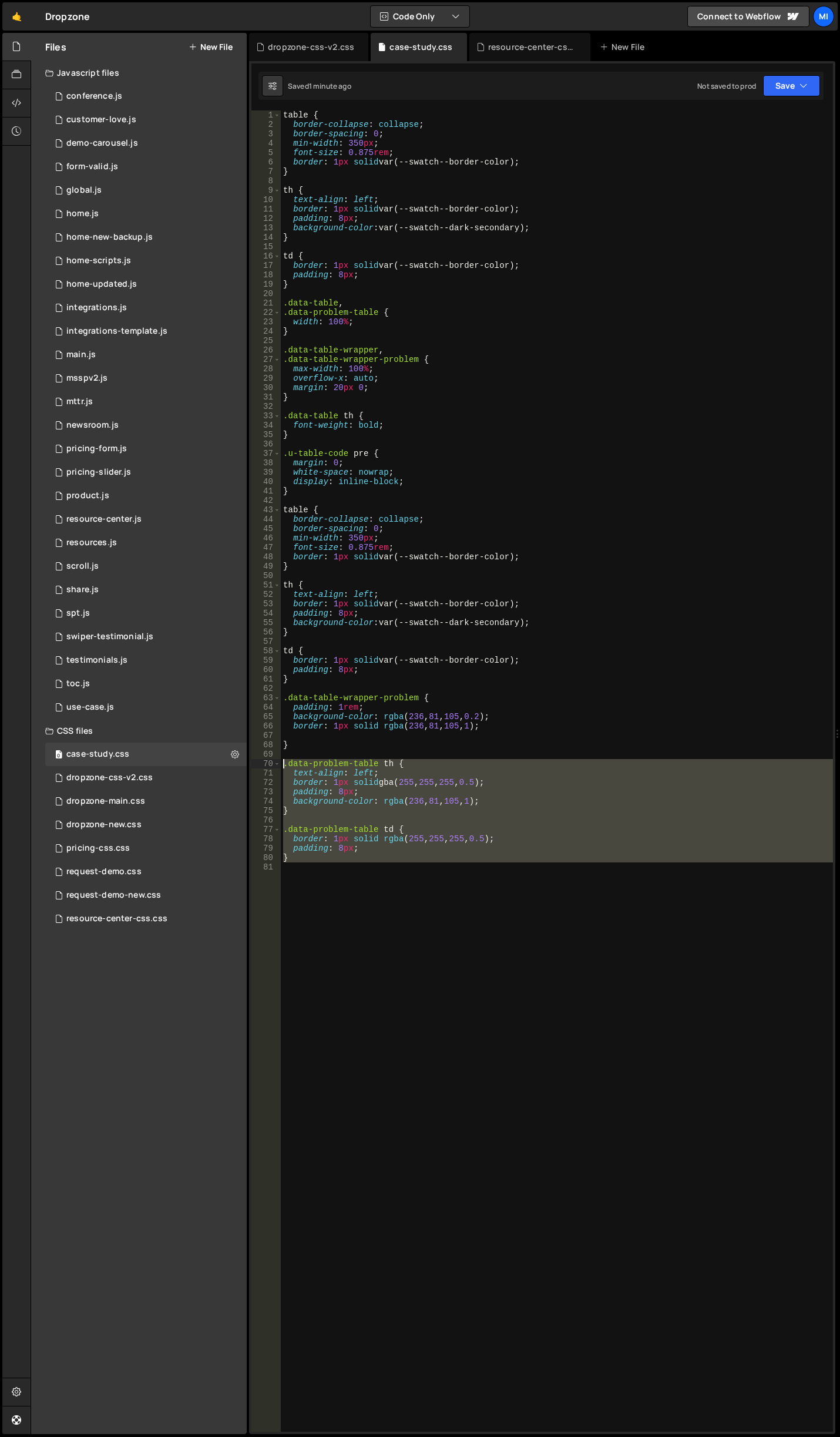
click at [261, 765] on div "1 2 3 4 5 6 7 8 9 10 11 12 13 14 15 16 17 18 19 20 21 22 23 24 25 26 27 28 29 3…" at bounding box center [542, 770] width 582 height 1321
paste textarea "}"
type textarea "}"
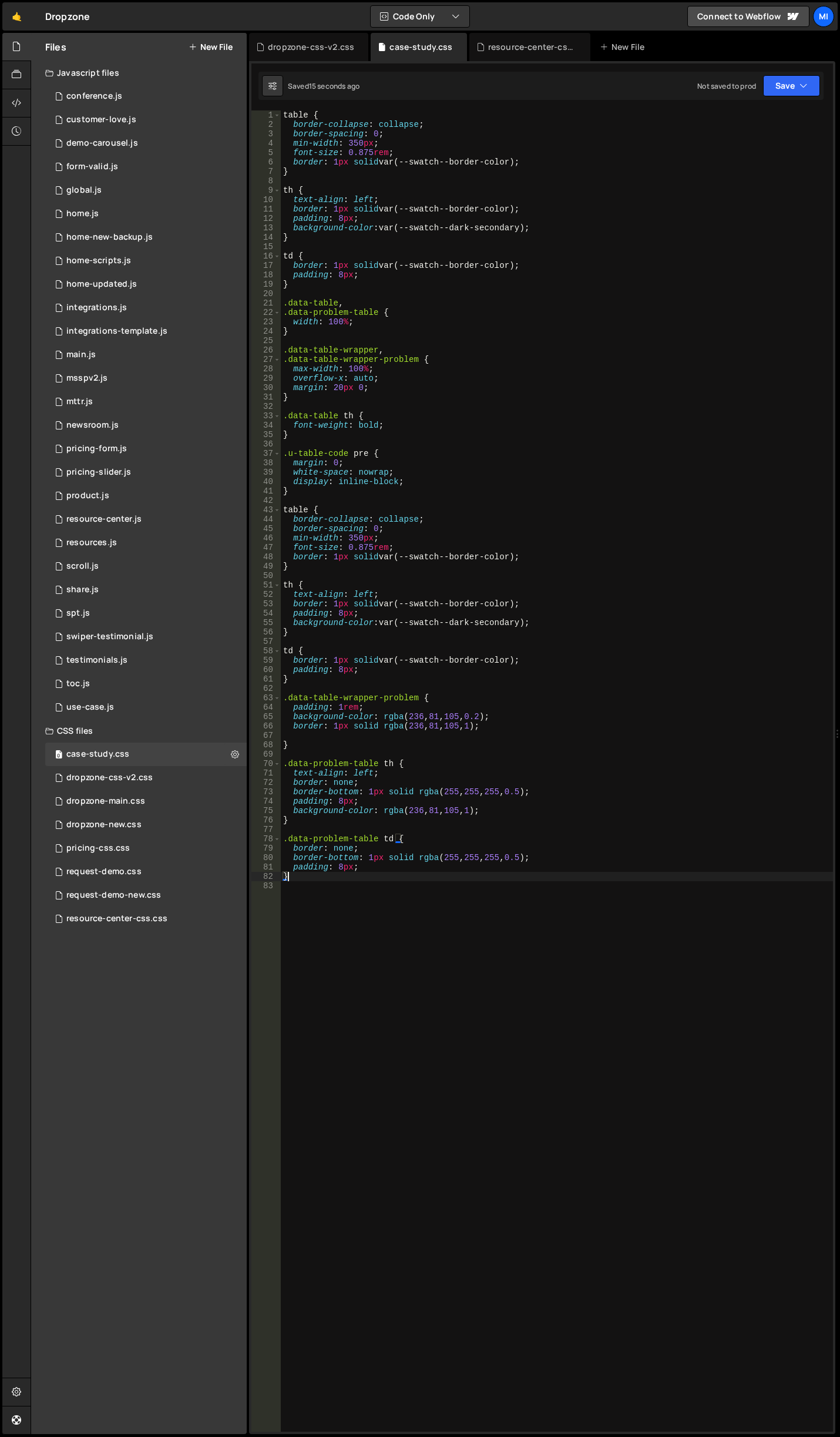
click at [383, 754] on div "table { border-collapse : collapse ; border-spacing : 0 ; min-width : 350 px ; …" at bounding box center [556, 780] width 553 height 1340
drag, startPoint x: 369, startPoint y: 792, endPoint x: 369, endPoint y: 773, distance: 19.0
click at [373, 790] on div "table { border-collapse : collapse ; border-spacing : 0 ; min-width : 350 px ; …" at bounding box center [556, 780] width 553 height 1340
type textarea "border-bottom: 0px solid rgba(255, 255, 255, 0.5);"
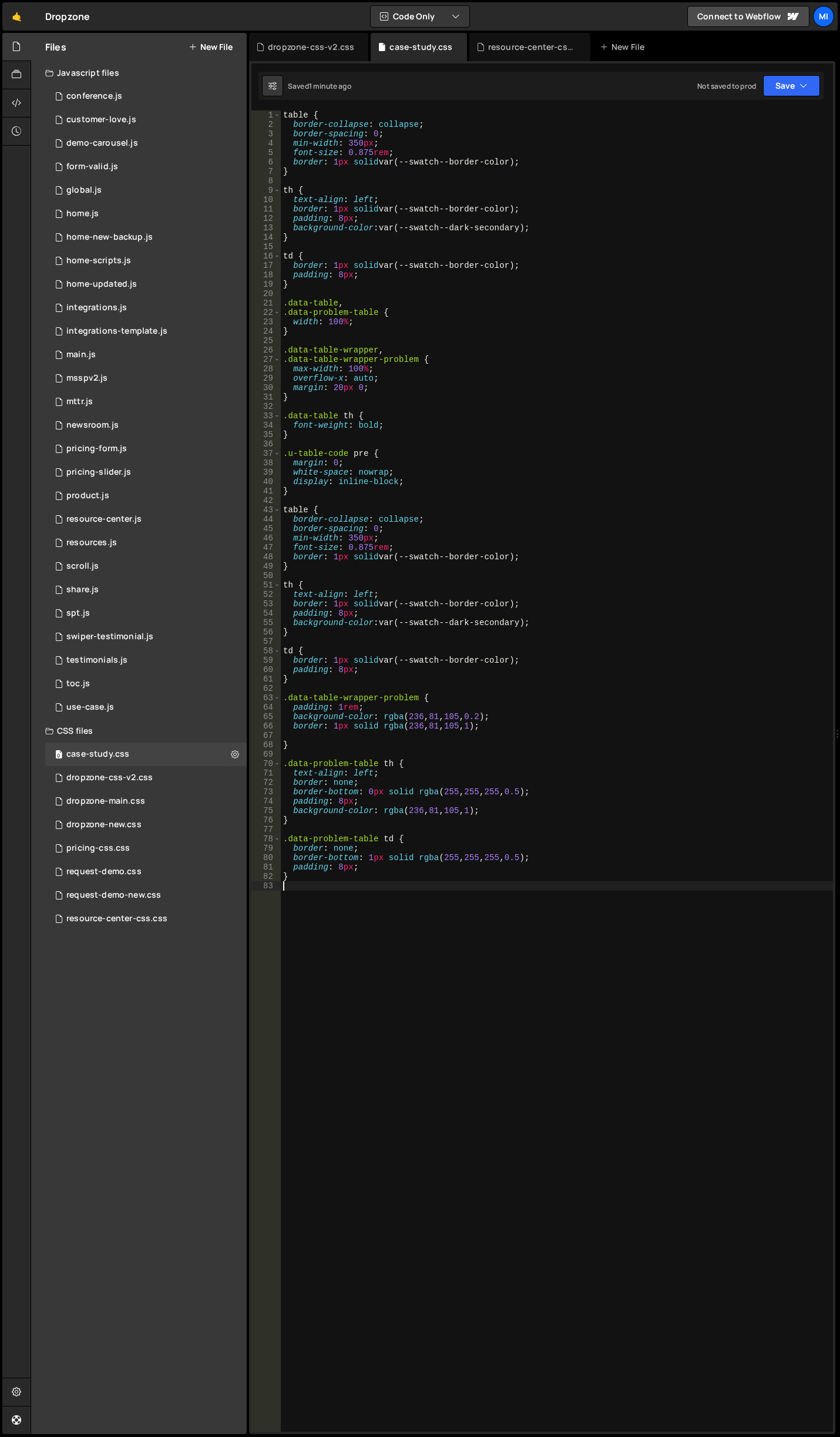
click at [454, 1063] on div "table { border-collapse : collapse ; border-spacing : 0 ; min-width : 350 px ; …" at bounding box center [556, 780] width 553 height 1340
drag, startPoint x: 433, startPoint y: 991, endPoint x: 345, endPoint y: 885, distance: 137.8
click at [345, 885] on div "table { border-collapse : collapse ; border-spacing : 0 ; min-width : 350 px ; …" at bounding box center [556, 780] width 553 height 1340
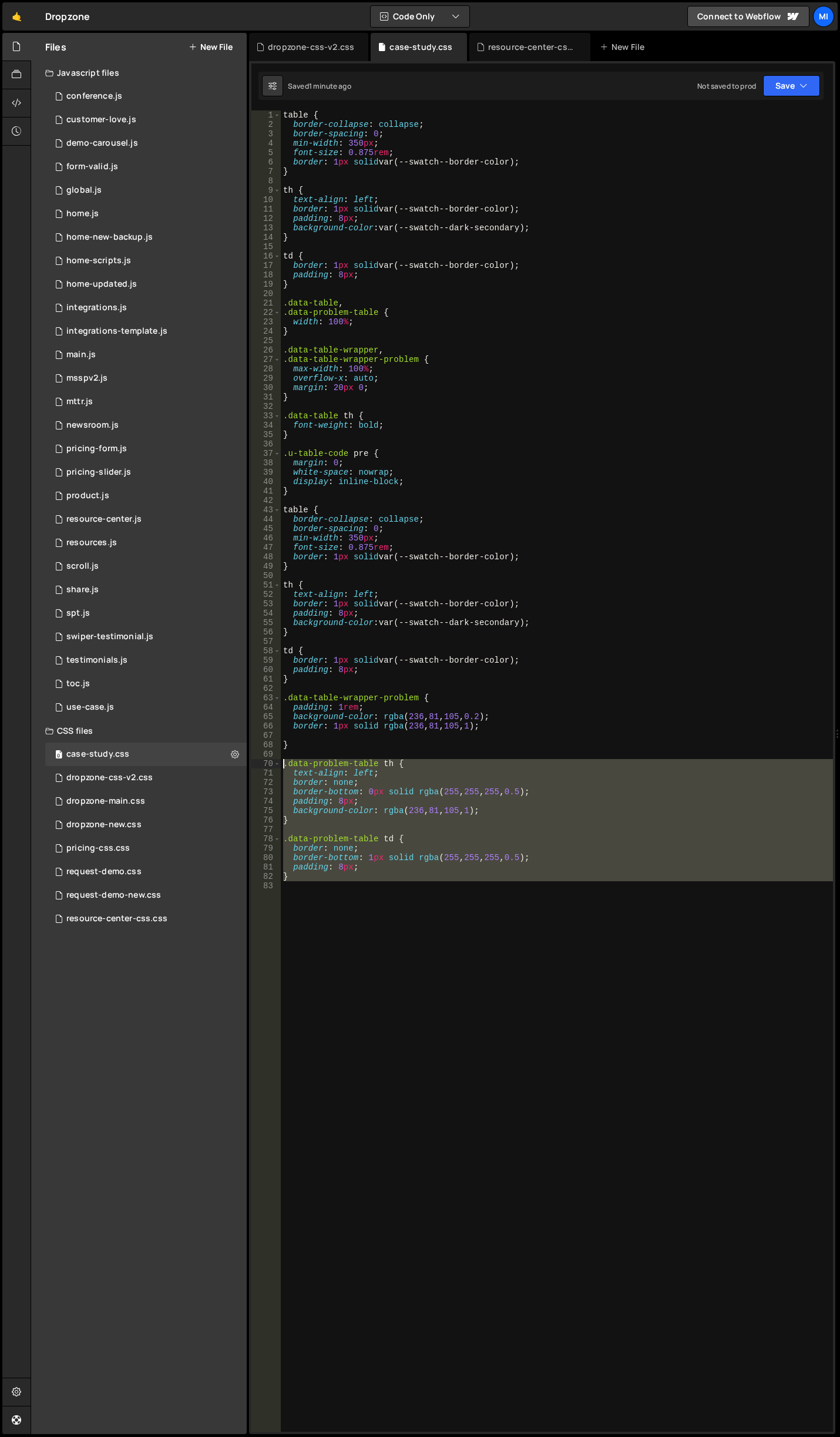
drag, startPoint x: 341, startPoint y: 901, endPoint x: 258, endPoint y: 760, distance: 163.6
click at [258, 760] on div "1 2 3 4 5 6 7 8 9 10 11 12 13 14 15 16 17 18 19 20 21 22 23 24 25 26 27 28 29 3…" at bounding box center [542, 770] width 582 height 1321
paste textarea "}"
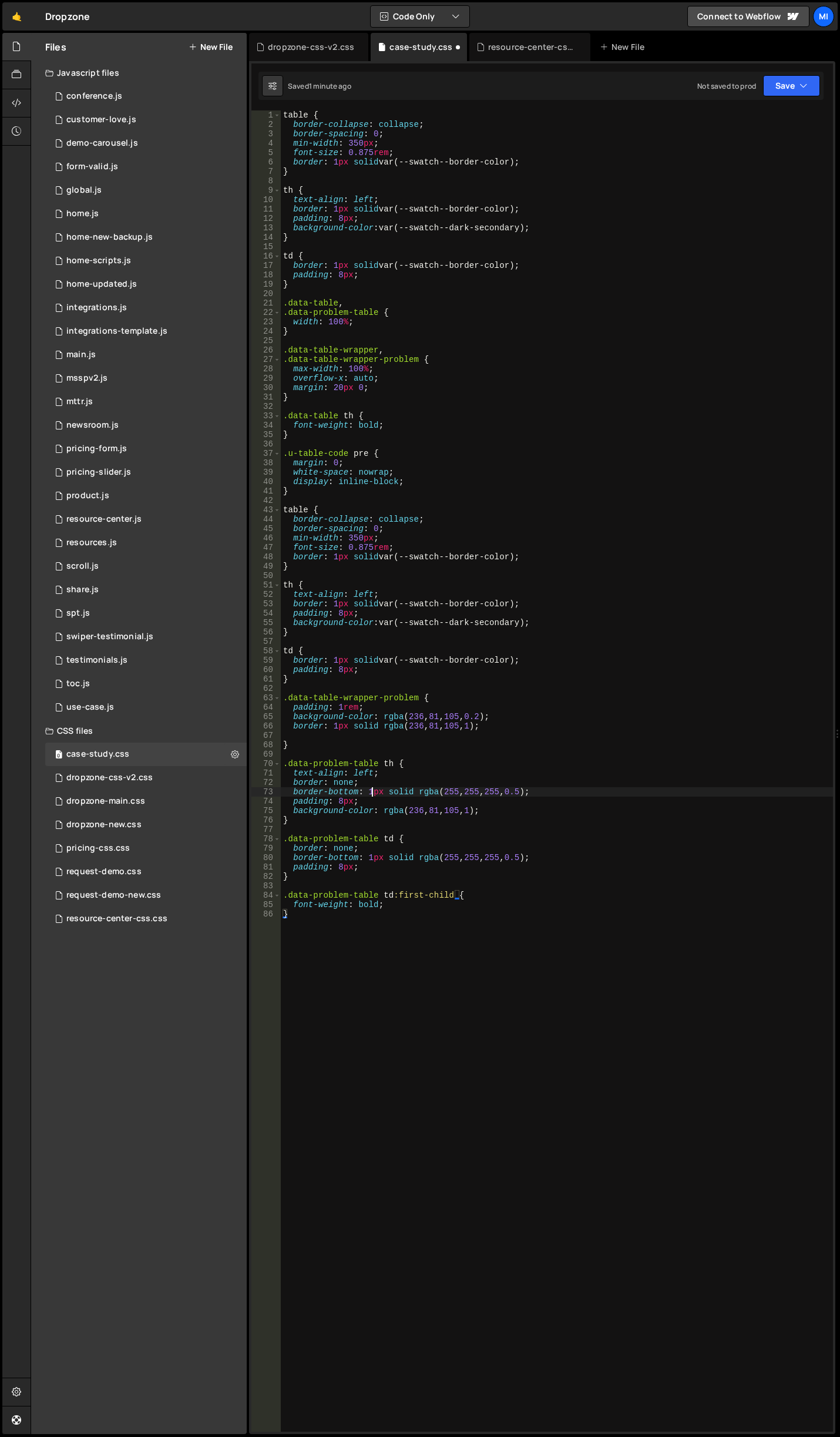
click at [370, 790] on div "table { border-collapse : collapse ; border-spacing : 0 ; min-width : 350 px ; …" at bounding box center [556, 780] width 553 height 1340
click at [586, 807] on div "table { border-collapse : collapse ; border-spacing : 0 ; min-width : 350 px ; …" at bounding box center [556, 780] width 553 height 1340
click at [589, 864] on div "table { border-collapse : collapse ; border-spacing : 0 ; min-width : 350 px ; …" at bounding box center [556, 780] width 553 height 1340
type textarea "padding: 8px;"
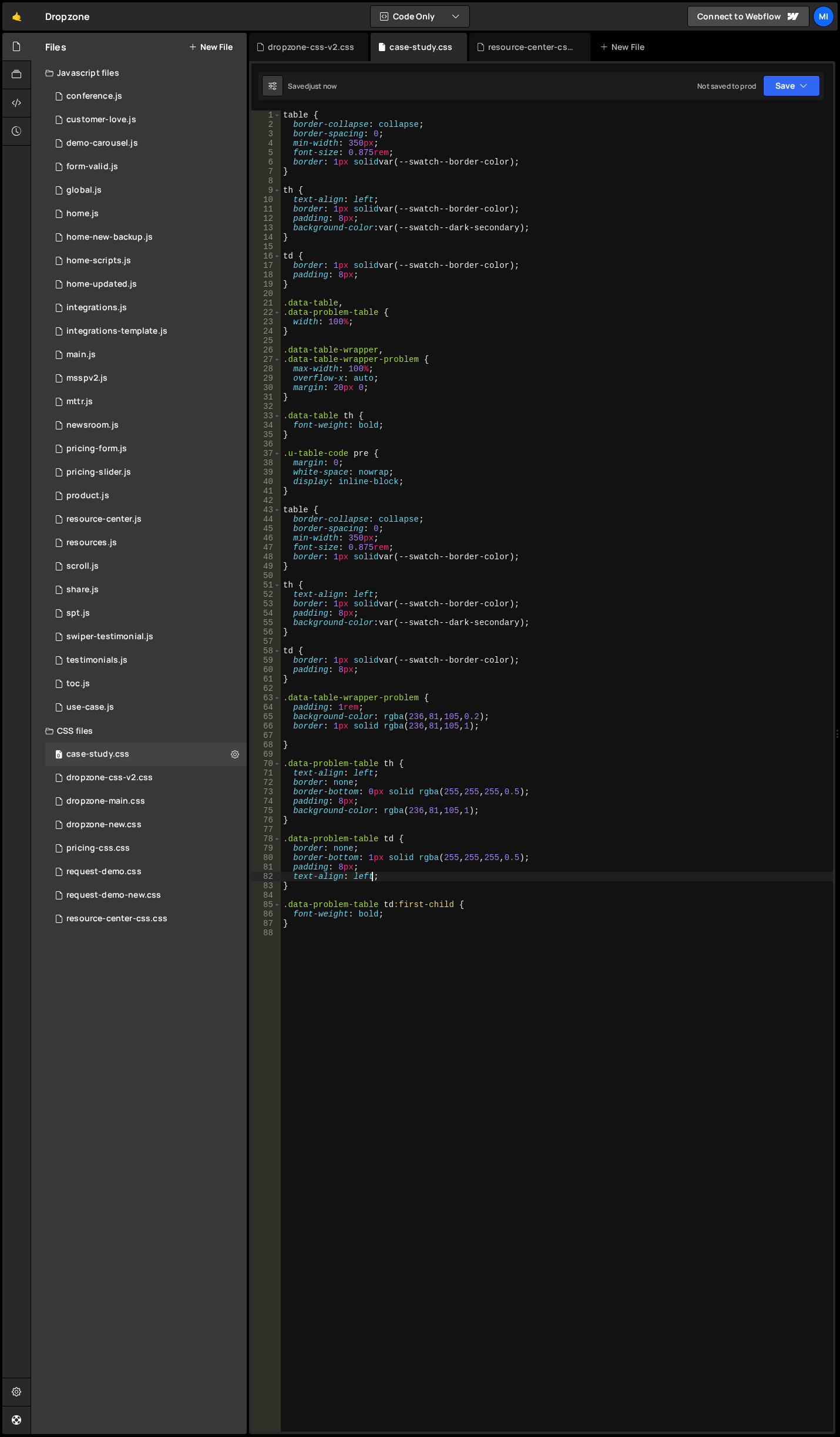
type textarea "text-align: left;"
